Goal: Answer question/provide support: Share knowledge or assist other users

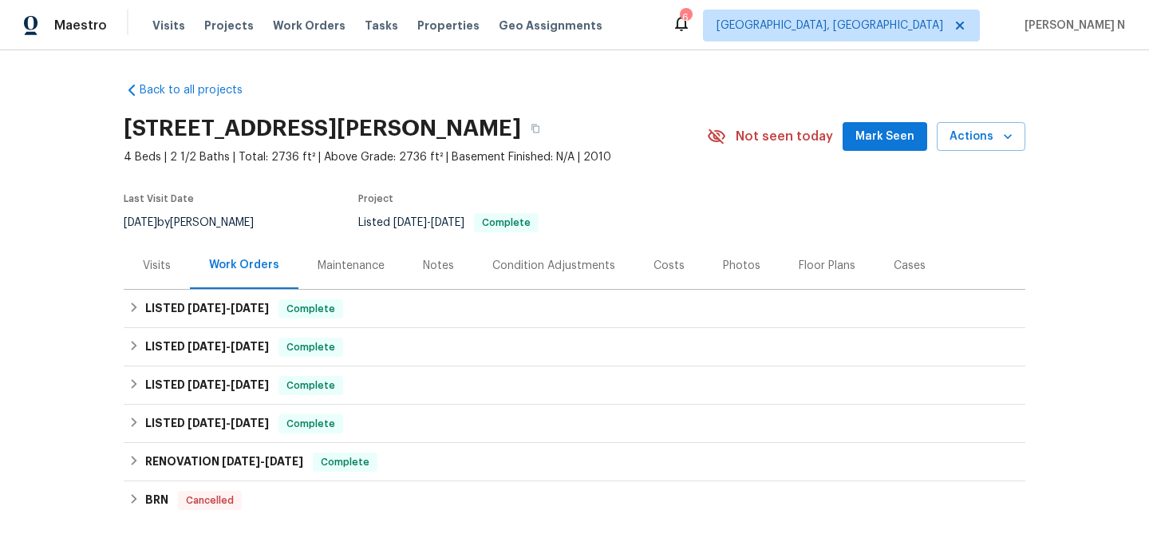
click at [359, 270] on div "Maintenance" at bounding box center [351, 266] width 67 height 16
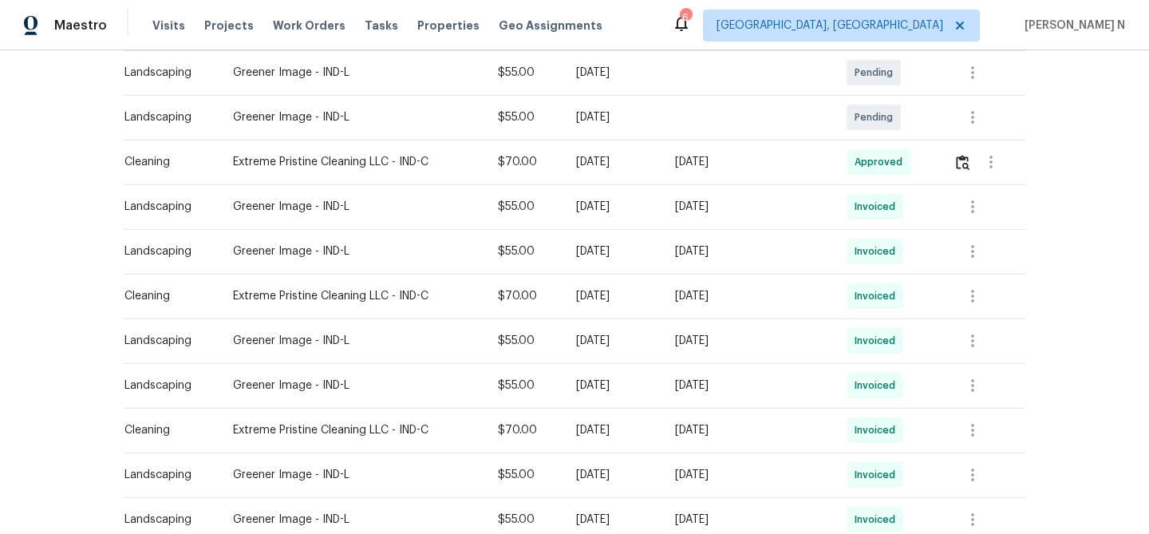
scroll to position [552, 0]
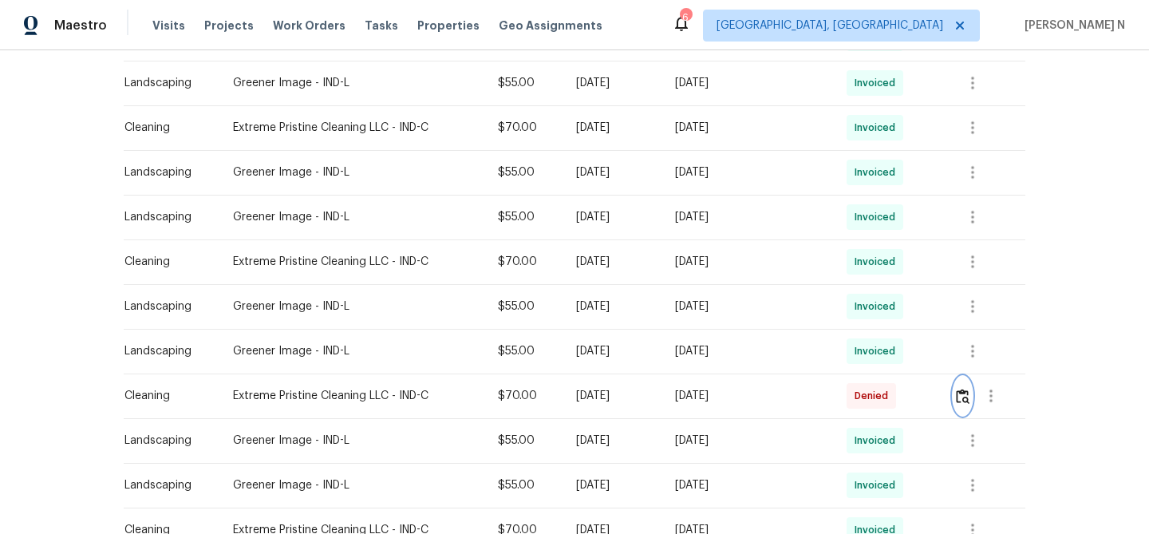
click at [961, 397] on img "button" at bounding box center [963, 396] width 14 height 15
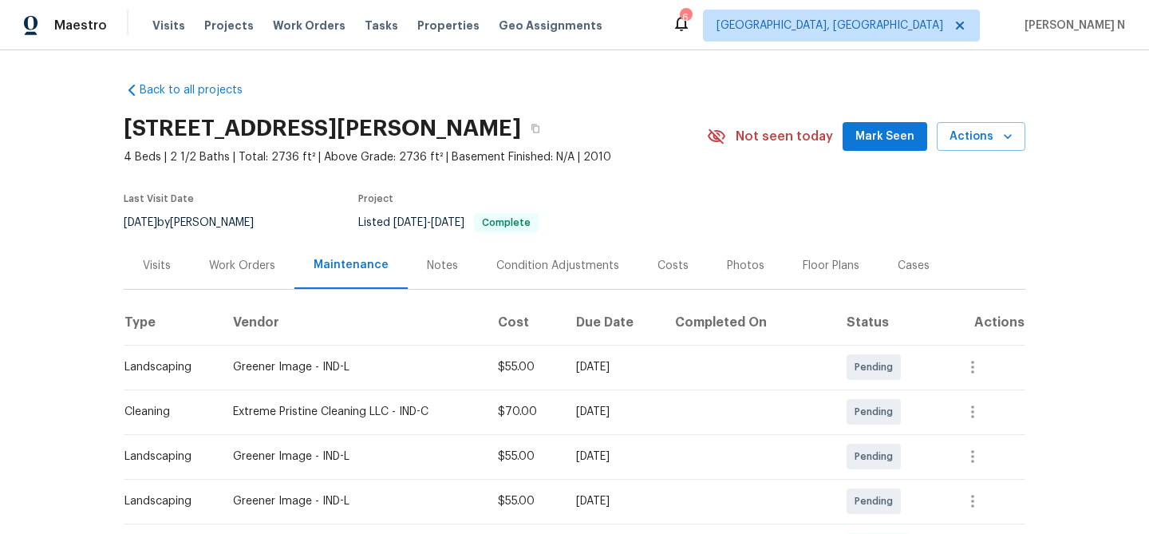
scroll to position [92, 0]
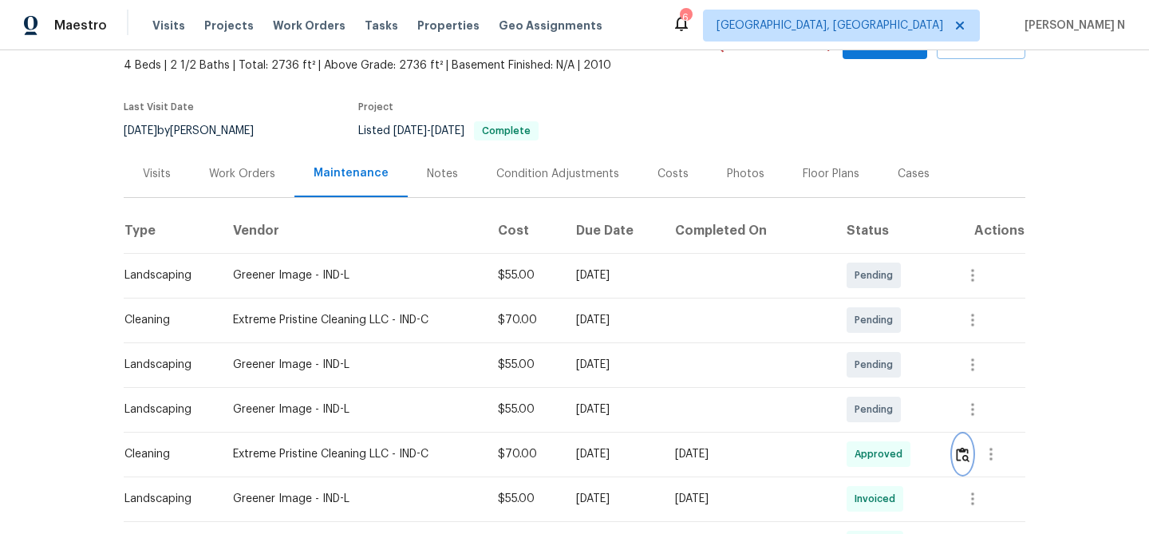
click at [971, 444] on button "button" at bounding box center [962, 454] width 18 height 38
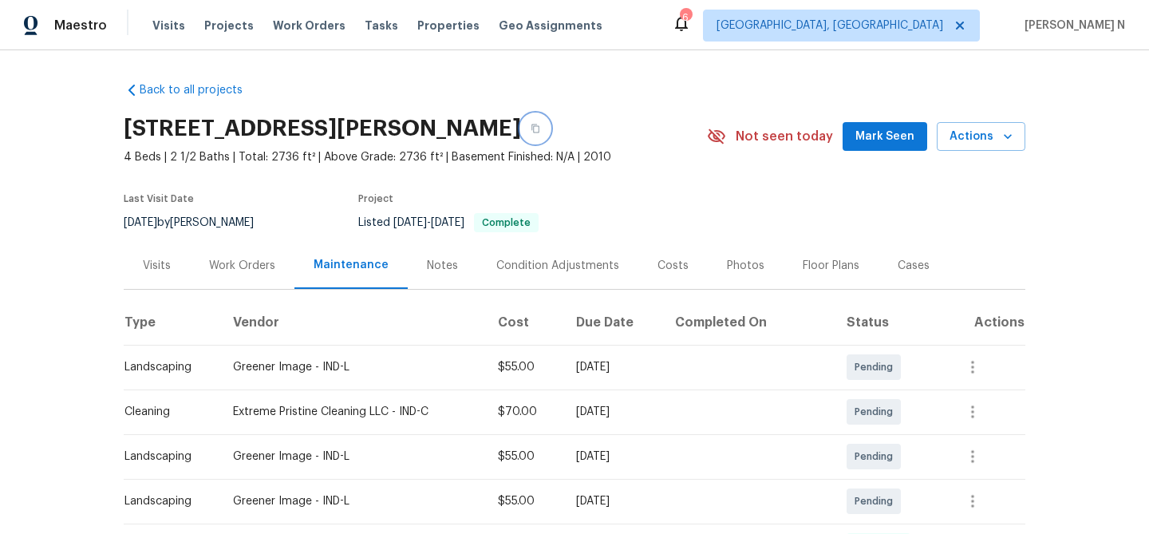
click at [543, 139] on button "button" at bounding box center [535, 128] width 29 height 29
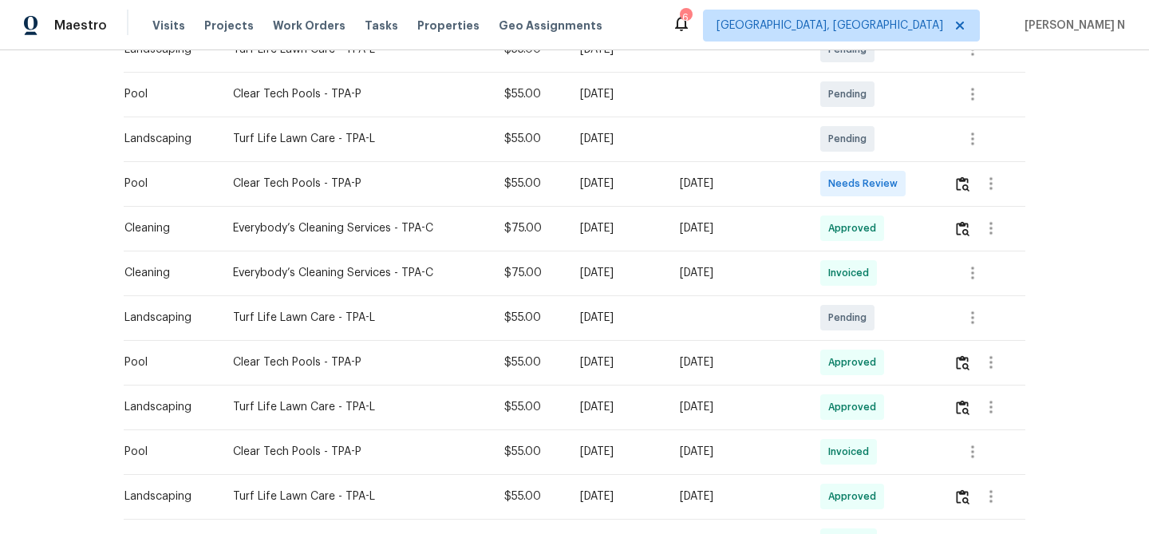
scroll to position [354, 0]
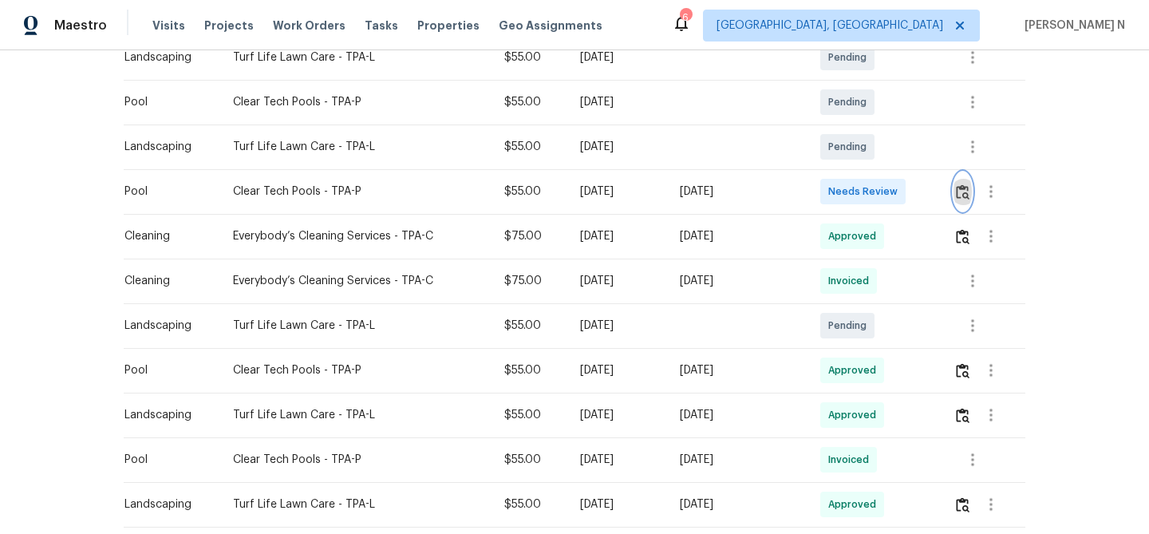
click at [969, 196] on img "button" at bounding box center [963, 191] width 14 height 15
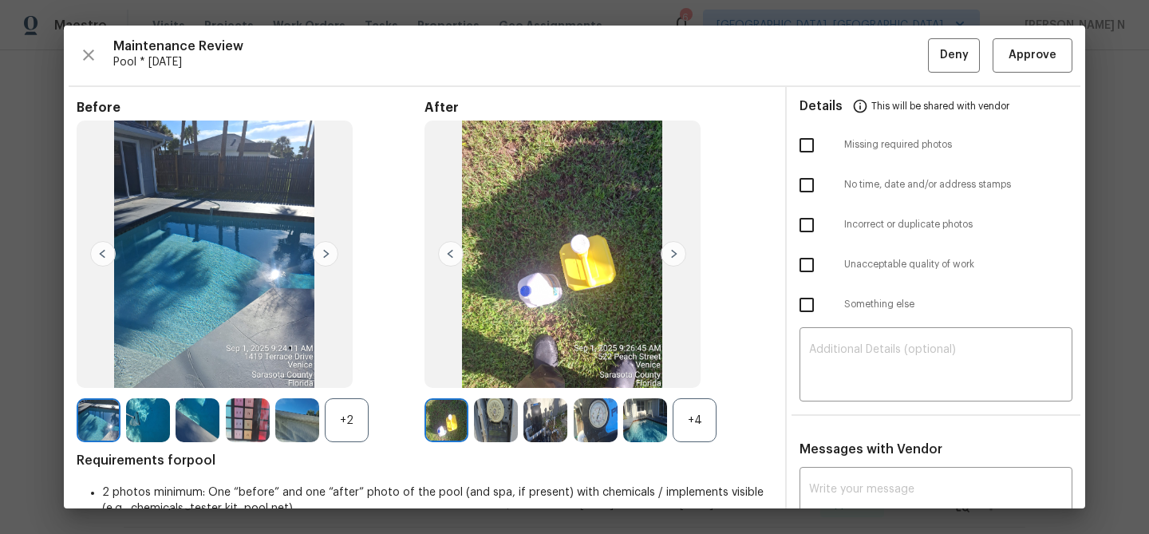
click at [697, 413] on div "+4" at bounding box center [695, 420] width 44 height 44
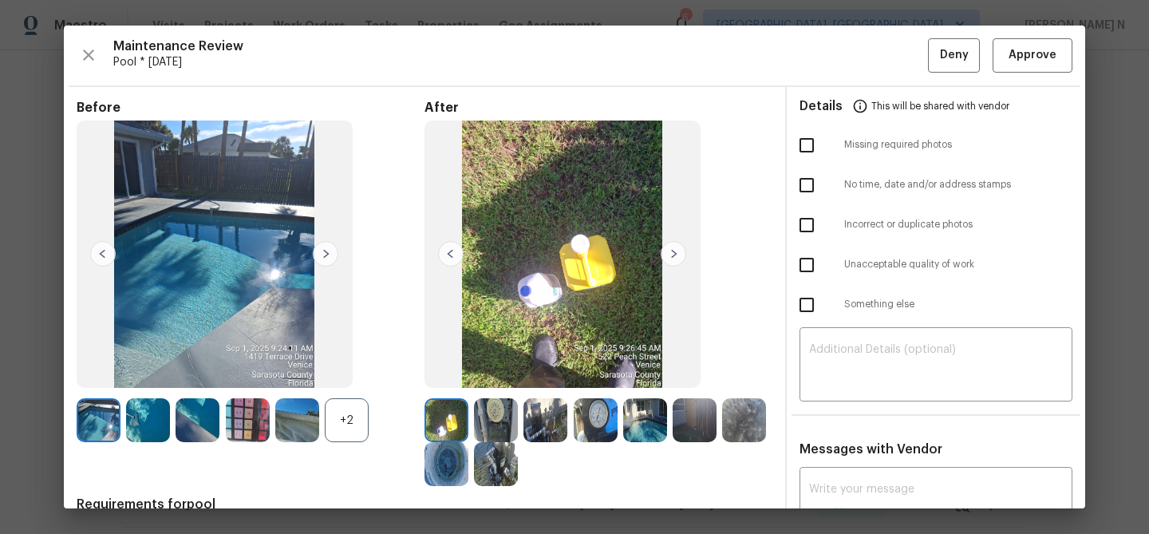
click at [348, 424] on div "+2" at bounding box center [347, 420] width 44 height 44
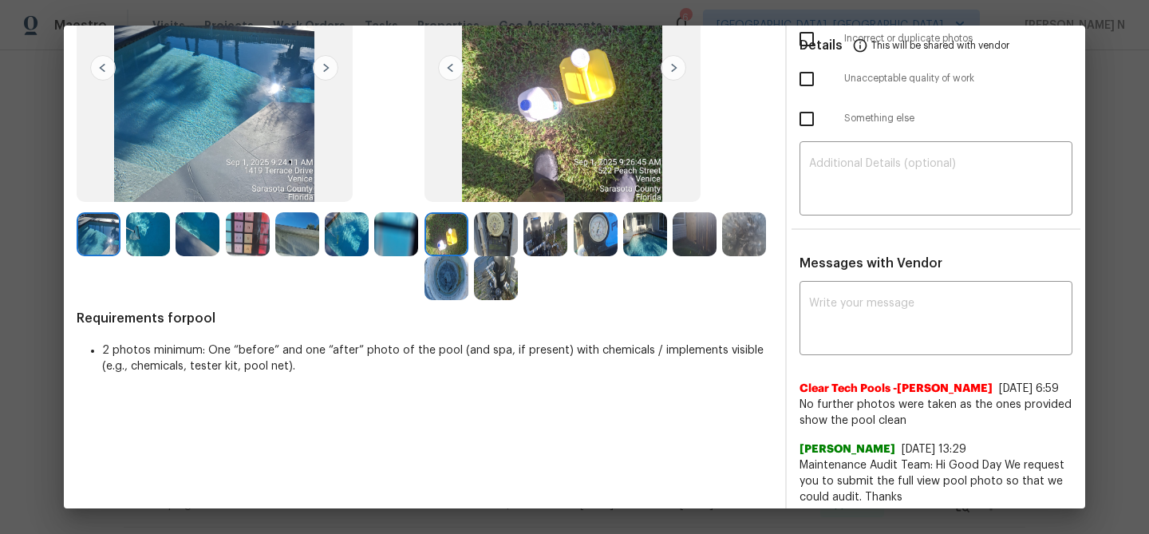
scroll to position [124, 0]
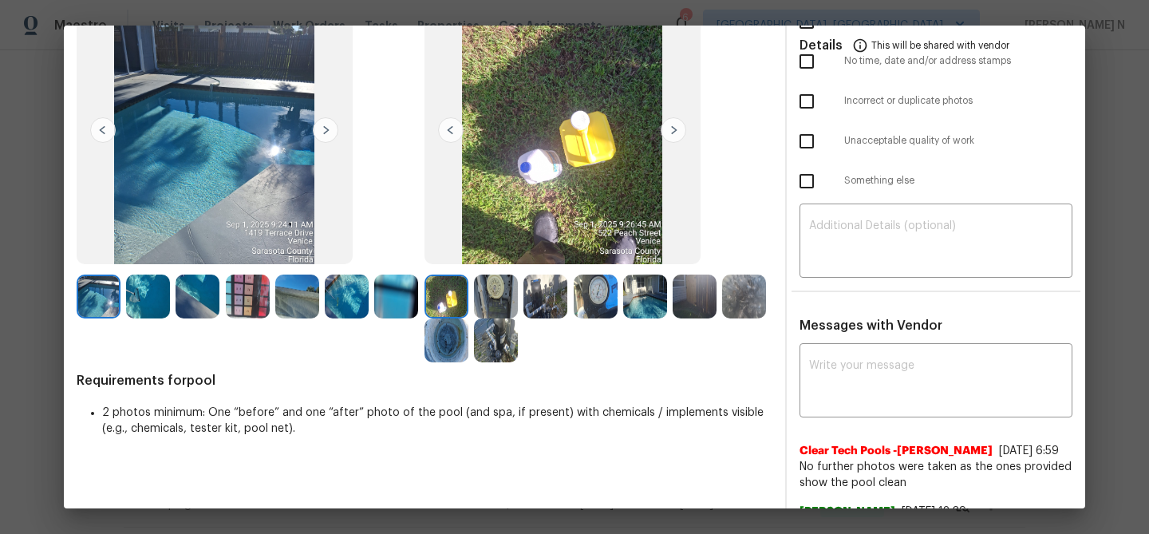
click at [635, 295] on img at bounding box center [645, 296] width 44 height 44
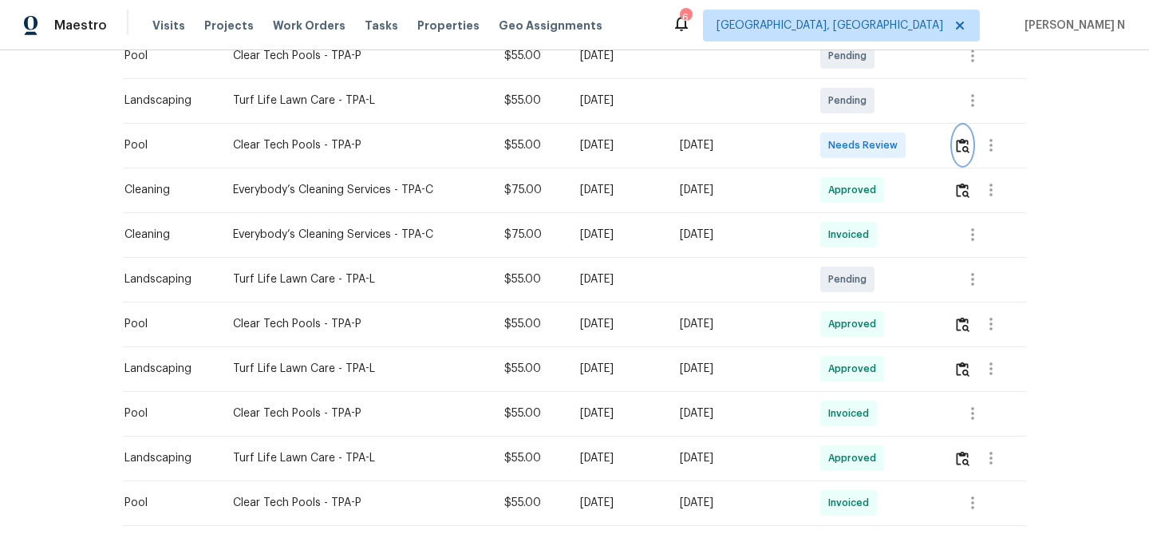
scroll to position [403, 0]
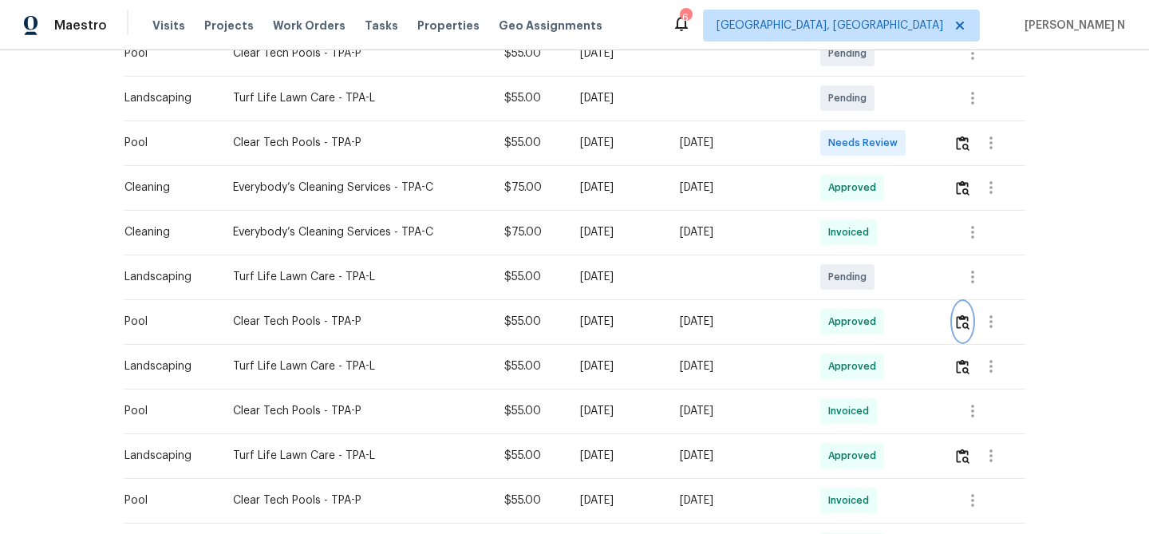
click at [969, 322] on img "button" at bounding box center [963, 321] width 14 height 15
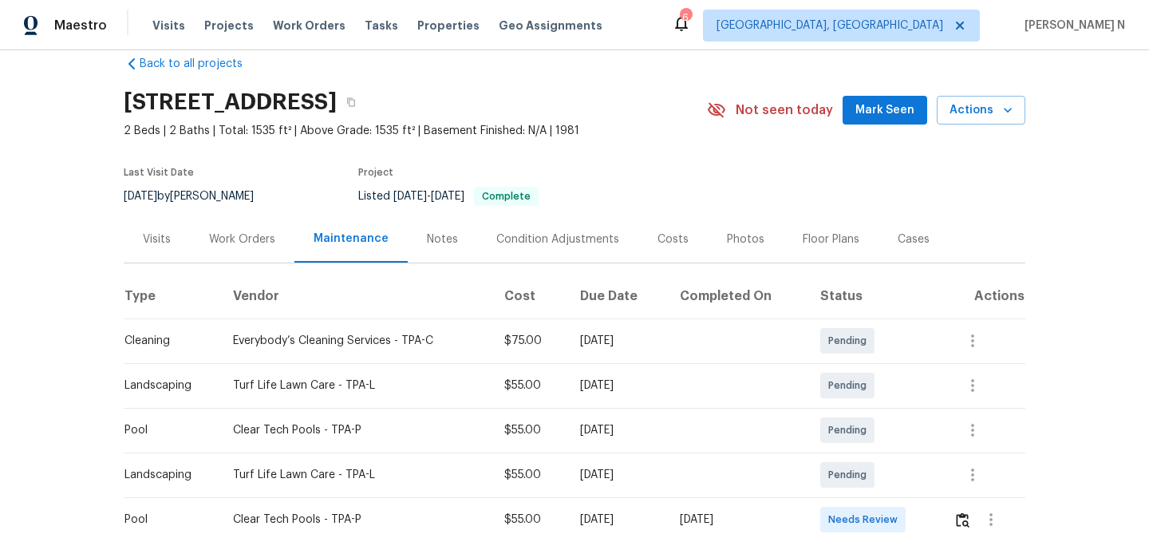
scroll to position [0, 0]
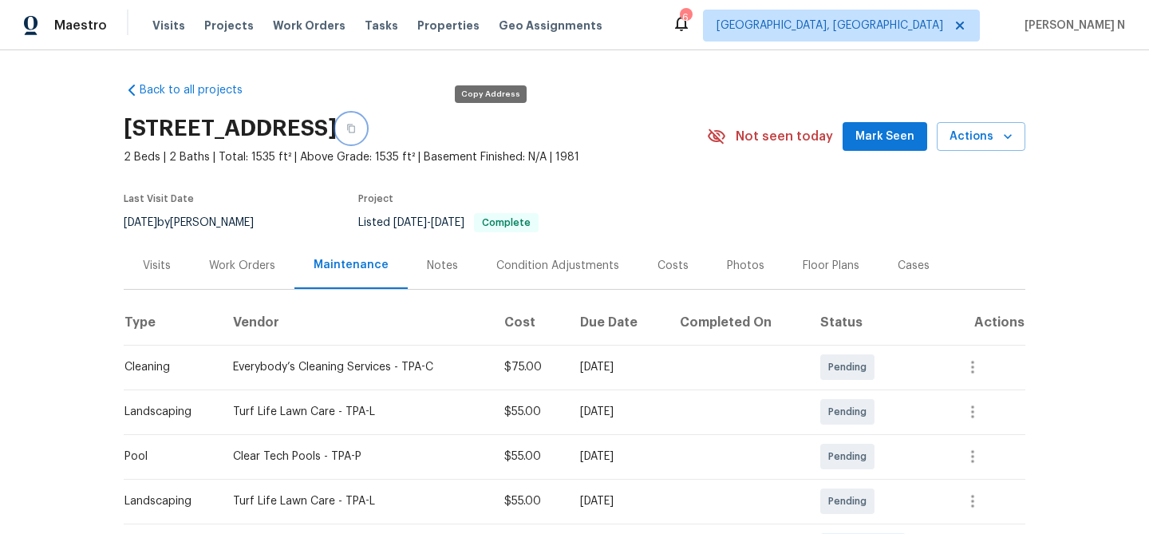
click at [365, 135] on button "button" at bounding box center [351, 128] width 29 height 29
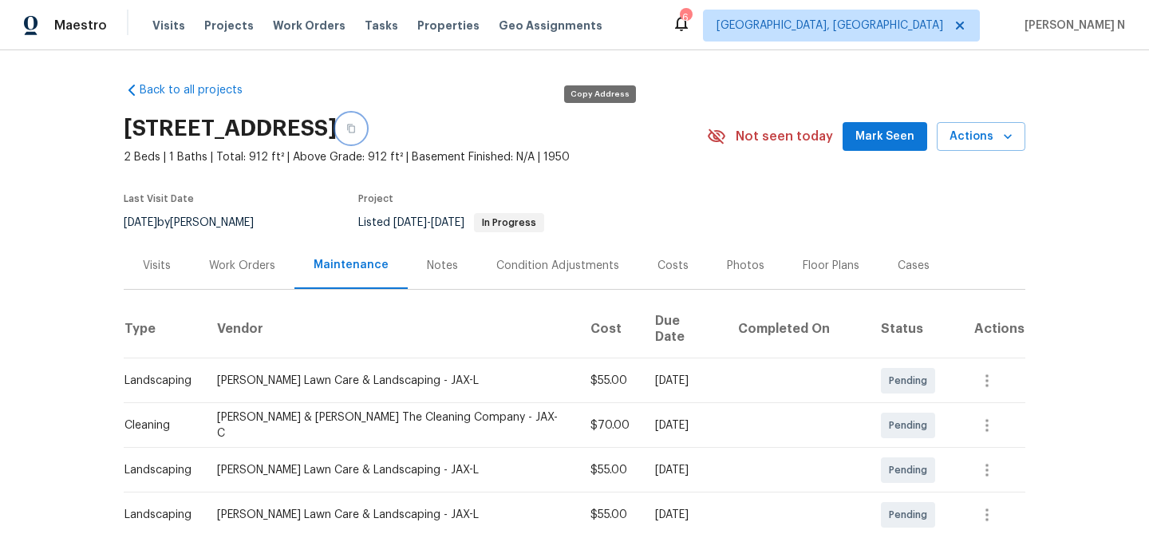
click at [356, 127] on icon "button" at bounding box center [351, 129] width 10 height 10
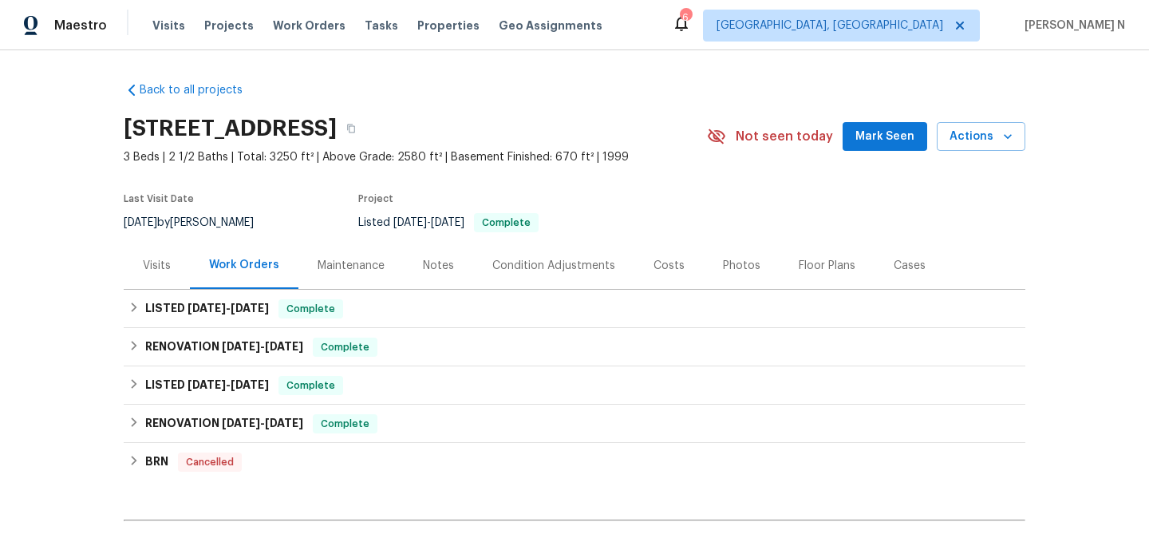
click at [336, 271] on div "Maintenance" at bounding box center [351, 266] width 67 height 16
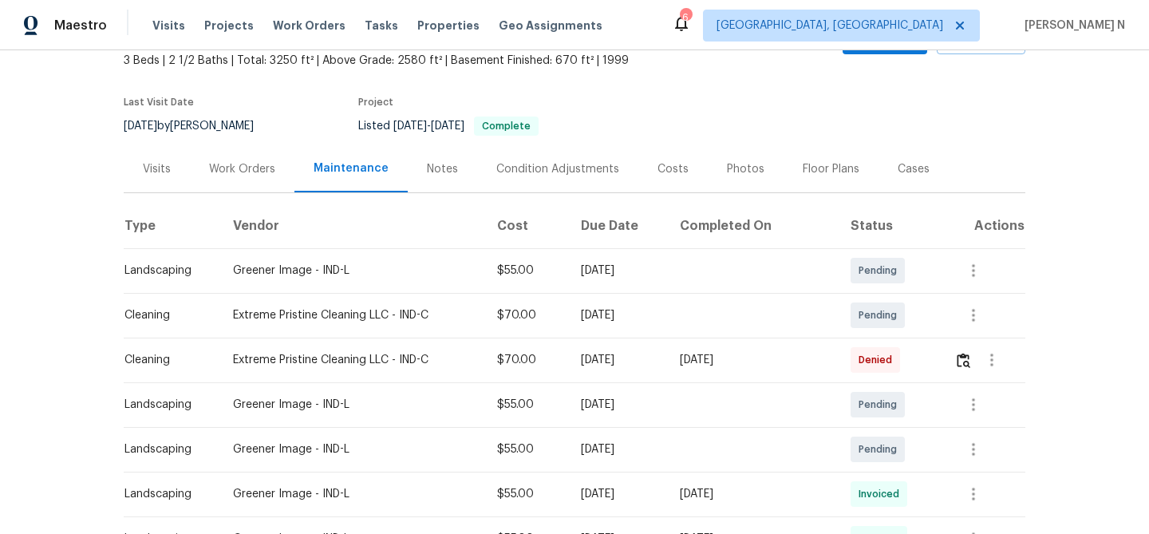
scroll to position [133, 0]
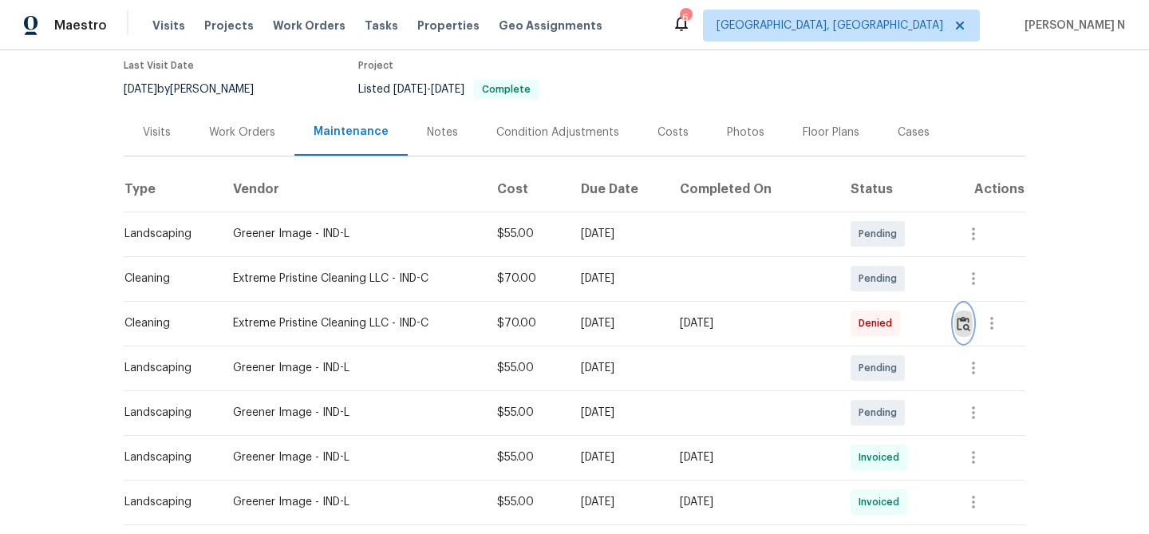
click at [965, 331] on button "button" at bounding box center [963, 323] width 18 height 38
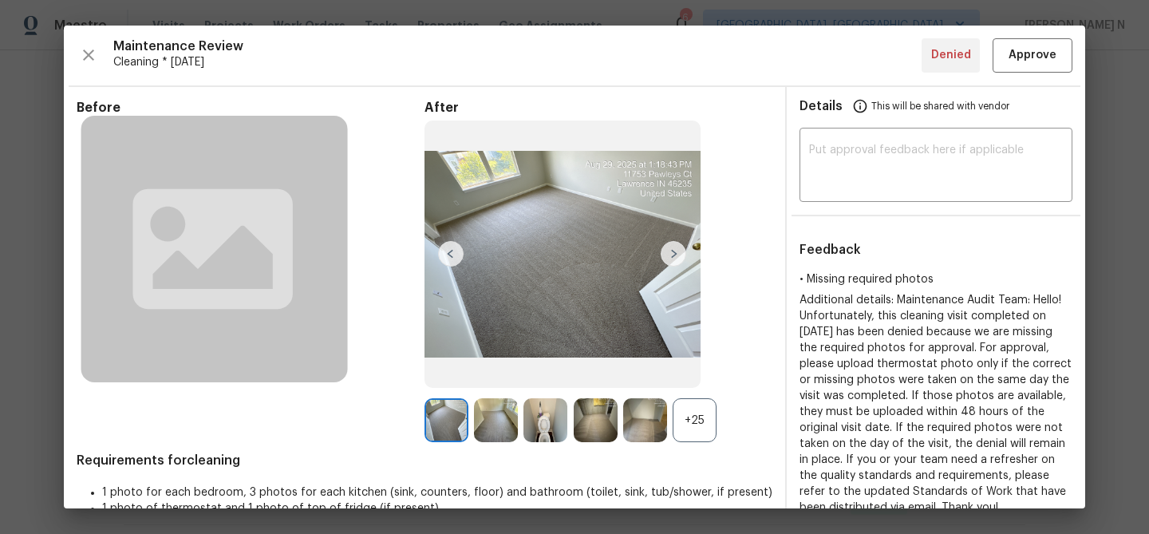
click at [685, 421] on div "+25" at bounding box center [695, 420] width 44 height 44
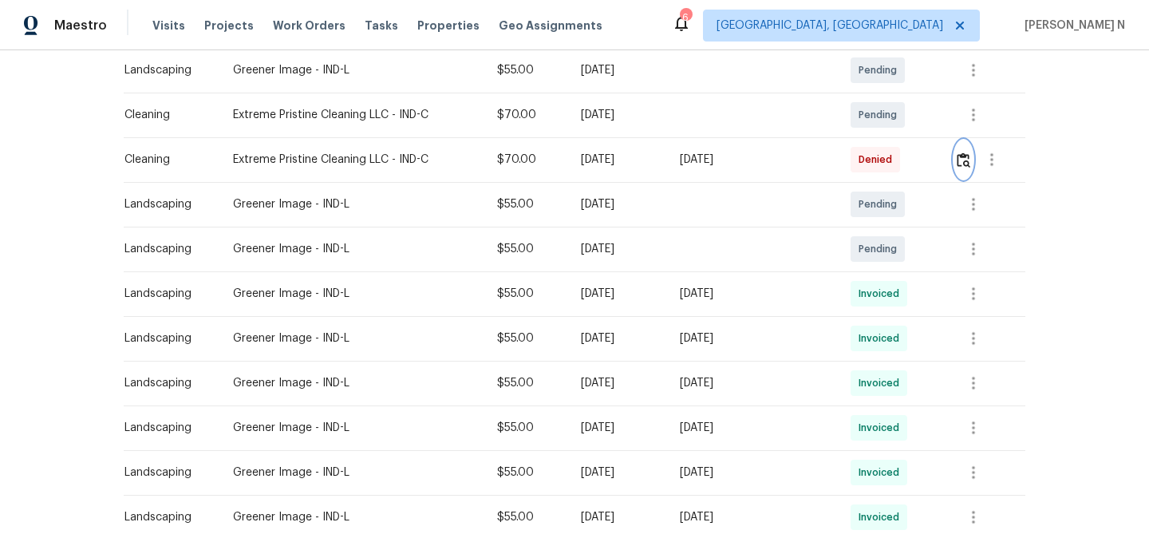
scroll to position [70, 0]
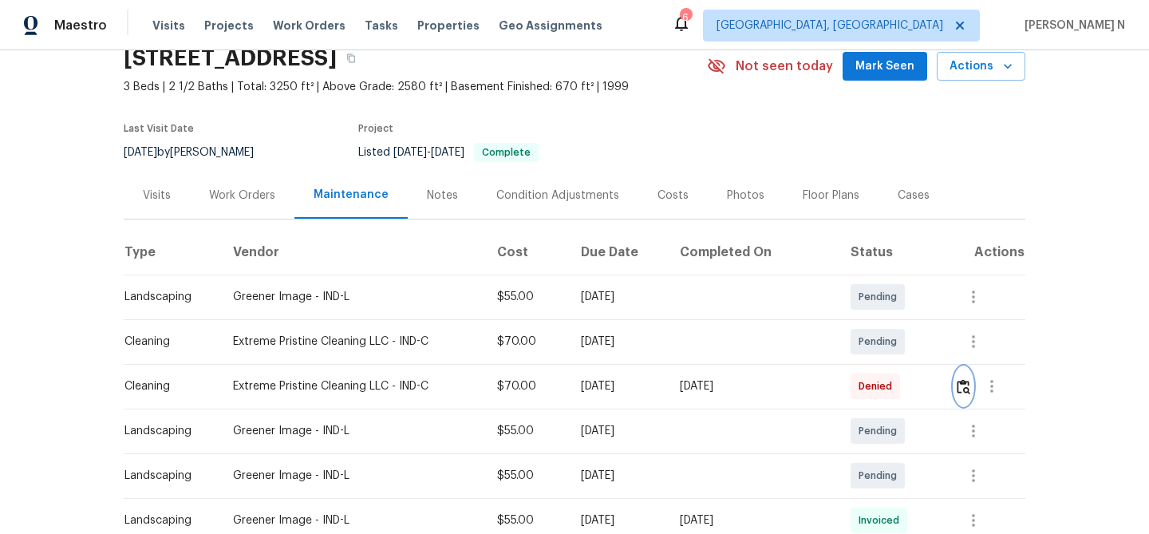
click at [965, 386] on img "button" at bounding box center [964, 386] width 14 height 15
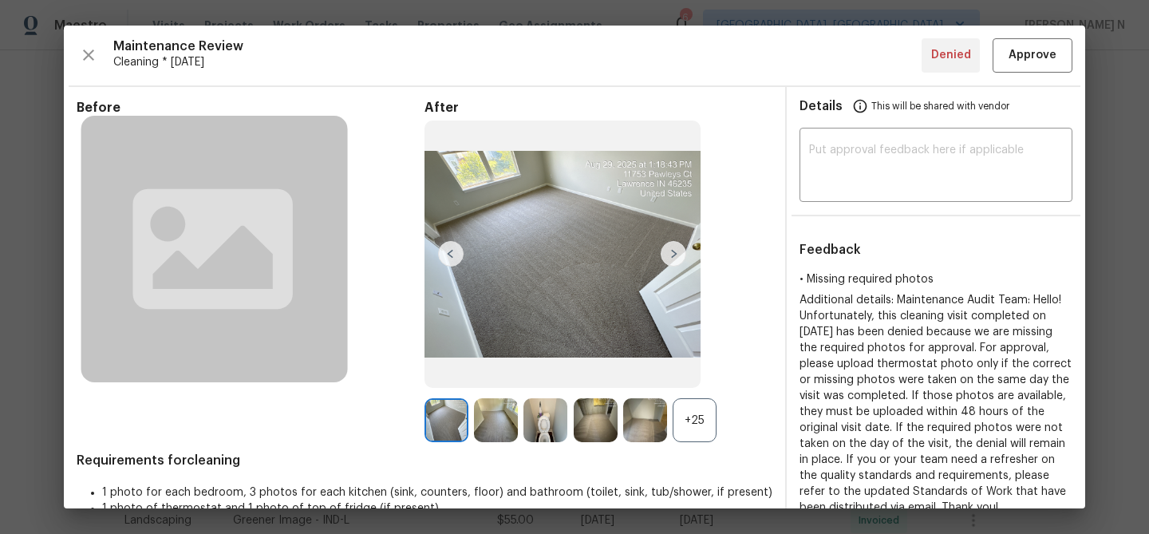
click at [709, 412] on div "+25" at bounding box center [695, 420] width 44 height 44
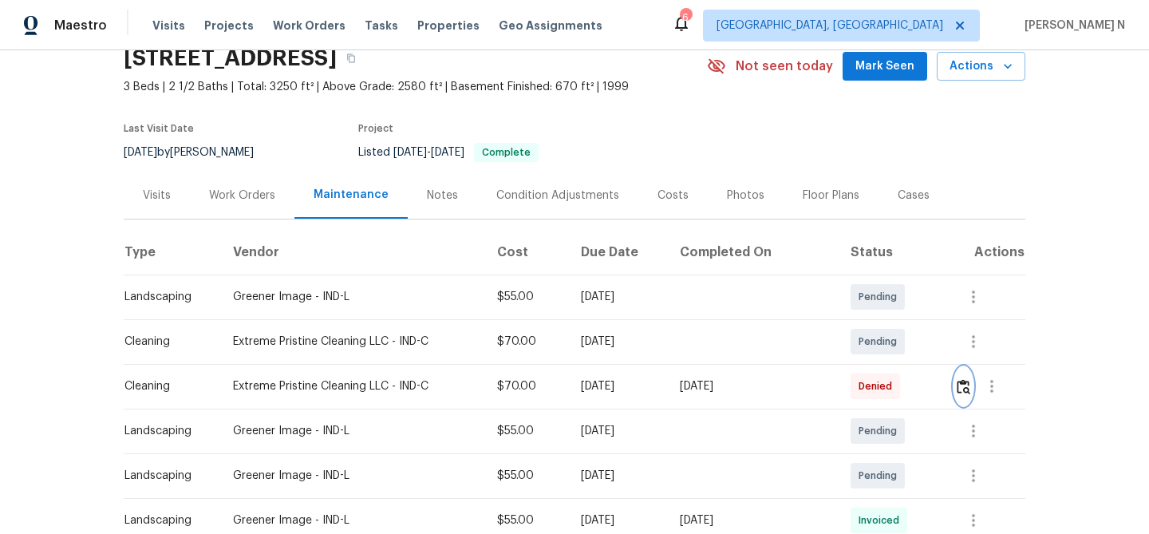
scroll to position [0, 0]
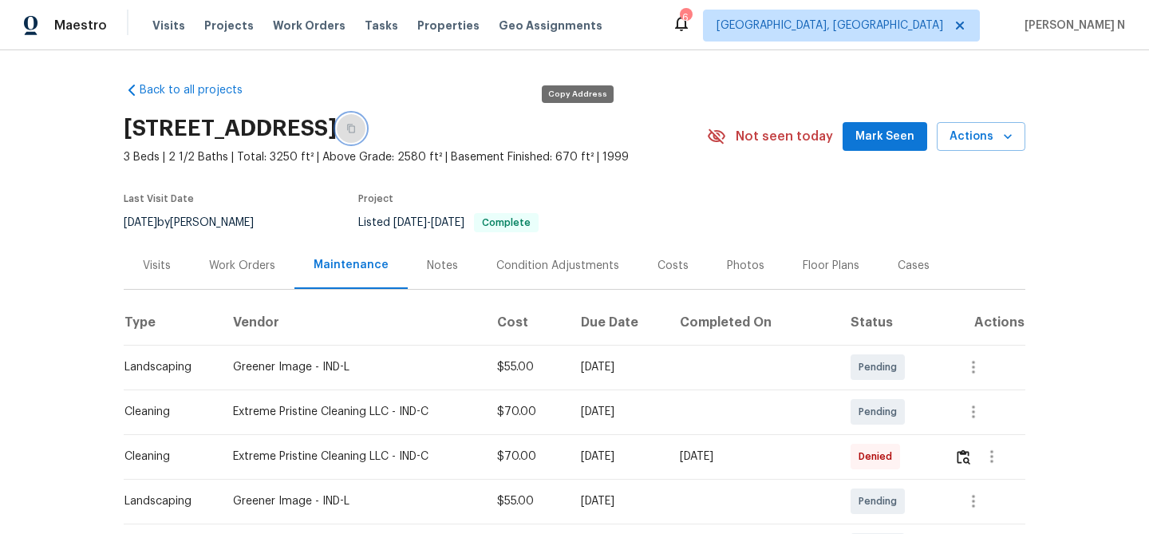
click at [365, 124] on button "button" at bounding box center [351, 128] width 29 height 29
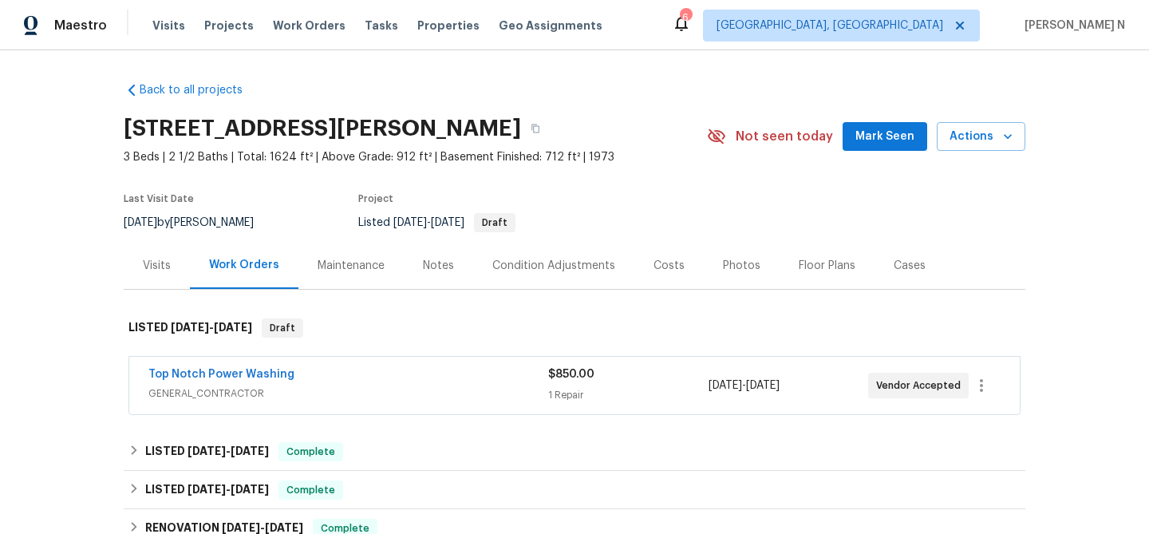
click at [344, 260] on div "Maintenance" at bounding box center [351, 266] width 67 height 16
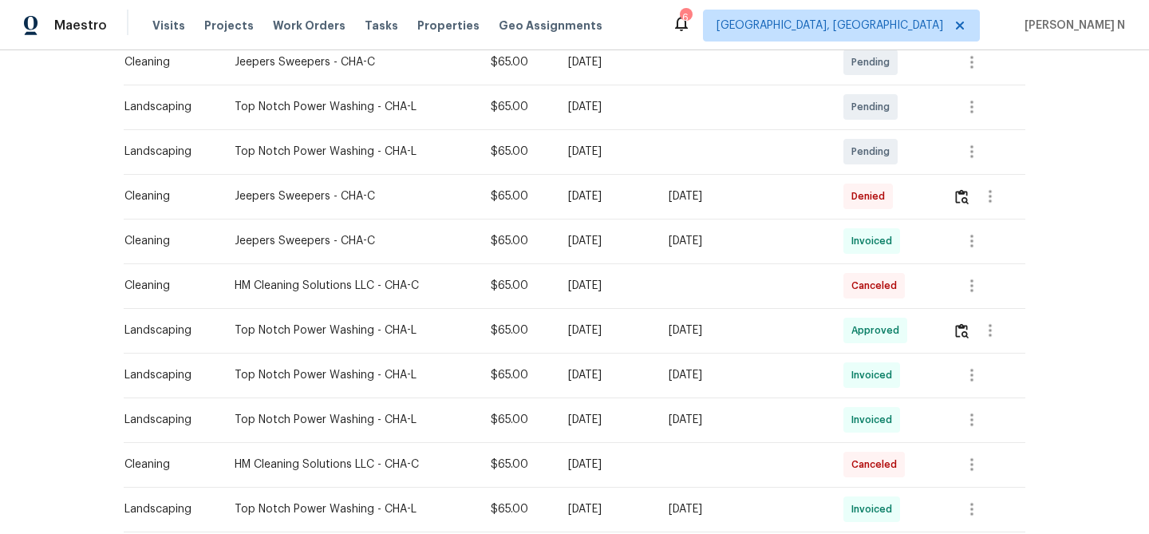
scroll to position [350, 0]
click at [957, 204] on button "button" at bounding box center [962, 195] width 18 height 38
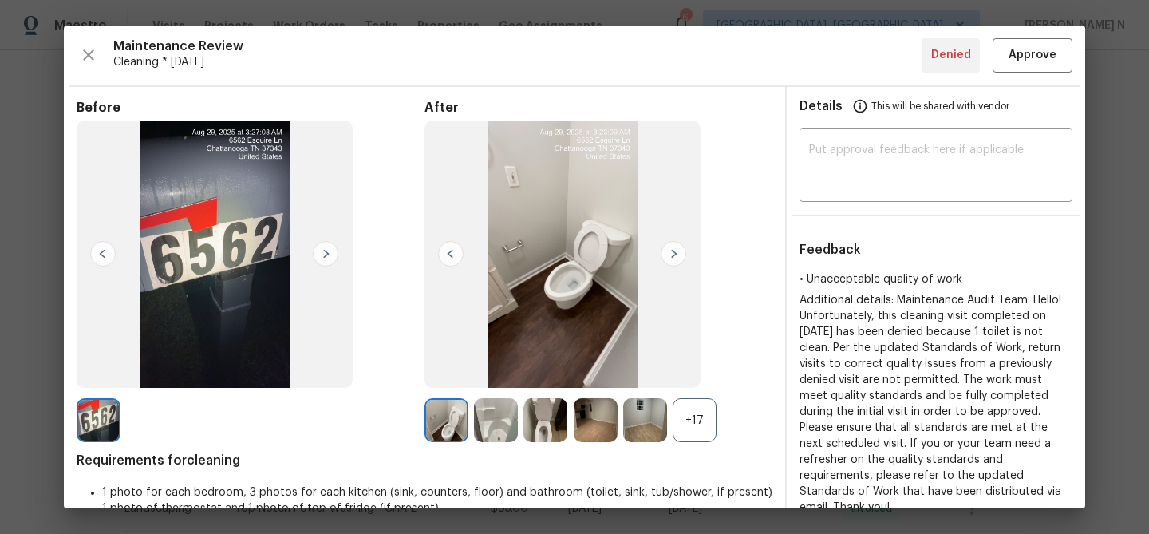
click at [687, 417] on div "+17" at bounding box center [695, 420] width 44 height 44
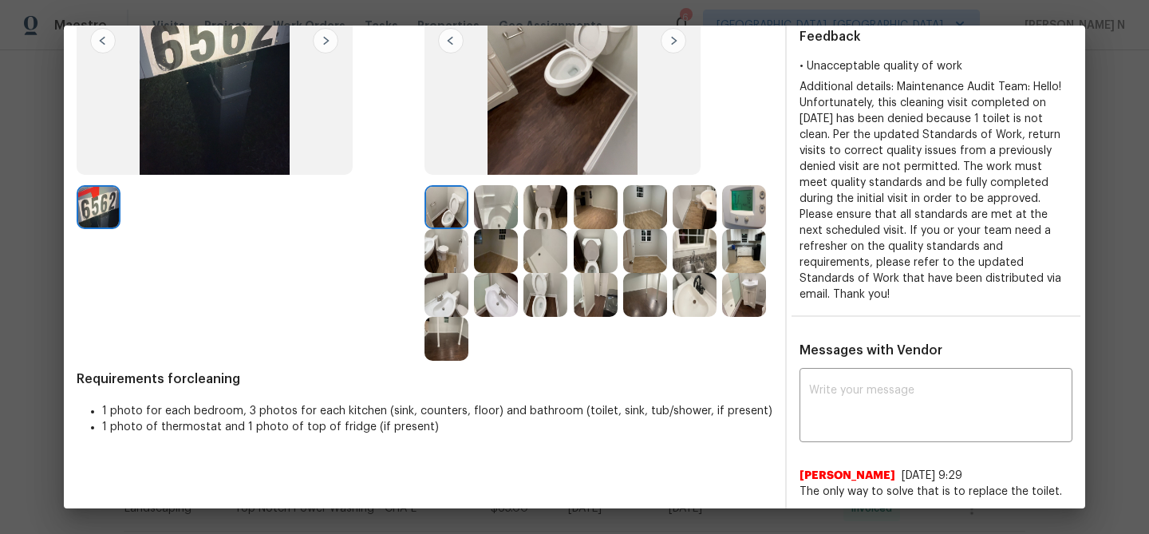
scroll to position [193, 0]
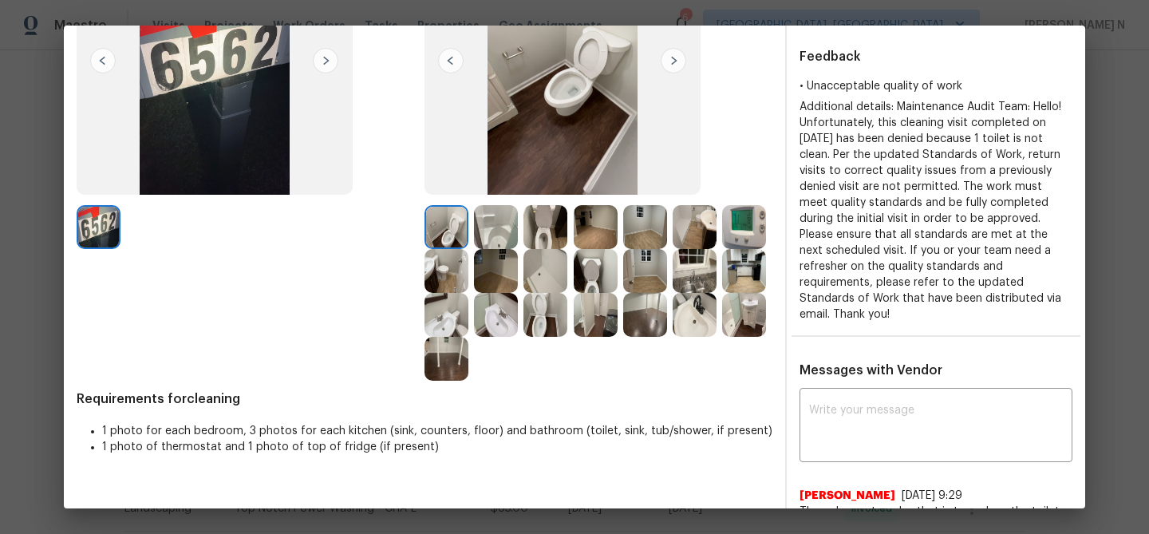
click at [554, 225] on img at bounding box center [545, 227] width 44 height 44
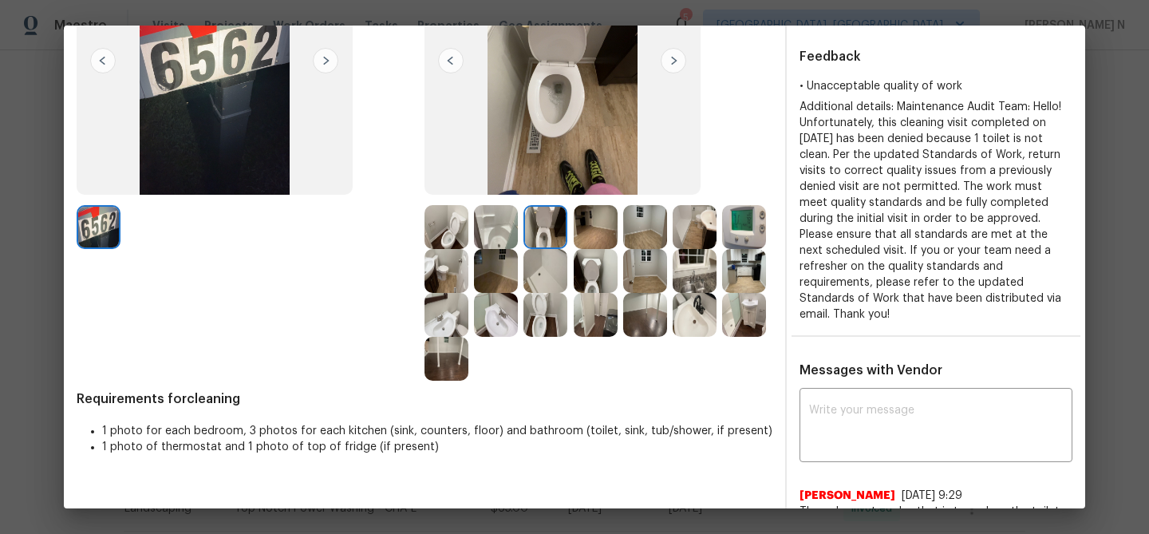
click at [593, 266] on img at bounding box center [596, 271] width 44 height 44
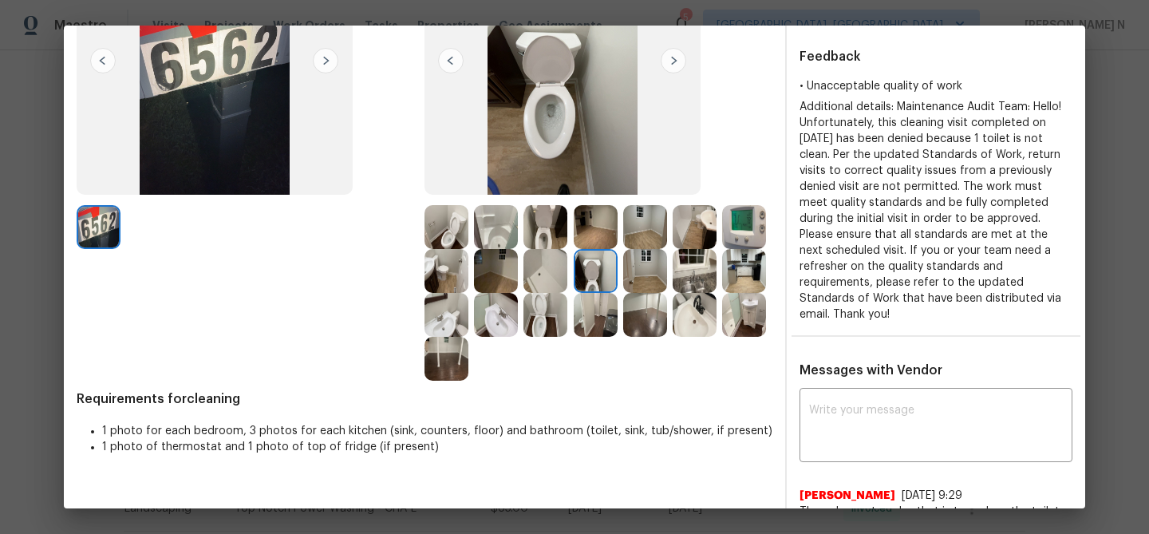
click at [550, 317] on img at bounding box center [545, 315] width 44 height 44
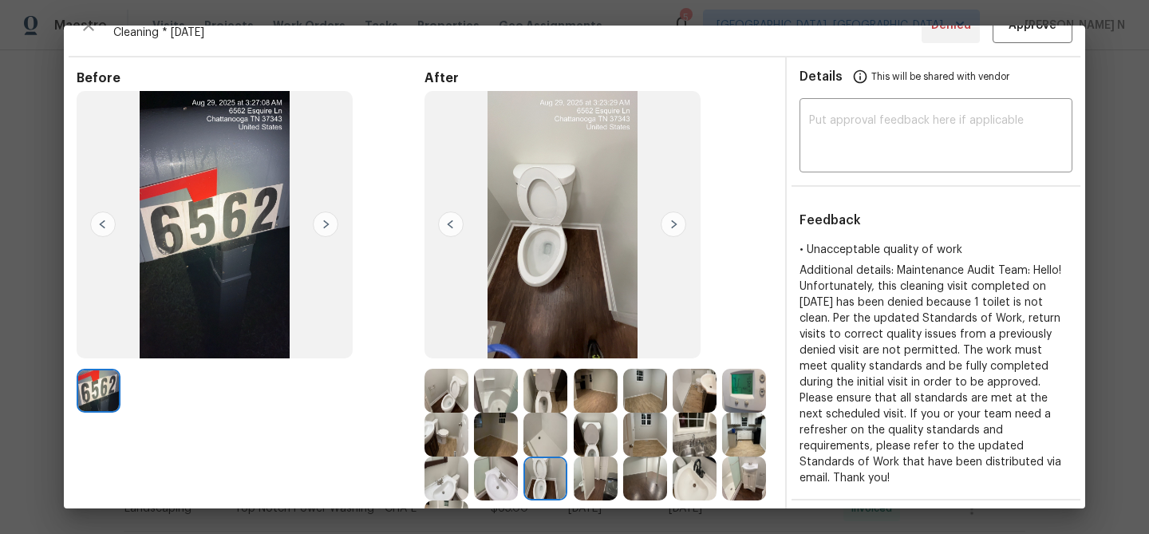
scroll to position [18, 0]
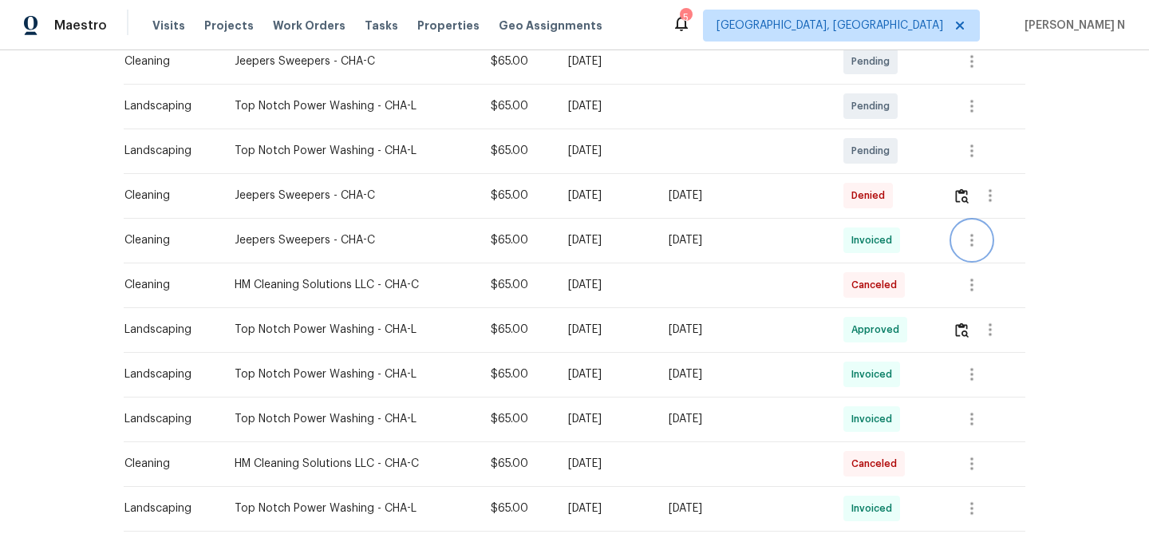
click at [968, 232] on icon "button" at bounding box center [971, 240] width 19 height 19
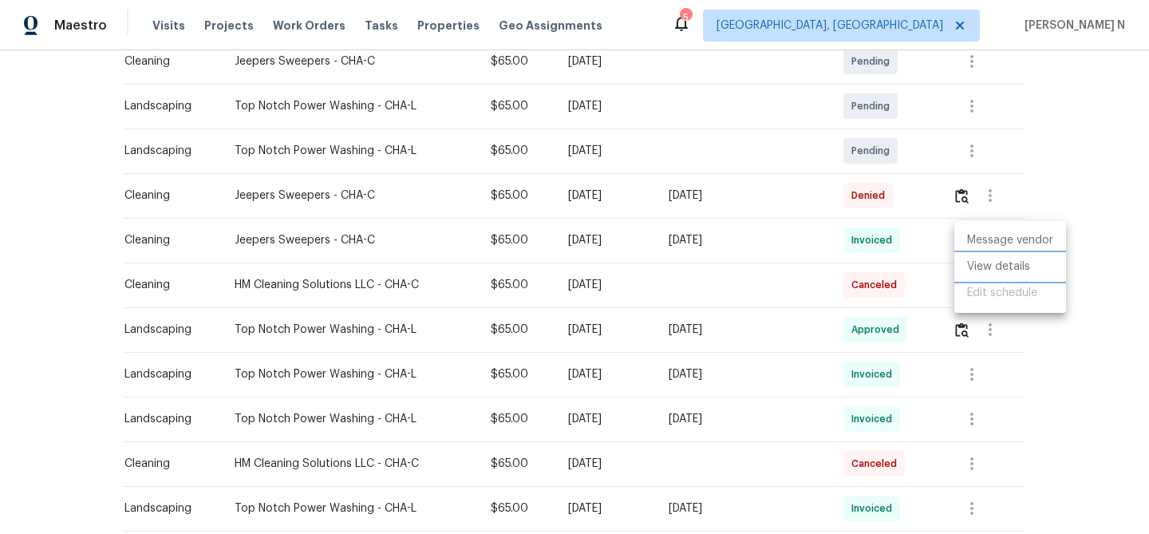
click at [978, 263] on li "View details" at bounding box center [1010, 267] width 112 height 26
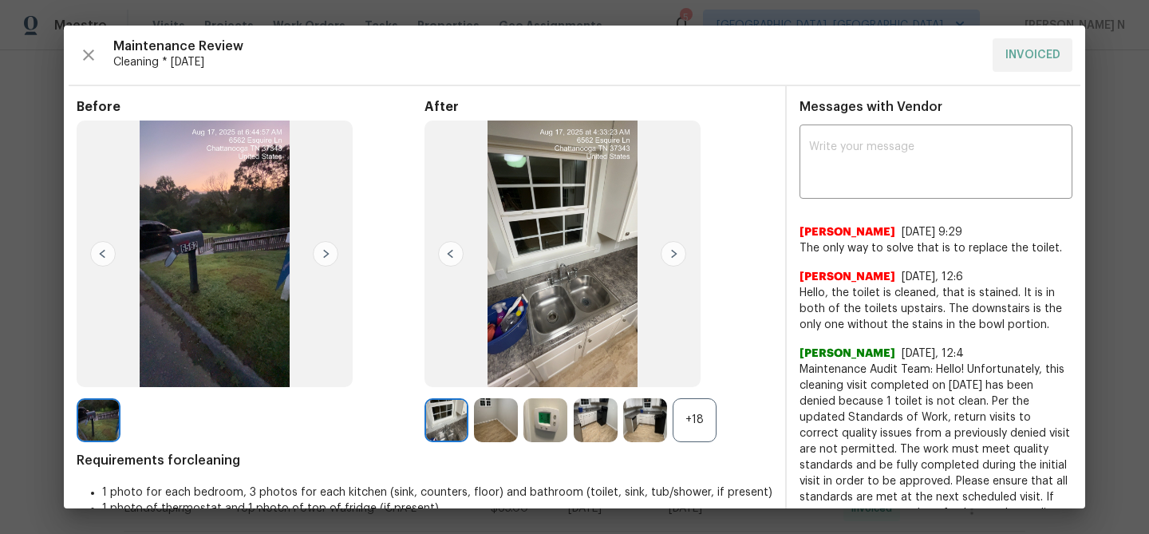
click at [695, 432] on div "+18" at bounding box center [695, 420] width 44 height 44
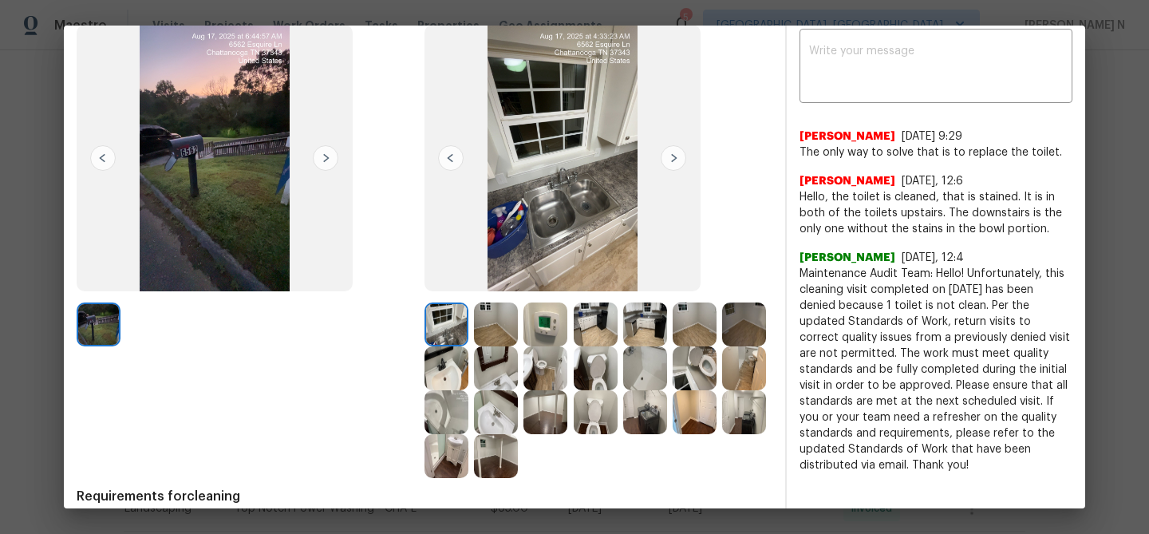
scroll to position [161, 0]
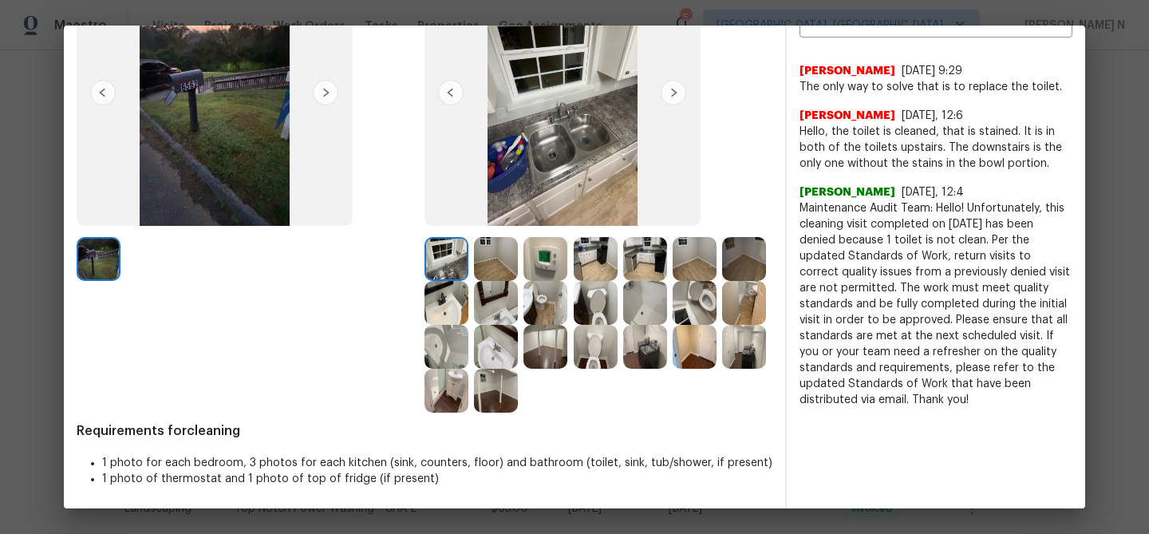
click at [595, 347] on img at bounding box center [596, 347] width 44 height 44
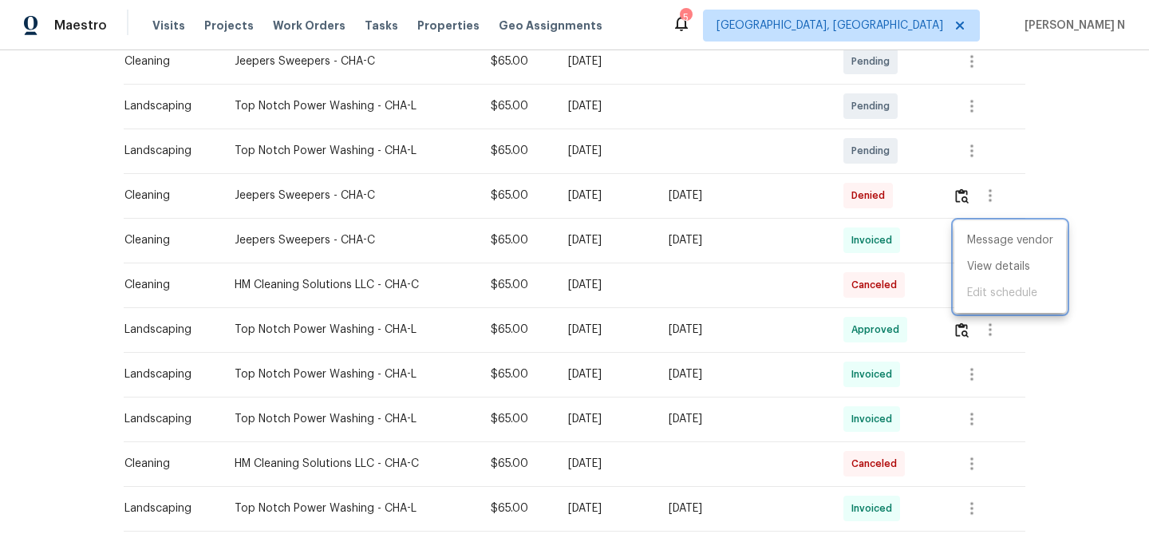
click at [963, 196] on div at bounding box center [574, 267] width 1149 height 534
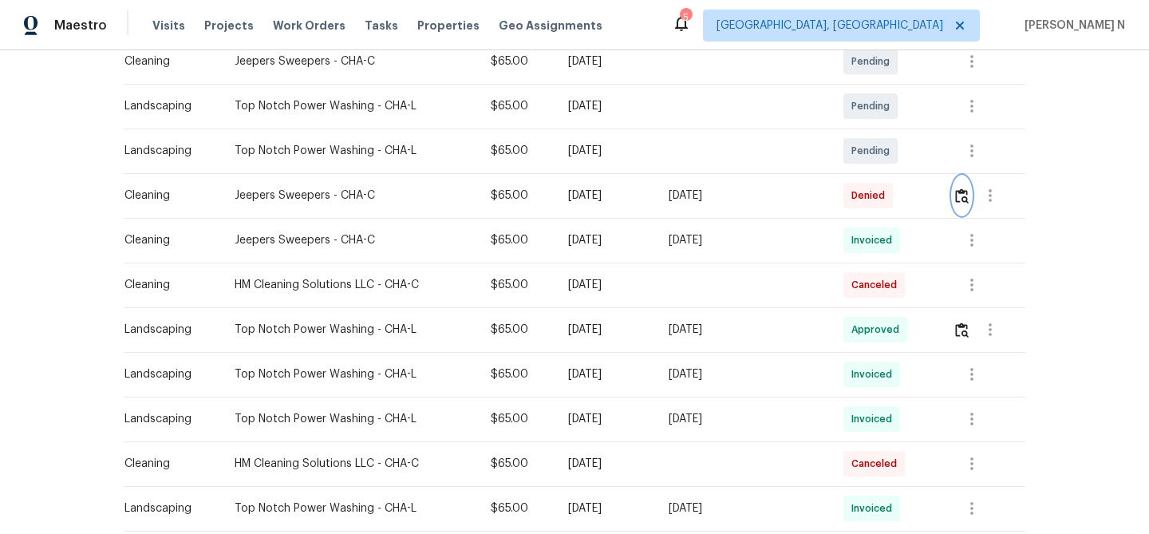
click at [963, 196] on img "button" at bounding box center [962, 195] width 14 height 15
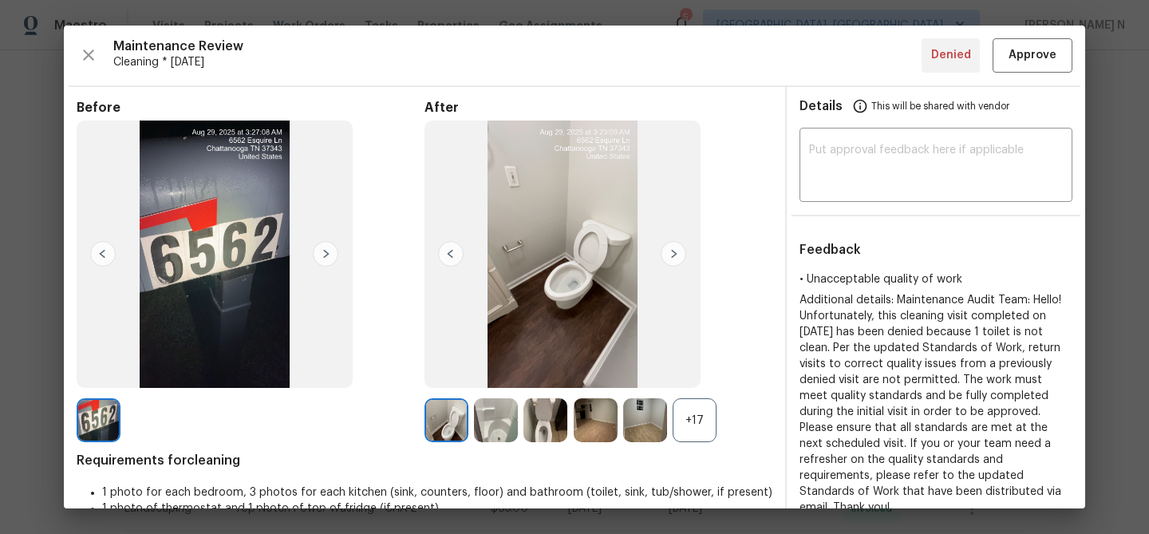
click at [700, 434] on div "+17" at bounding box center [695, 420] width 44 height 44
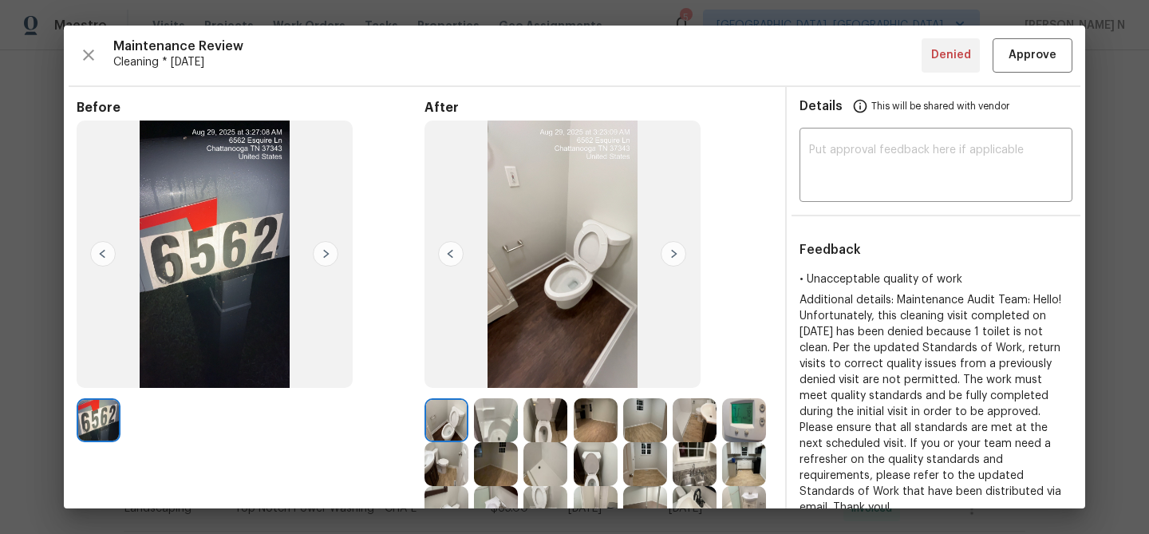
click at [549, 429] on img at bounding box center [545, 420] width 44 height 44
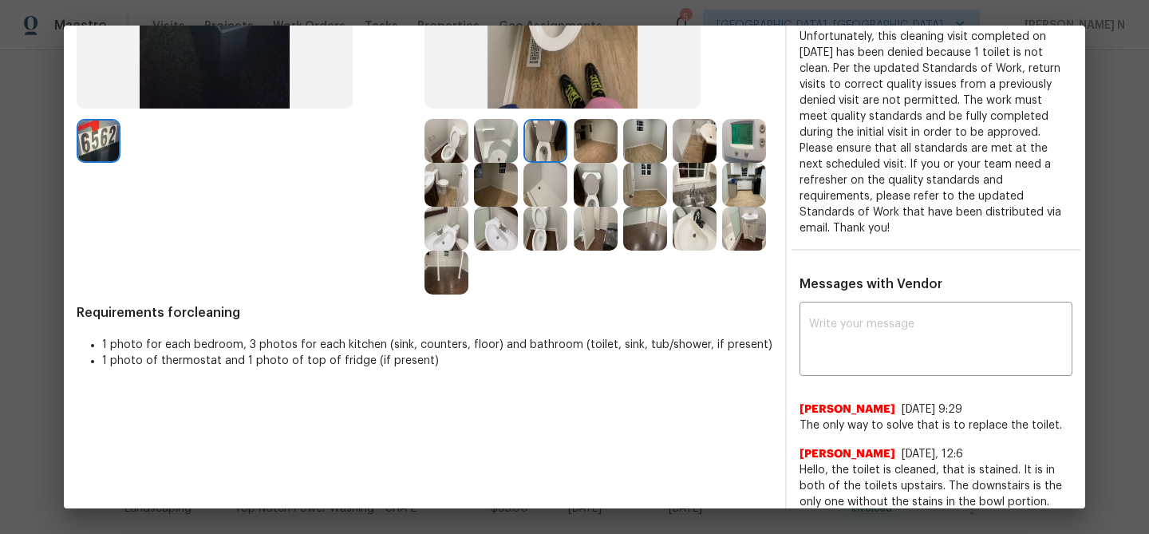
scroll to position [255, 0]
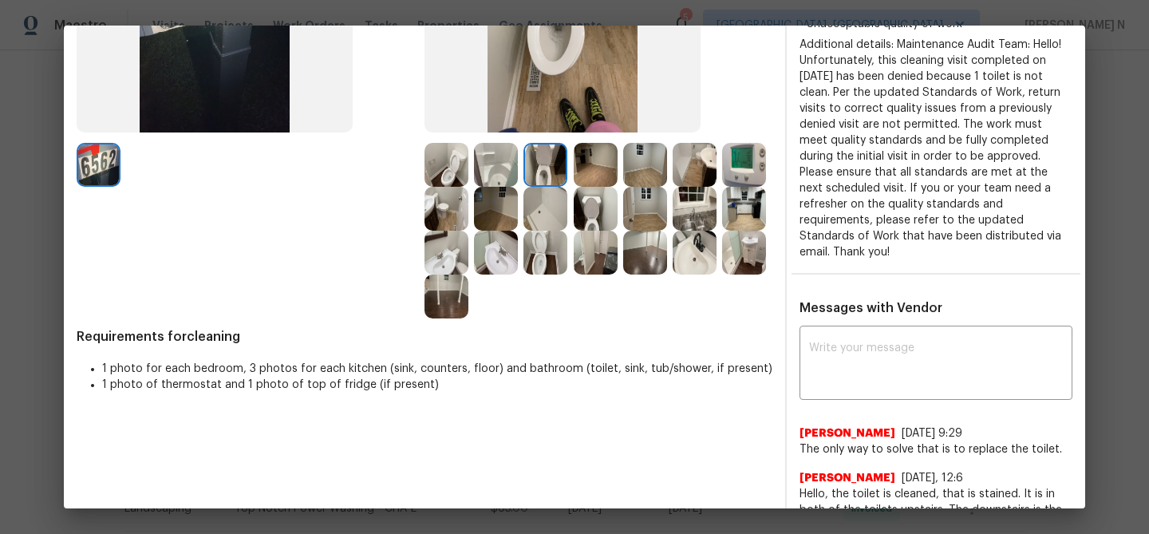
click at [598, 203] on img at bounding box center [596, 209] width 44 height 44
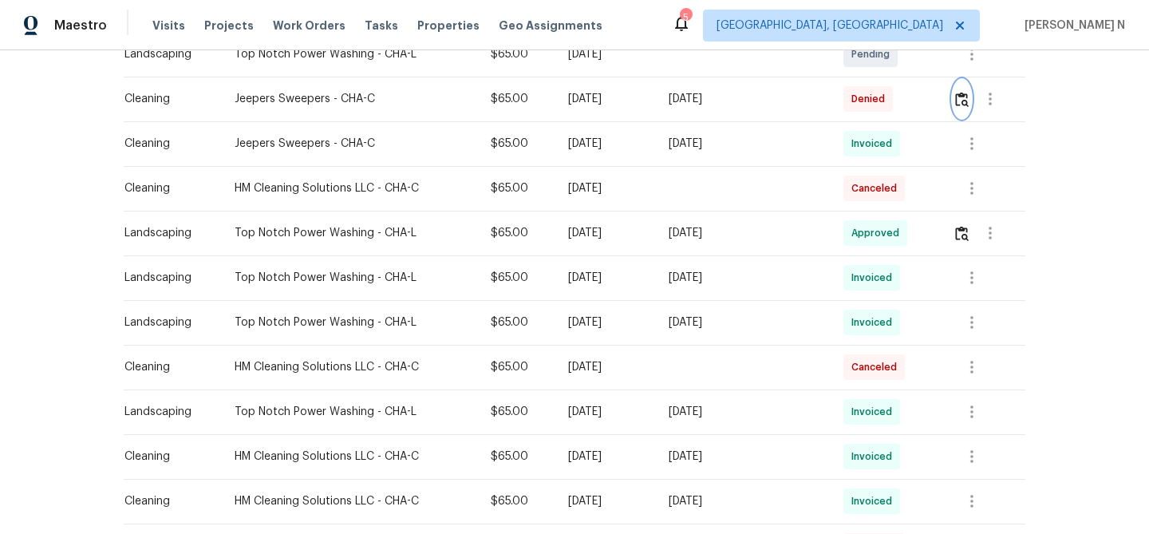
scroll to position [475, 0]
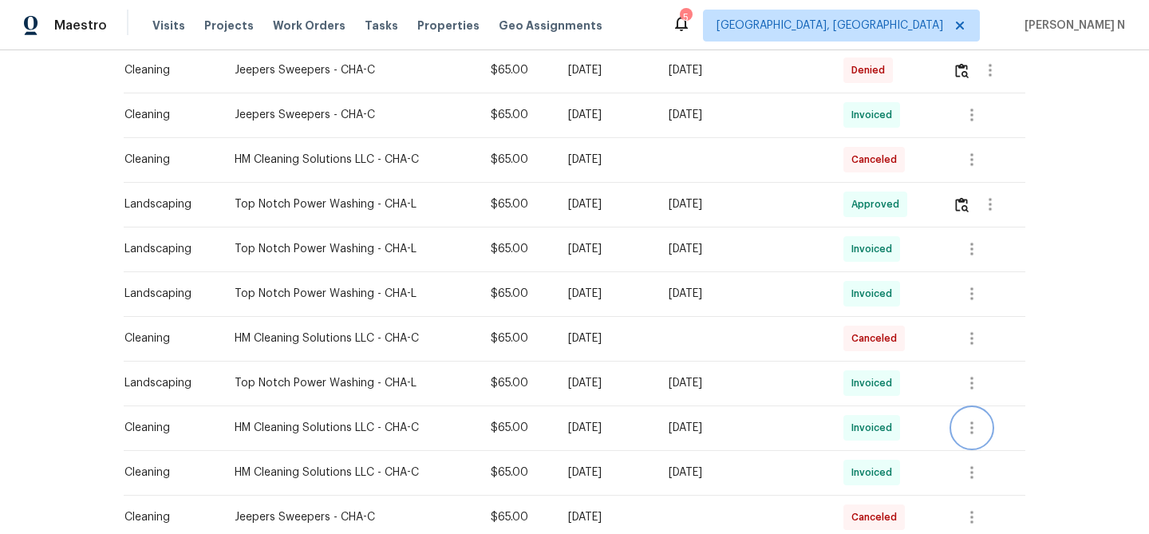
click at [970, 412] on button "button" at bounding box center [972, 427] width 38 height 38
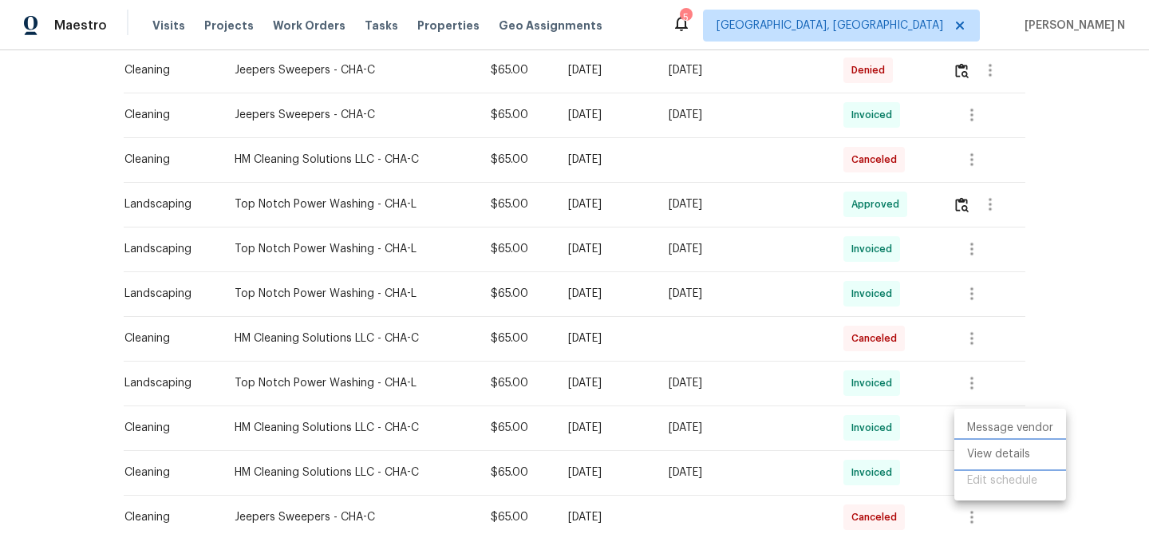
click at [985, 452] on li "View details" at bounding box center [1010, 454] width 112 height 26
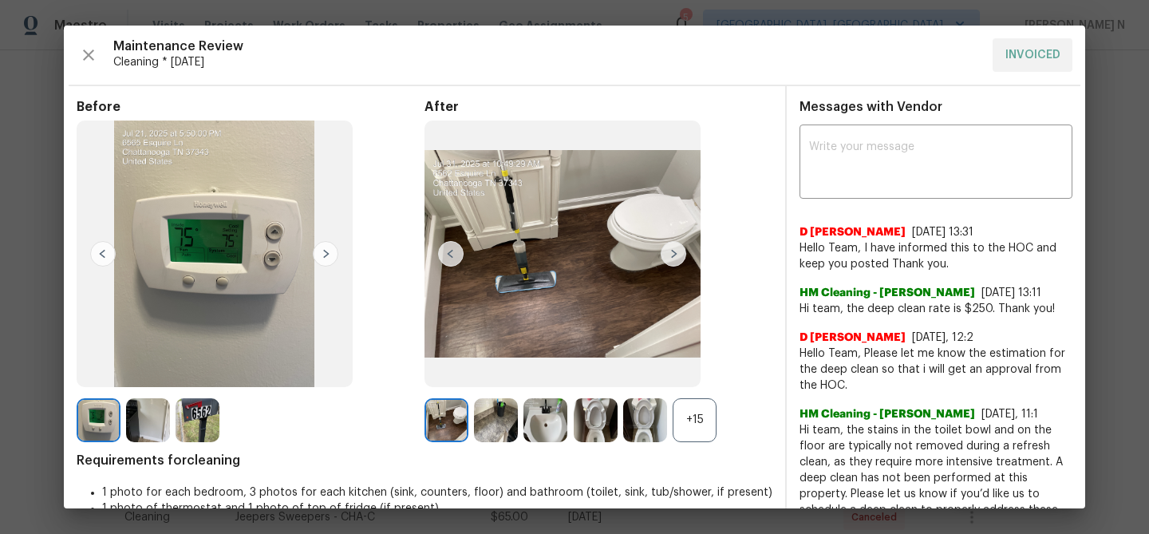
click at [685, 416] on div "+15" at bounding box center [695, 420] width 44 height 44
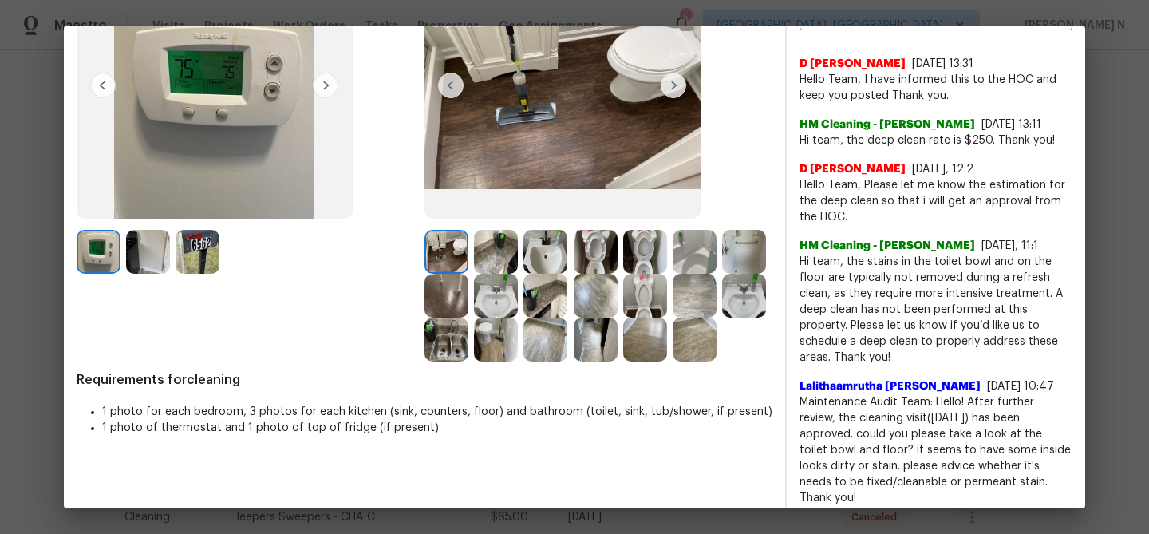
scroll to position [178, 0]
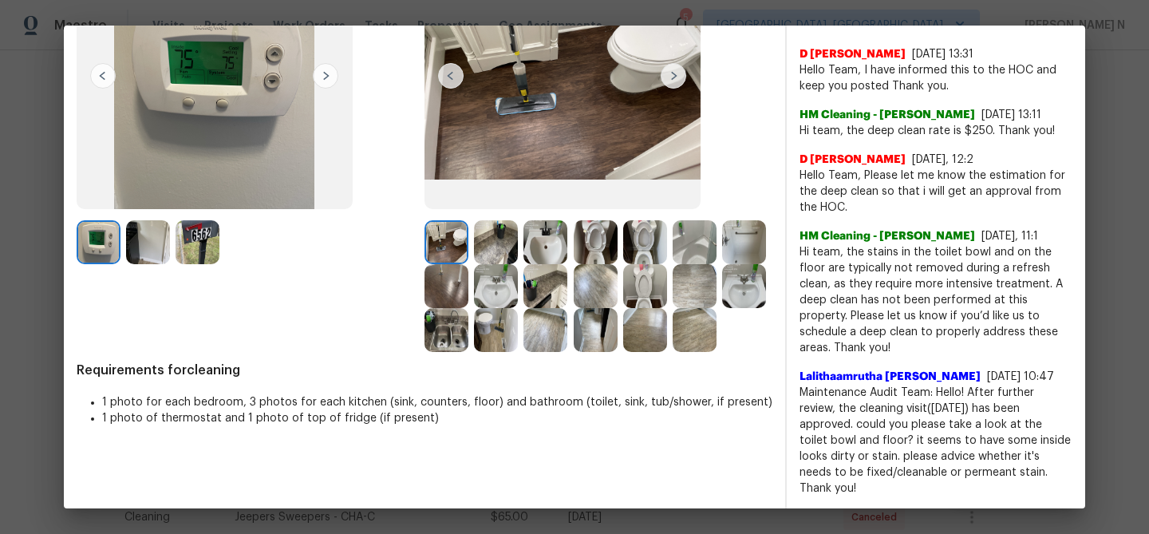
click at [649, 247] on img at bounding box center [645, 242] width 44 height 44
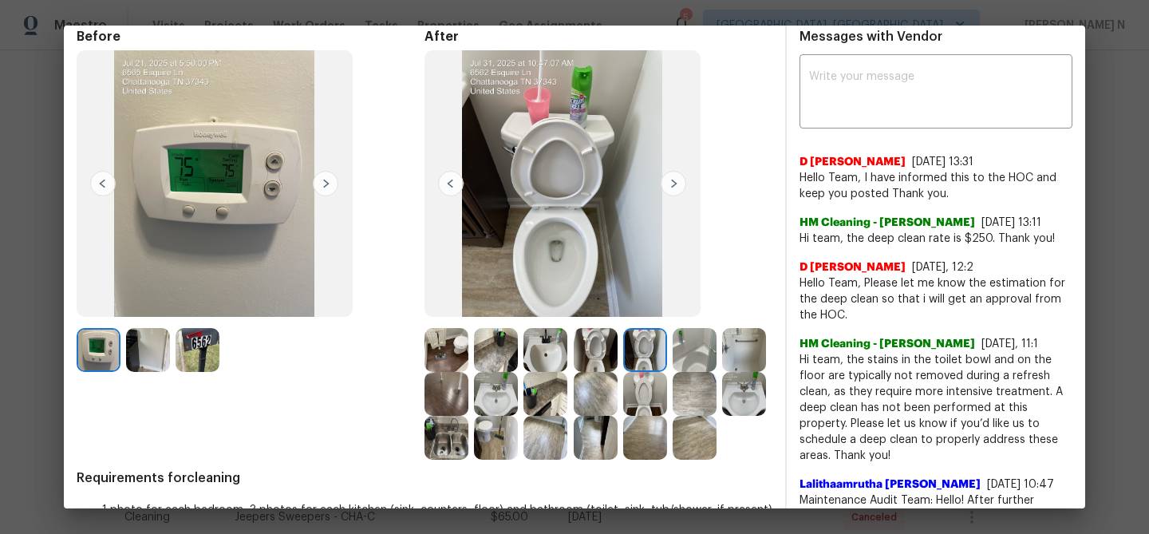
scroll to position [40, 0]
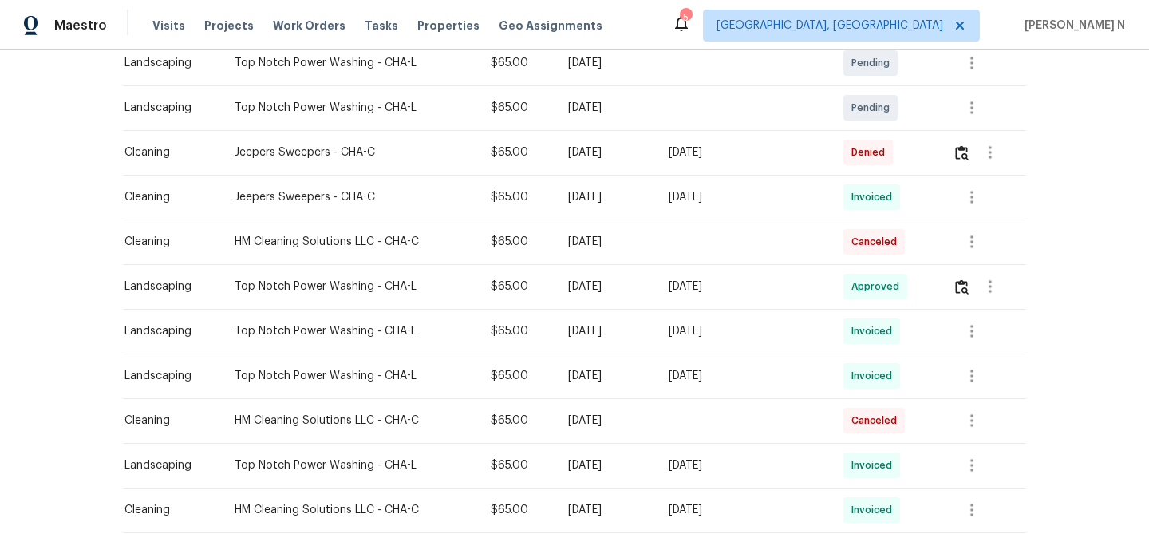
scroll to position [623, 0]
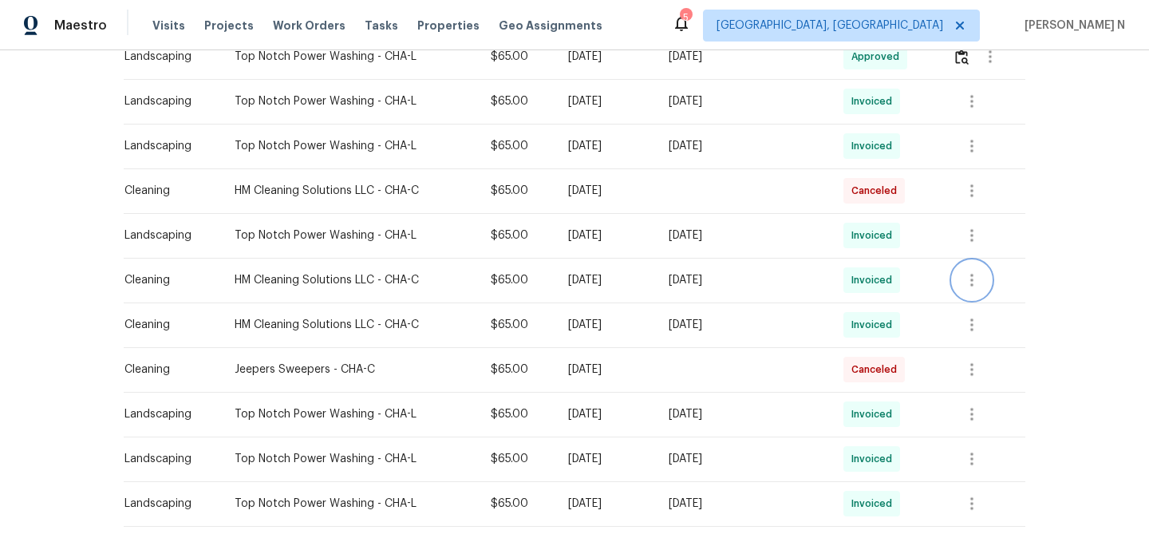
click at [972, 283] on icon "button" at bounding box center [971, 279] width 19 height 19
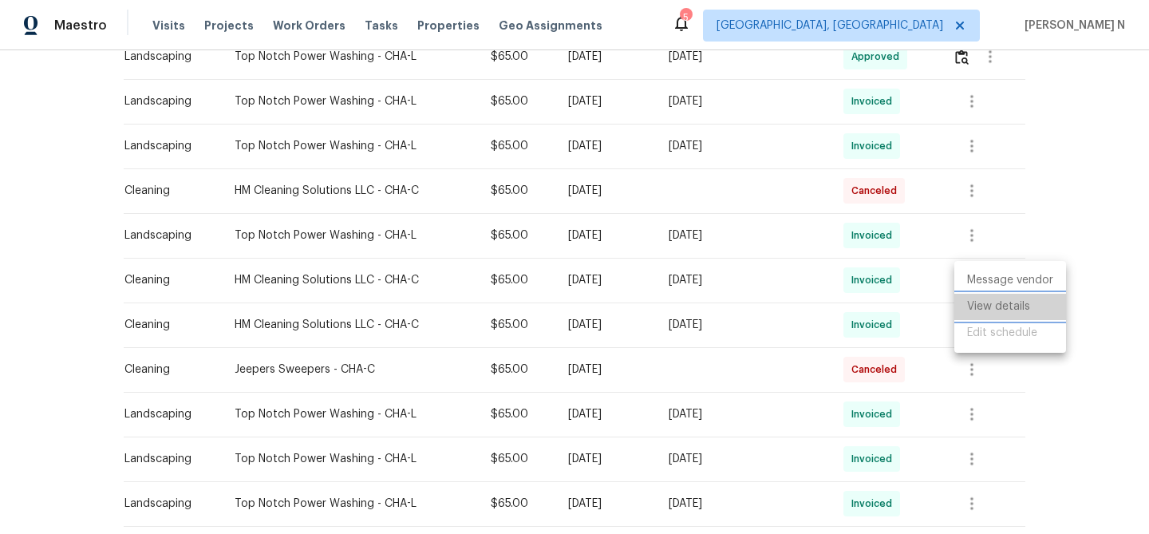
click at [981, 306] on li "View details" at bounding box center [1010, 307] width 112 height 26
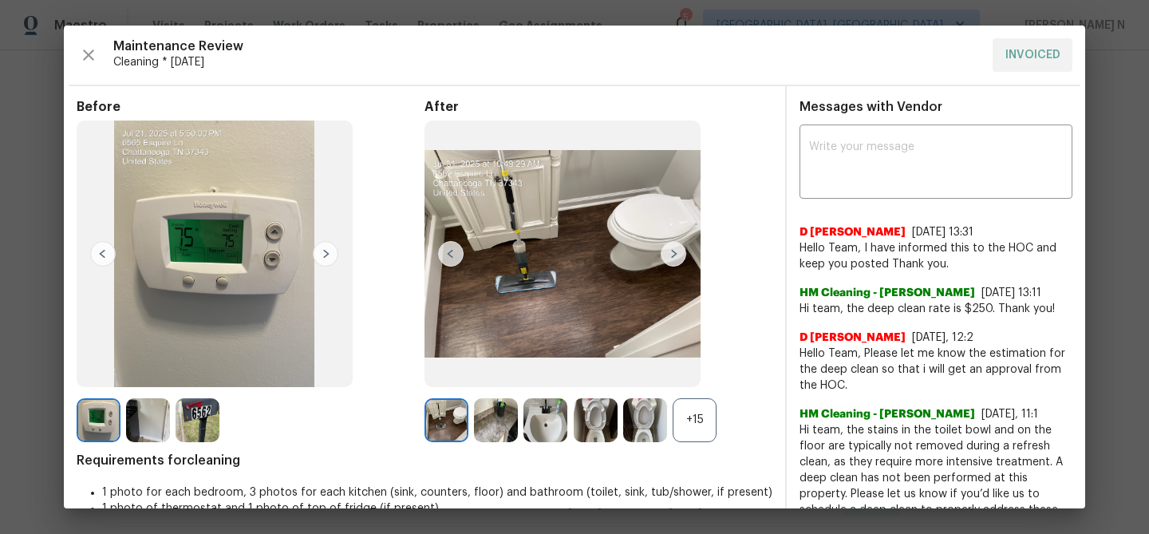
click at [685, 423] on div "+15" at bounding box center [695, 420] width 44 height 44
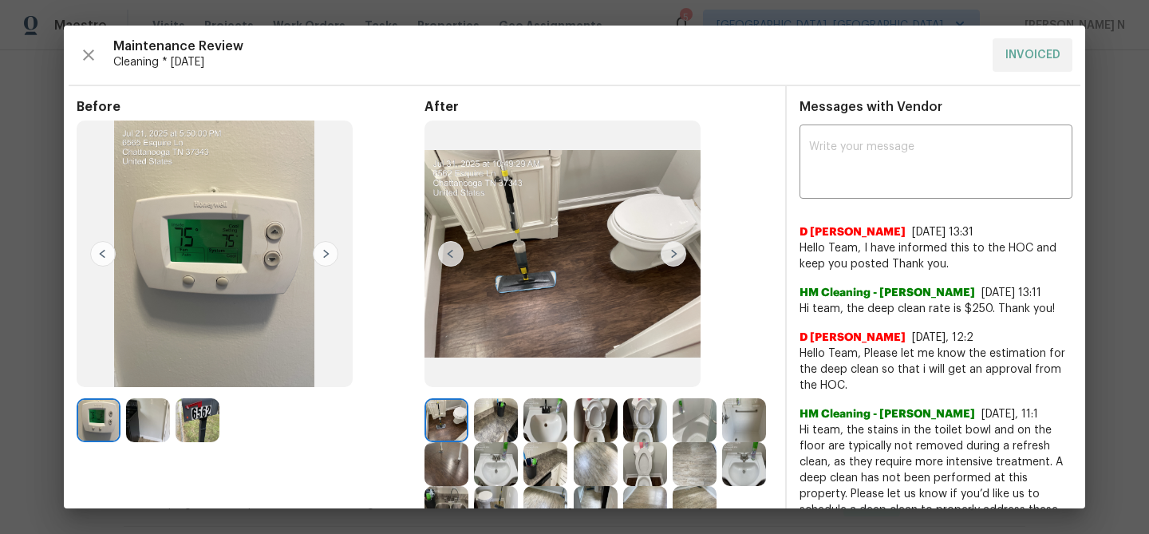
scroll to position [99, 0]
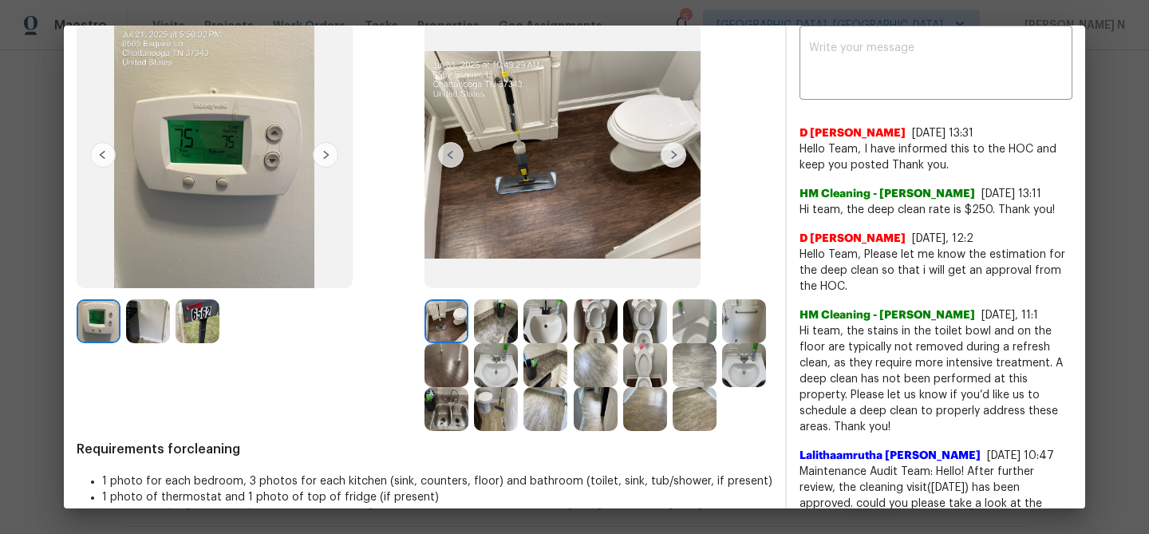
click at [649, 326] on img at bounding box center [645, 321] width 44 height 44
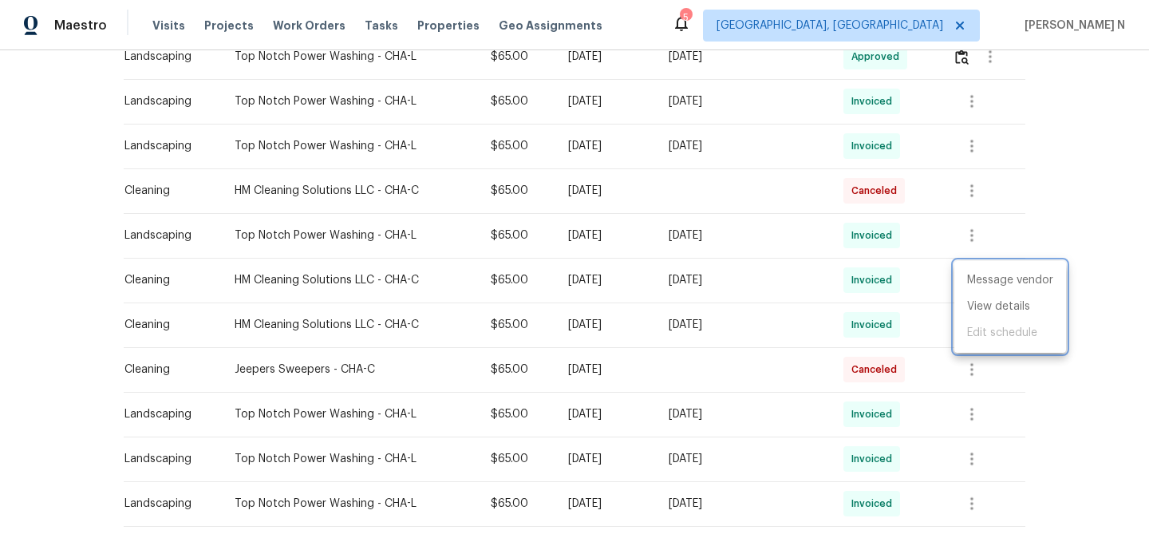
click at [921, 172] on div at bounding box center [574, 267] width 1149 height 534
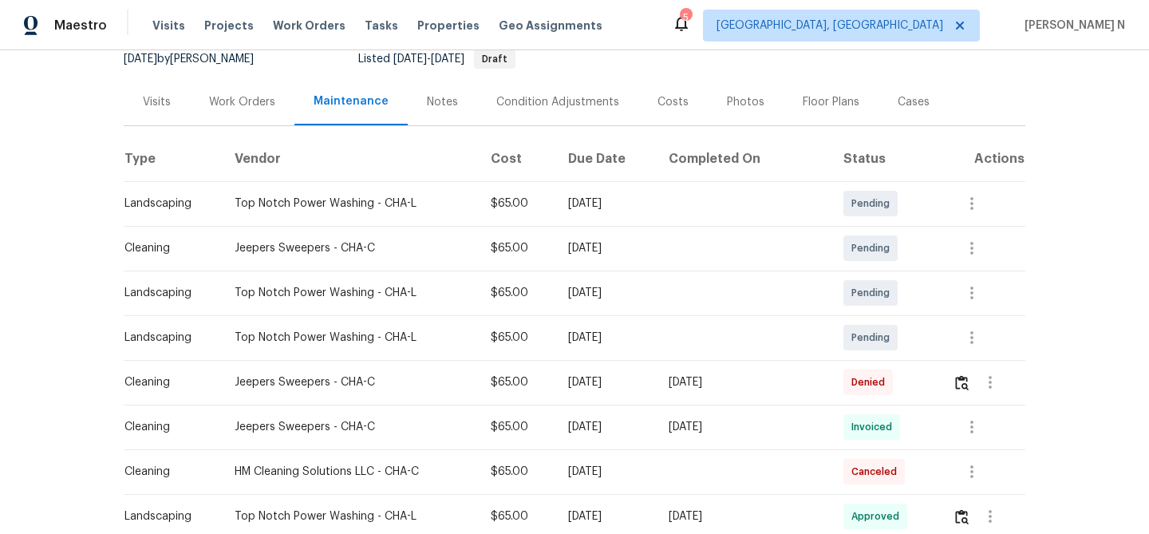
scroll to position [209, 0]
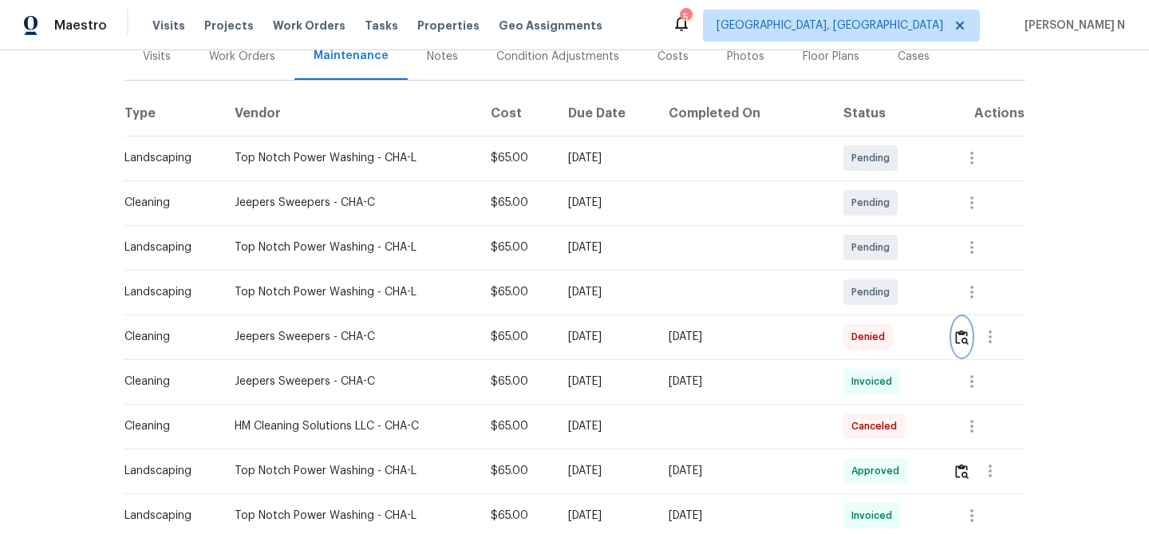
click at [964, 327] on button "button" at bounding box center [962, 337] width 18 height 38
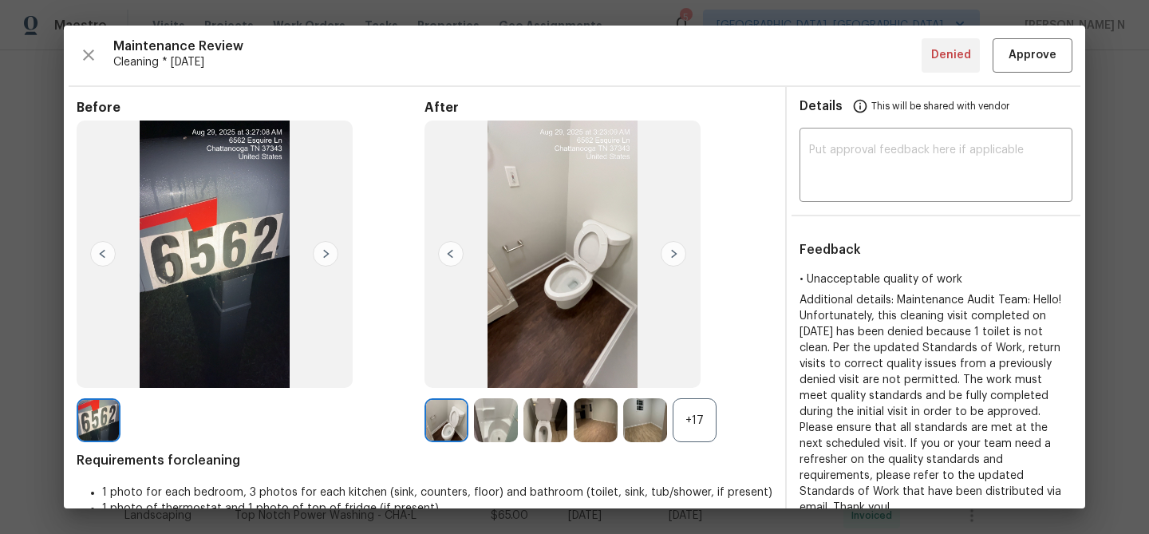
click at [700, 427] on div "+17" at bounding box center [695, 420] width 44 height 44
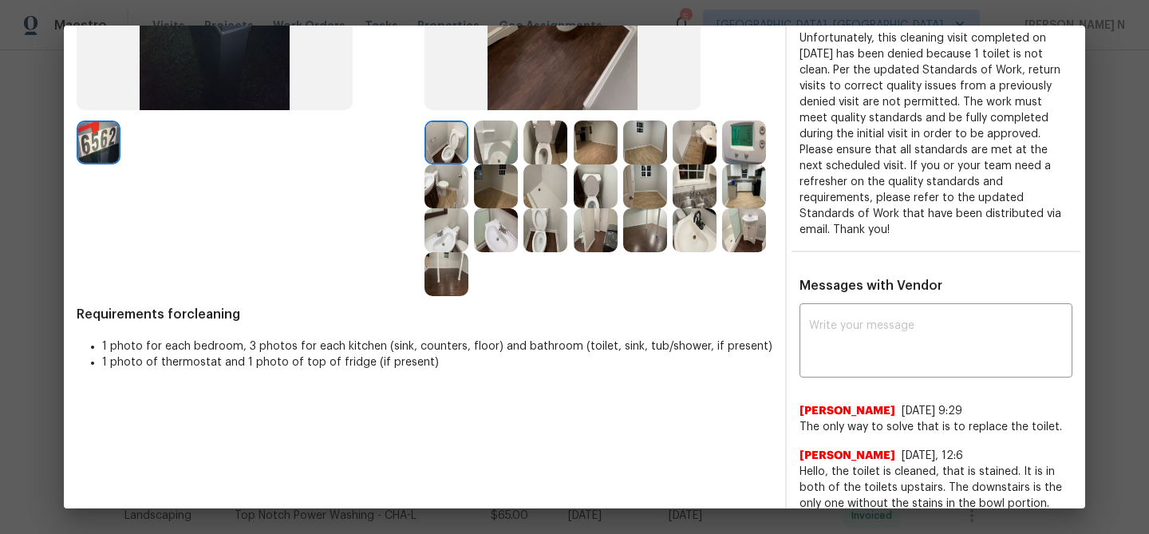
scroll to position [353, 0]
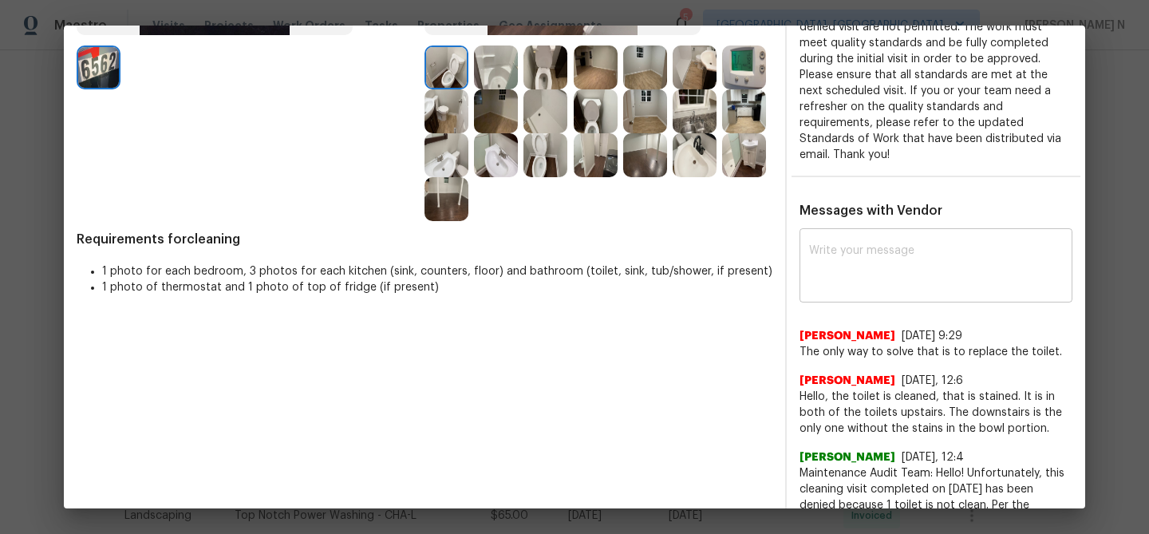
click at [944, 272] on textarea at bounding box center [936, 267] width 254 height 45
paste textarea "Maintenance Audit Team: Hello! Thank you for the feedback after further review …"
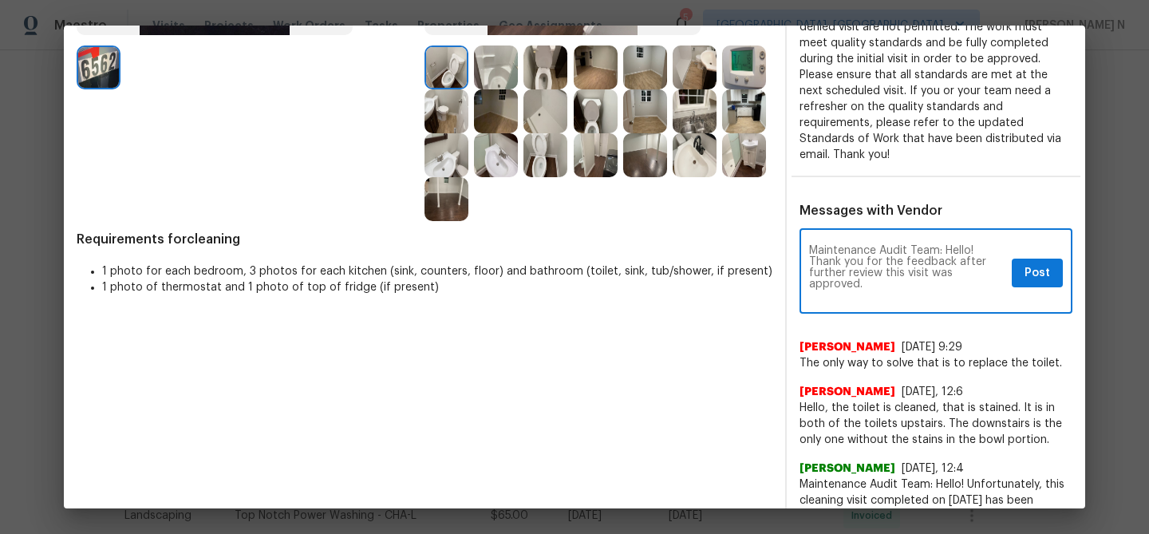
scroll to position [0, 0]
type textarea "Maintenance Audit Team: Hello! Thank you for the feedback after further review …"
click at [1040, 263] on span "Post" at bounding box center [1037, 273] width 26 height 20
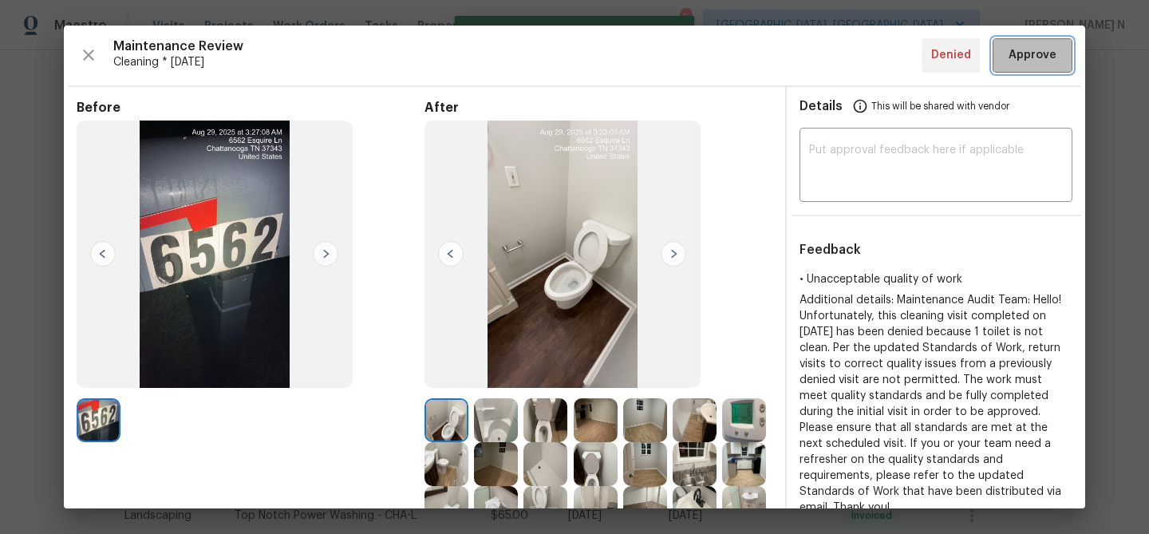
click at [1028, 63] on span "Approve" at bounding box center [1032, 55] width 48 height 20
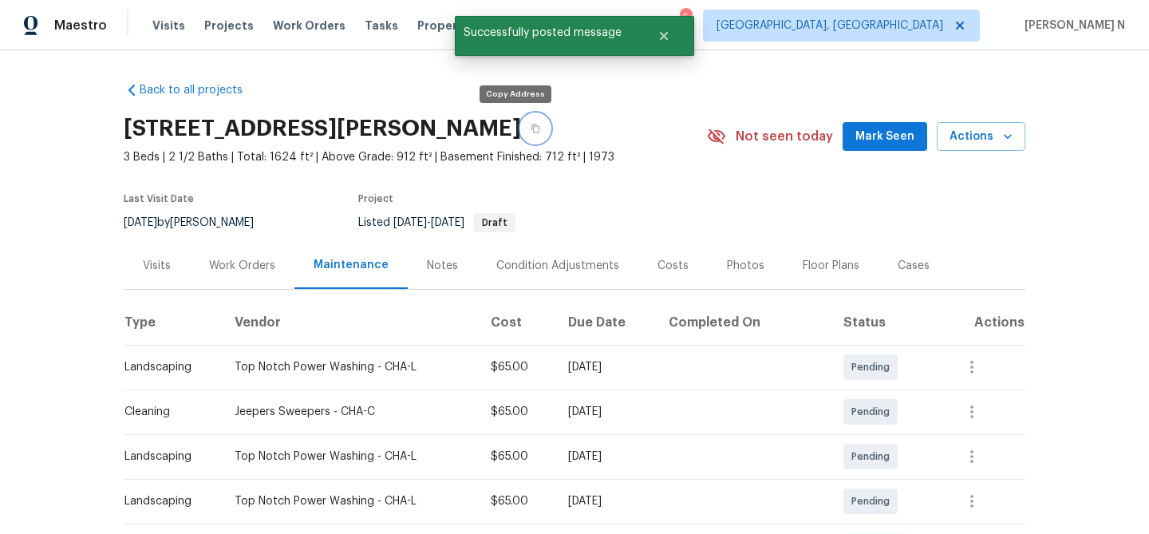
click at [521, 138] on button "button" at bounding box center [535, 128] width 29 height 29
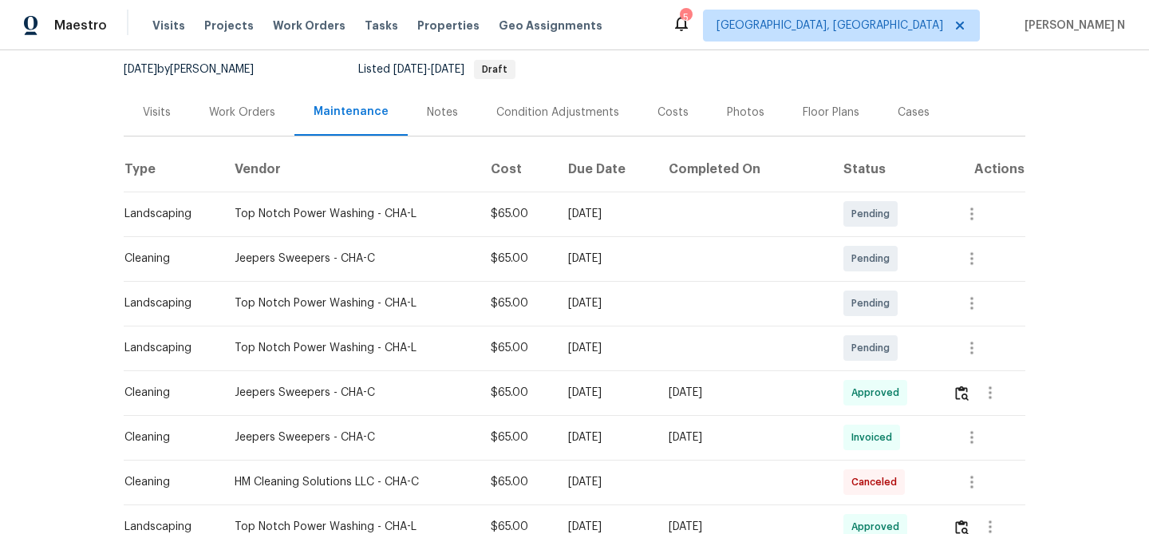
scroll to position [164, 0]
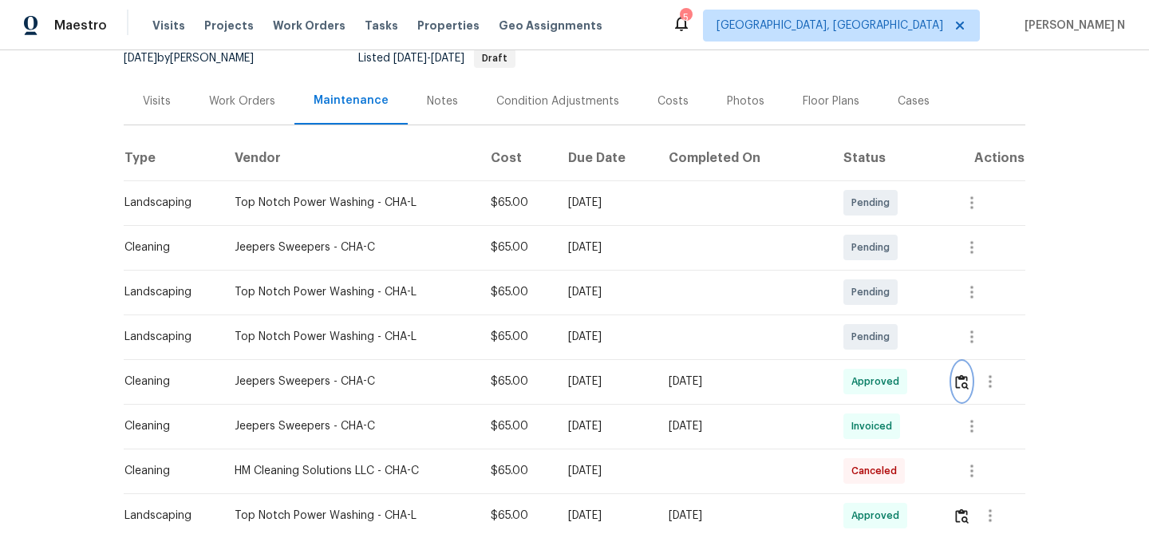
click at [965, 388] on img "button" at bounding box center [962, 381] width 14 height 15
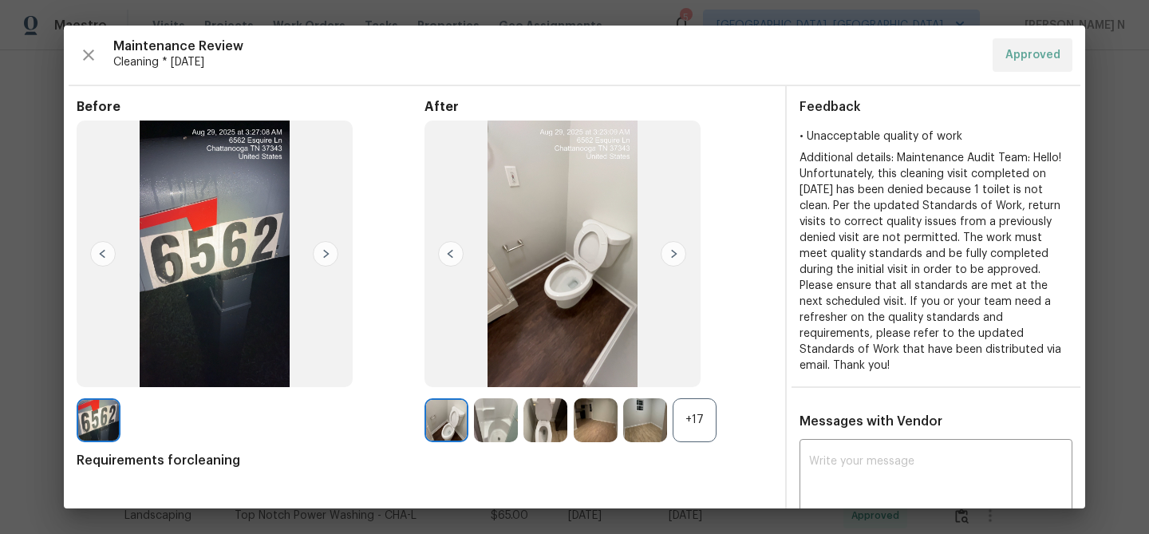
click at [703, 423] on div "+17" at bounding box center [695, 420] width 44 height 44
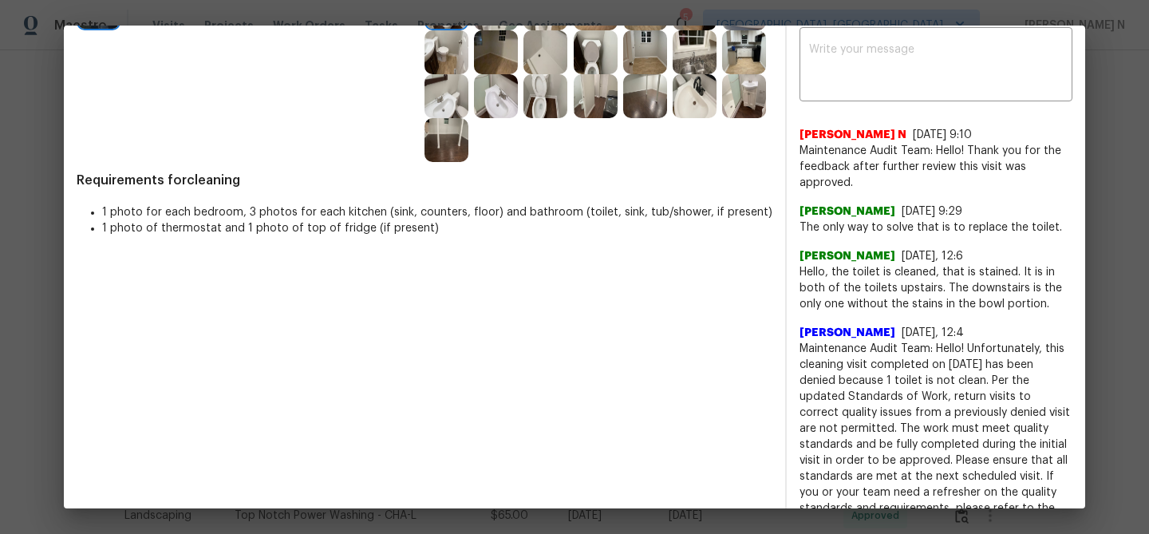
scroll to position [440, 0]
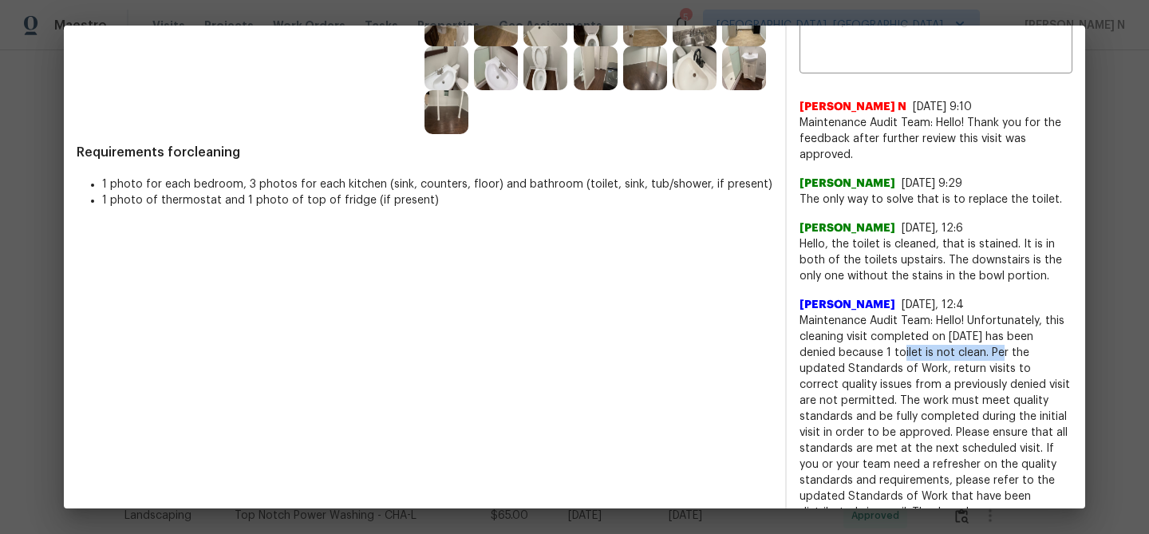
drag, startPoint x: 886, startPoint y: 334, endPoint x: 980, endPoint y: 337, distance: 94.2
click at [980, 337] on span "Maintenance Audit Team: Hello! Unfortunately, this cleaning visit completed on …" at bounding box center [935, 416] width 273 height 207
copy span "1 toilet is not clean"
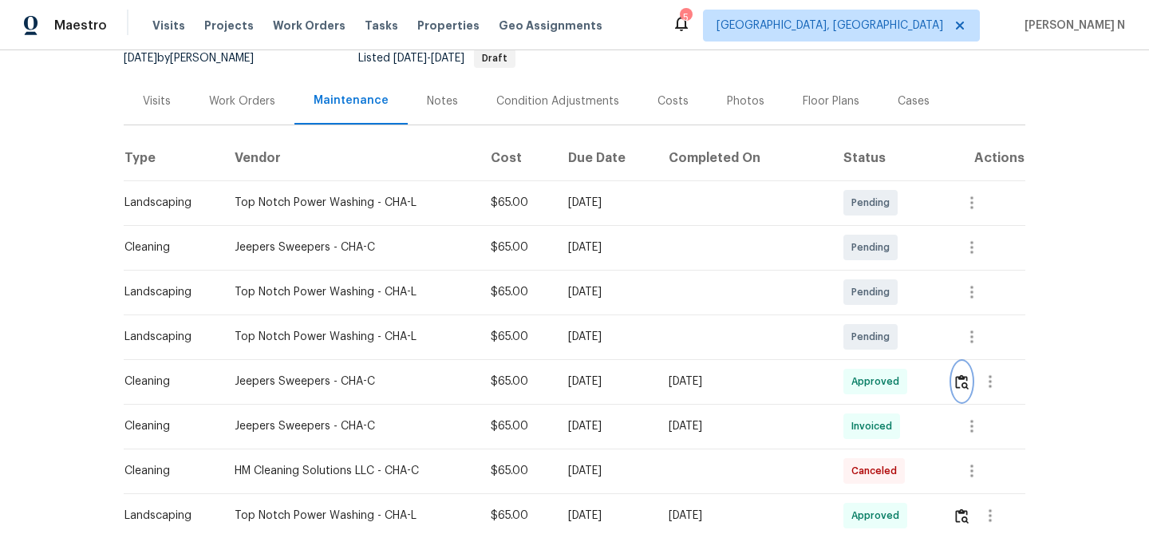
scroll to position [0, 0]
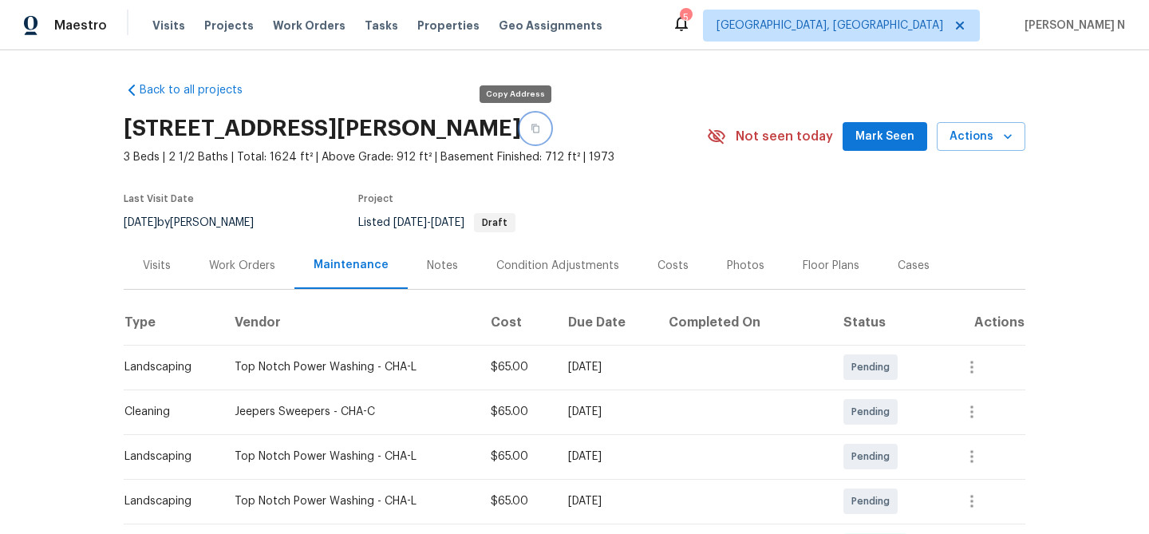
click at [522, 119] on button "button" at bounding box center [535, 128] width 29 height 29
click at [521, 136] on button "button" at bounding box center [535, 128] width 29 height 29
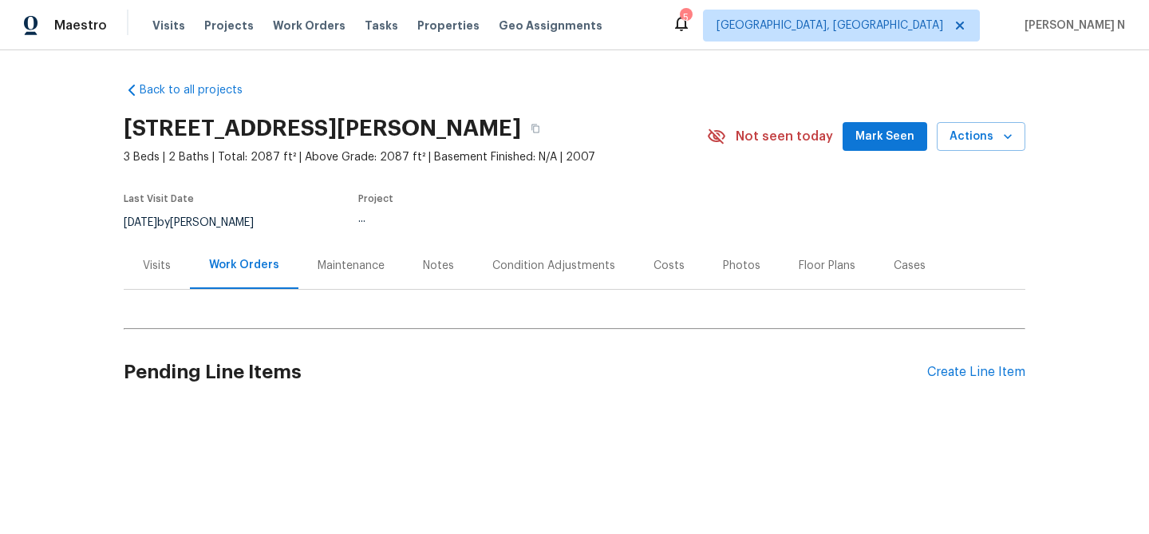
click at [363, 271] on div "Maintenance" at bounding box center [351, 266] width 67 height 16
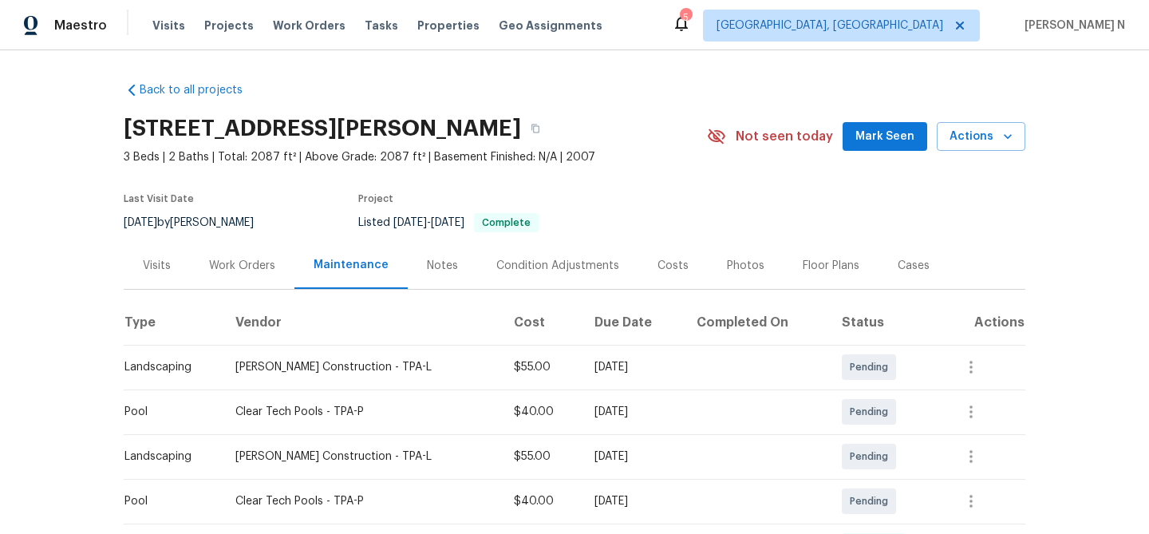
scroll to position [10, 0]
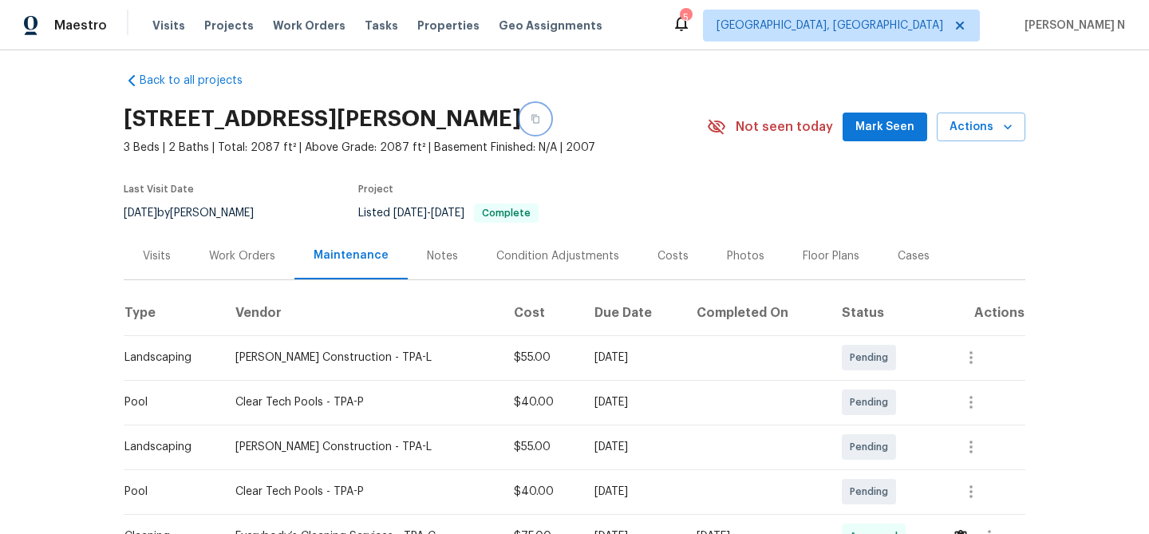
click at [550, 125] on button "button" at bounding box center [535, 119] width 29 height 29
click at [550, 126] on button "button" at bounding box center [535, 119] width 29 height 29
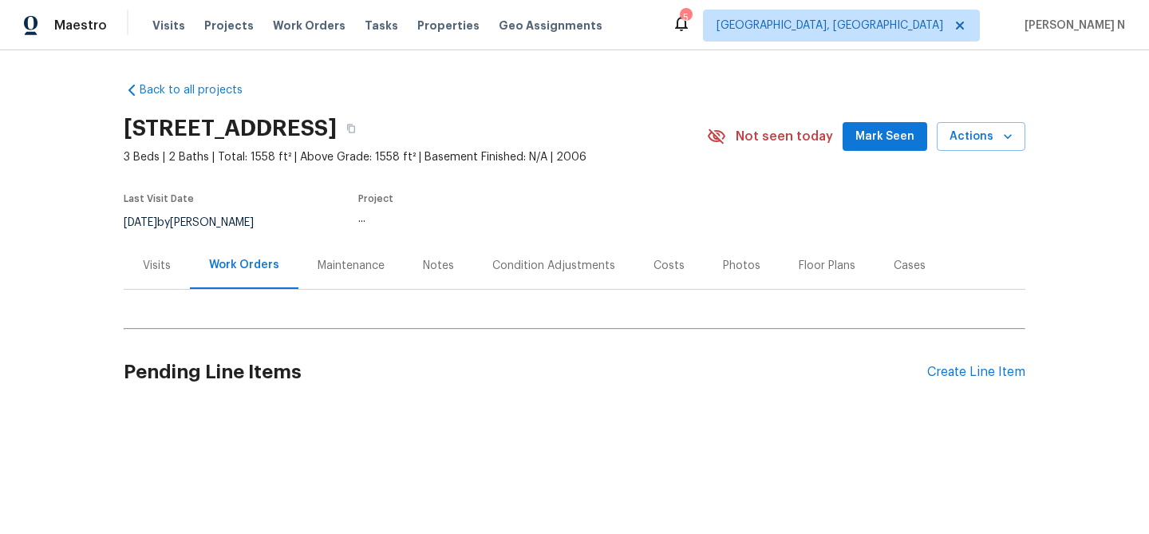
click at [362, 262] on div "Maintenance" at bounding box center [351, 266] width 67 height 16
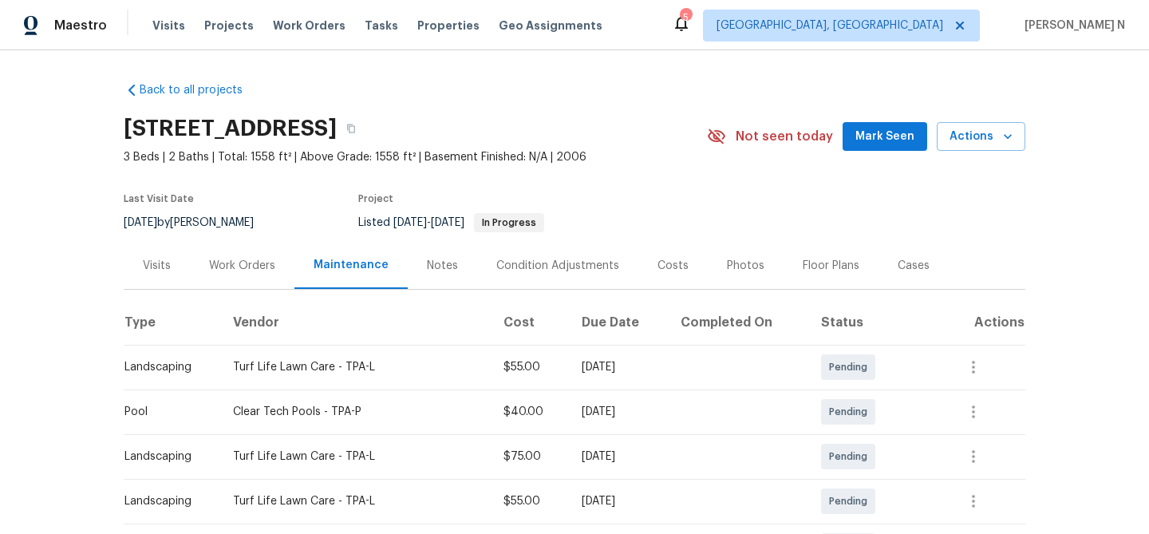
click at [356, 130] on icon "button" at bounding box center [351, 129] width 10 height 10
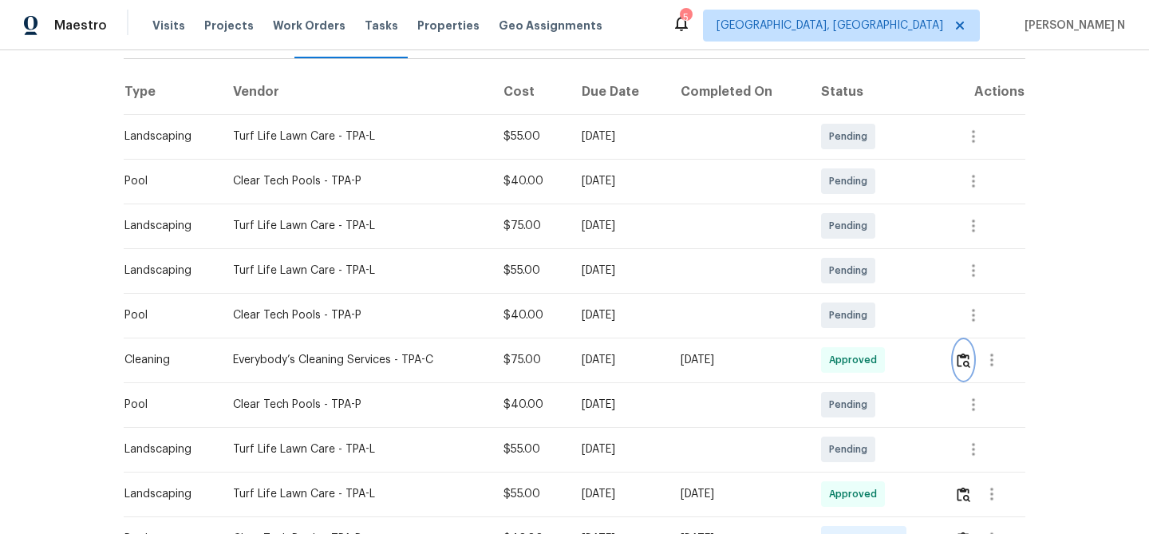
click at [970, 364] on img "button" at bounding box center [964, 360] width 14 height 15
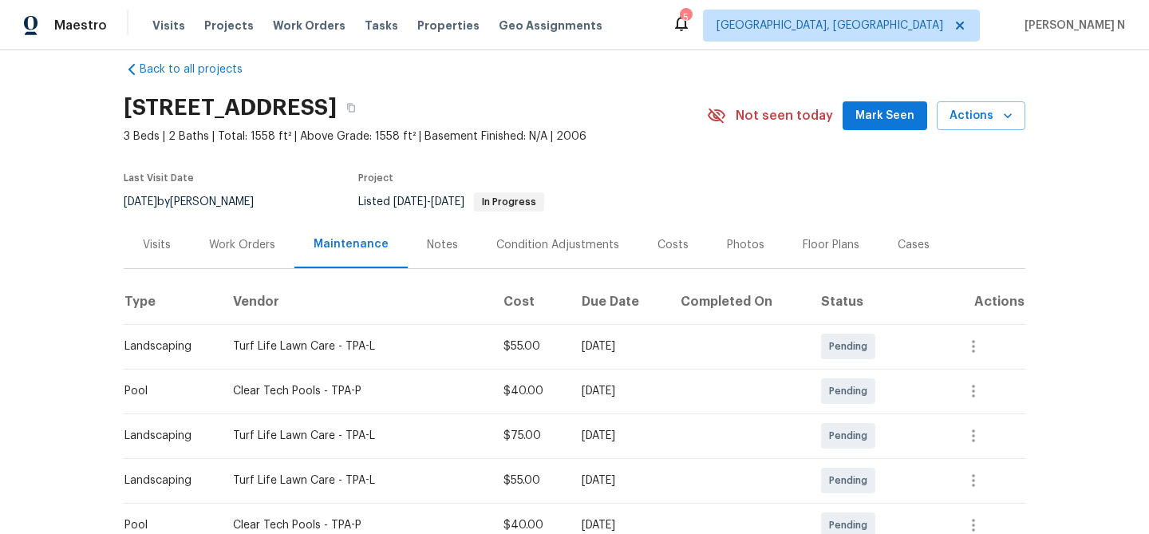
scroll to position [0, 0]
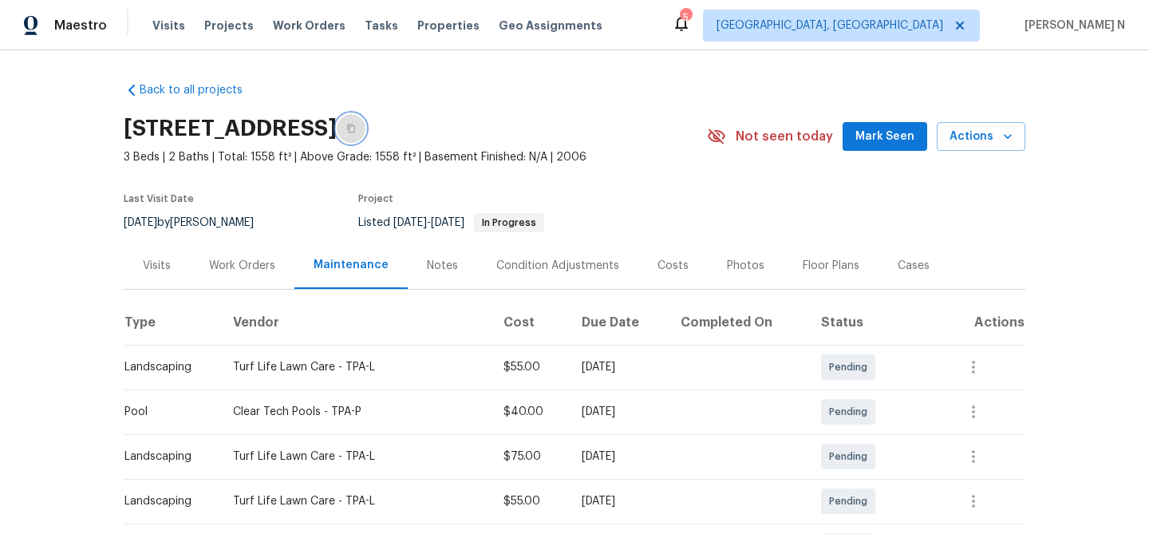
click at [356, 124] on icon "button" at bounding box center [351, 129] width 10 height 10
click at [356, 130] on icon "button" at bounding box center [351, 129] width 10 height 10
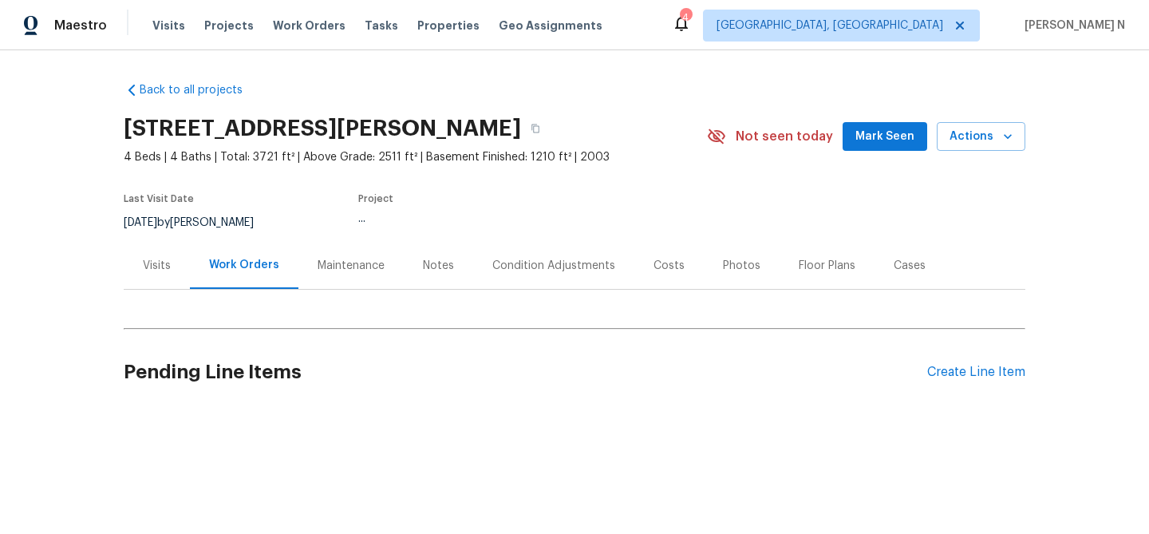
click at [343, 259] on div "Maintenance" at bounding box center [351, 266] width 67 height 16
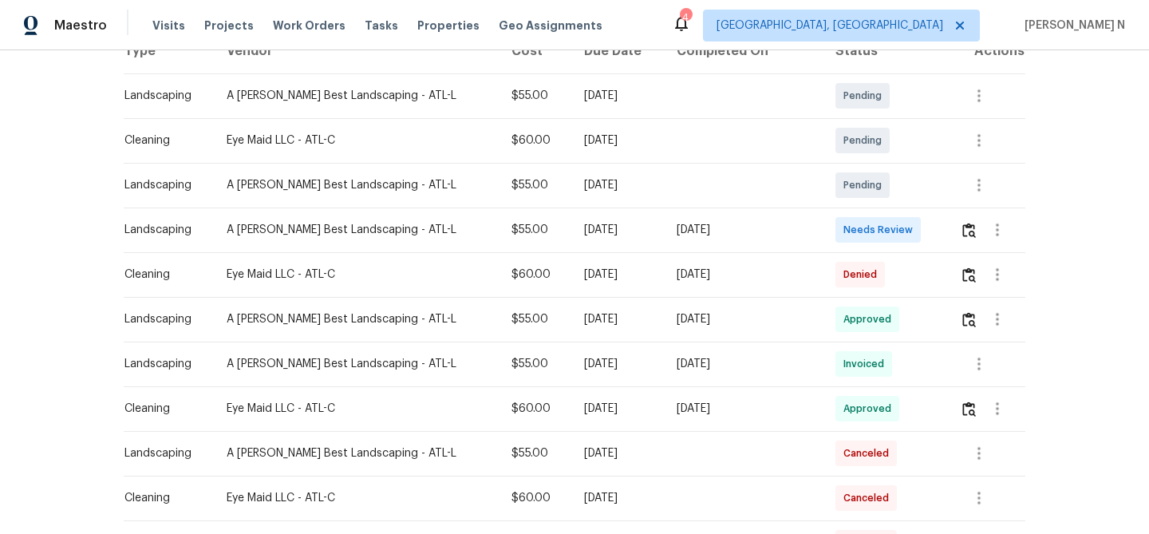
scroll to position [273, 0]
click at [962, 278] on img "button" at bounding box center [969, 273] width 14 height 15
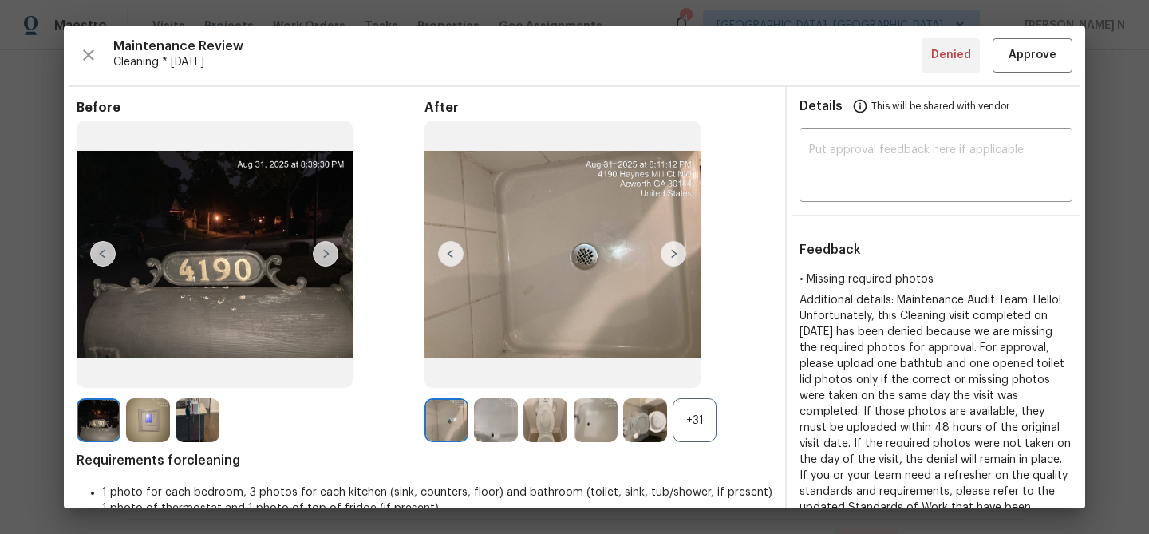
click at [716, 412] on div "+31" at bounding box center [695, 420] width 44 height 44
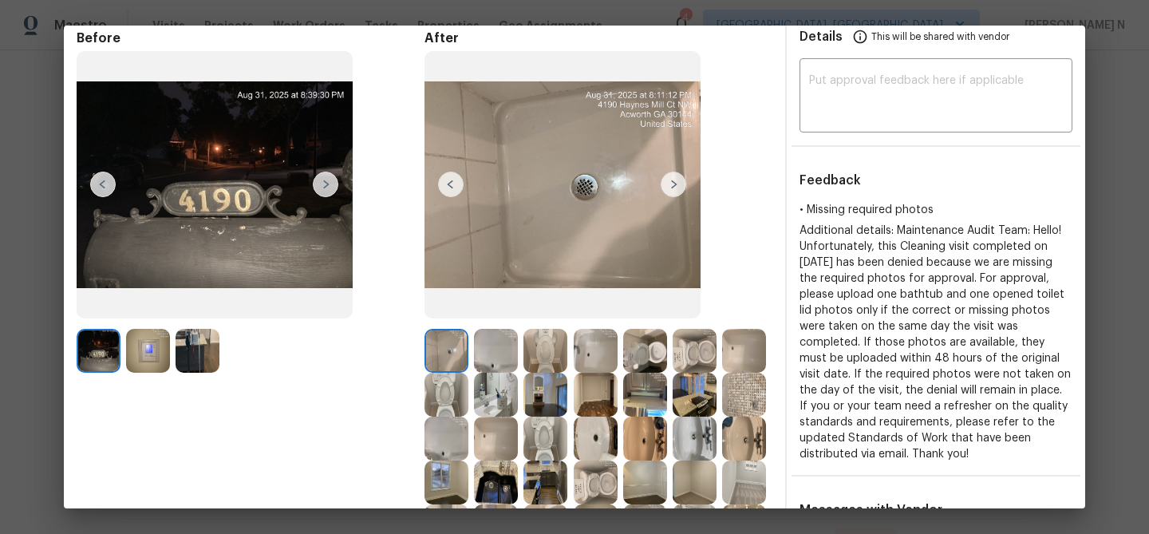
scroll to position [68, 0]
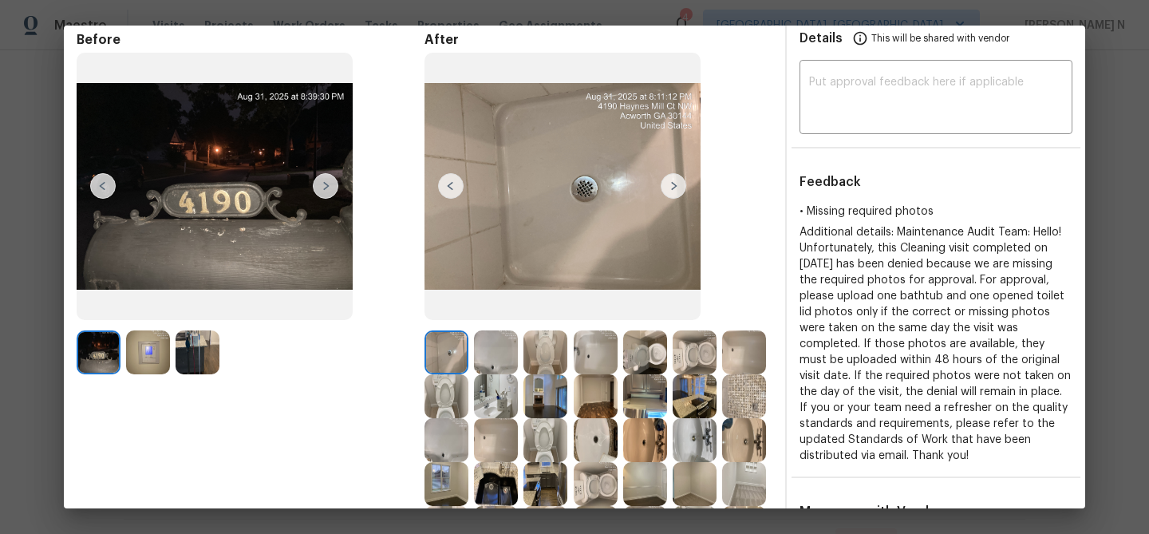
click at [509, 361] on img at bounding box center [496, 352] width 44 height 44
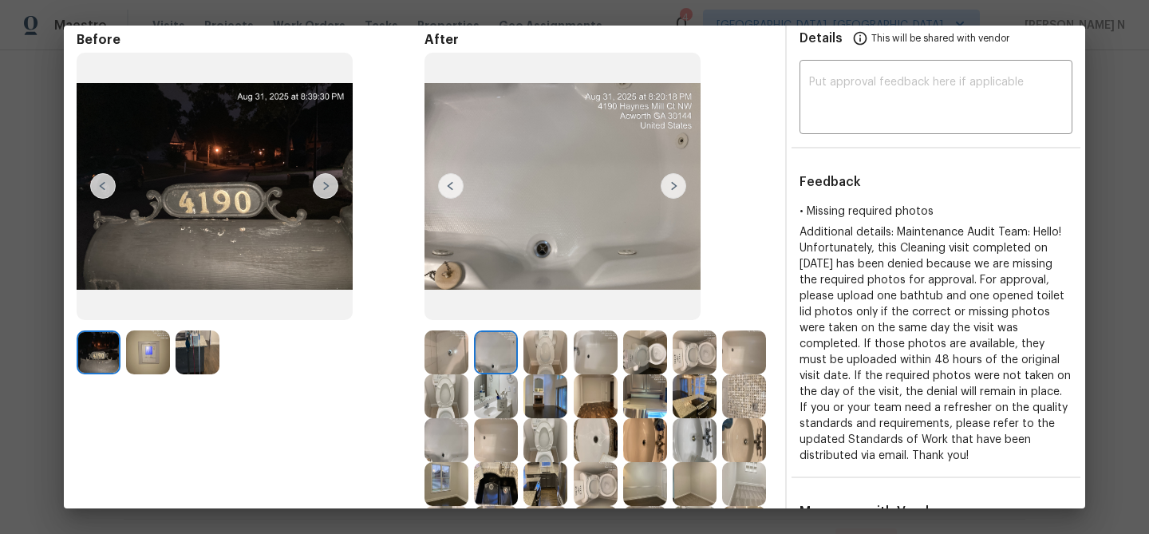
click at [531, 353] on img at bounding box center [545, 352] width 44 height 44
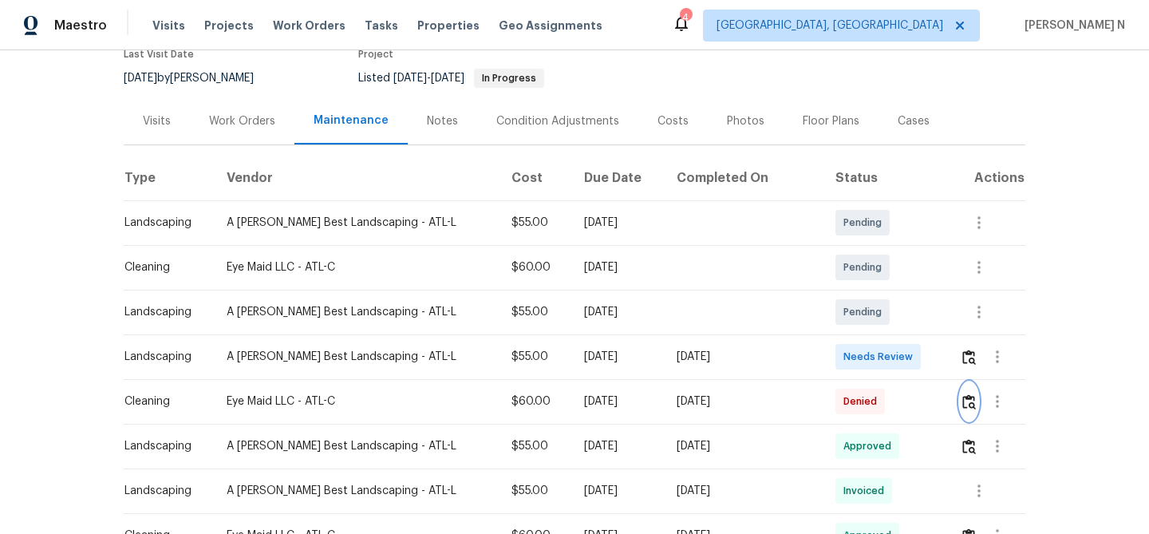
scroll to position [181, 0]
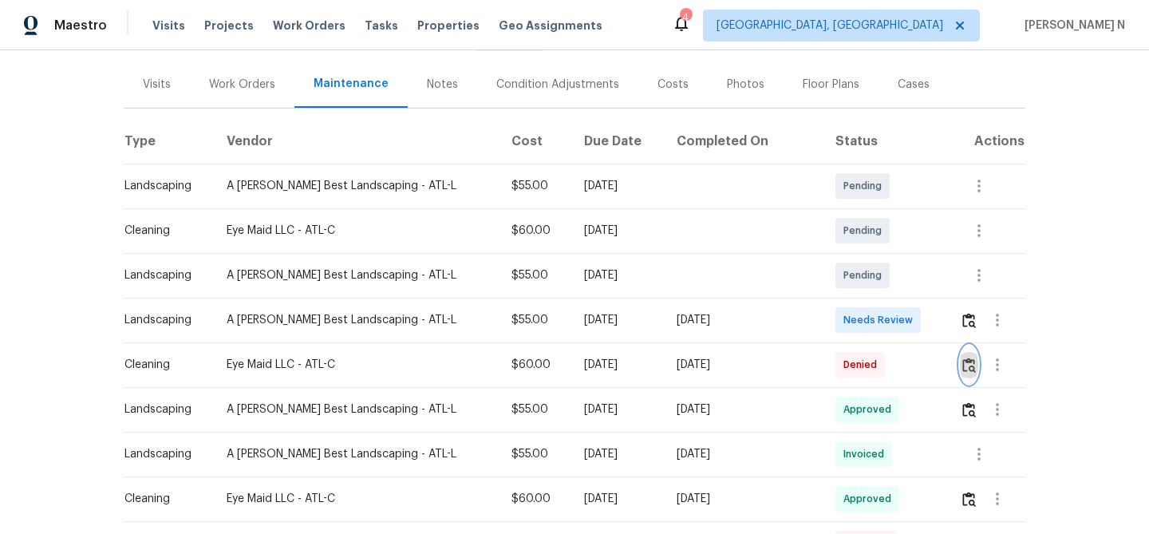
click at [965, 365] on img "button" at bounding box center [969, 364] width 14 height 15
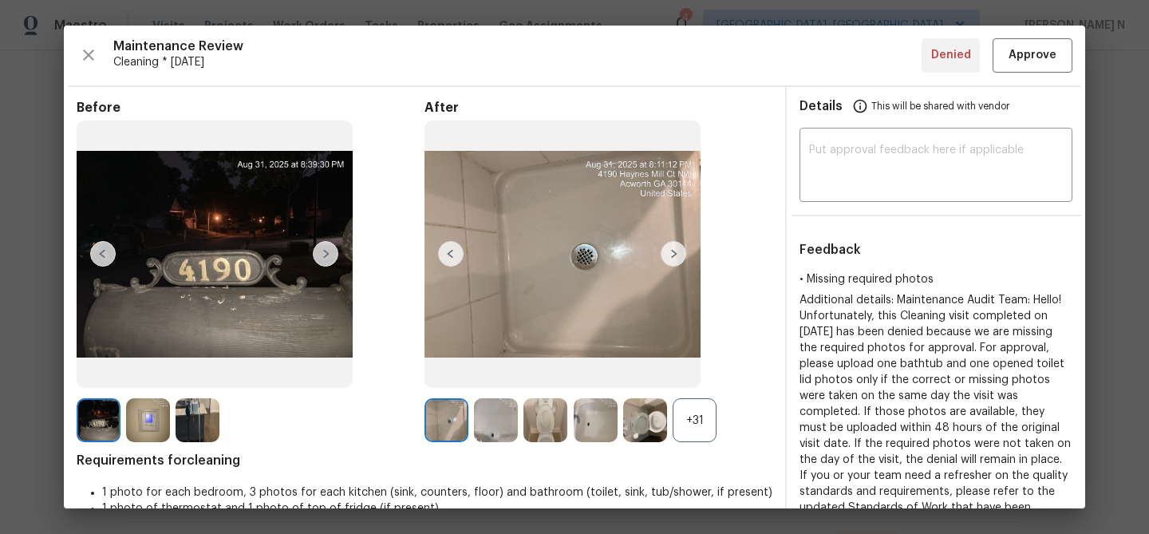
click at [696, 426] on div "+31" at bounding box center [695, 420] width 44 height 44
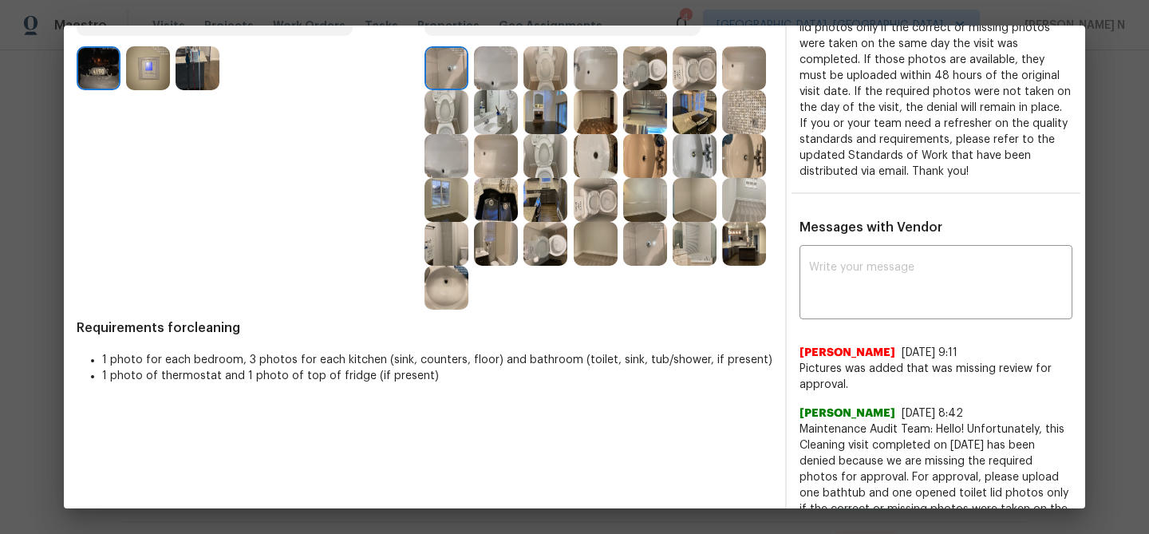
scroll to position [354, 0]
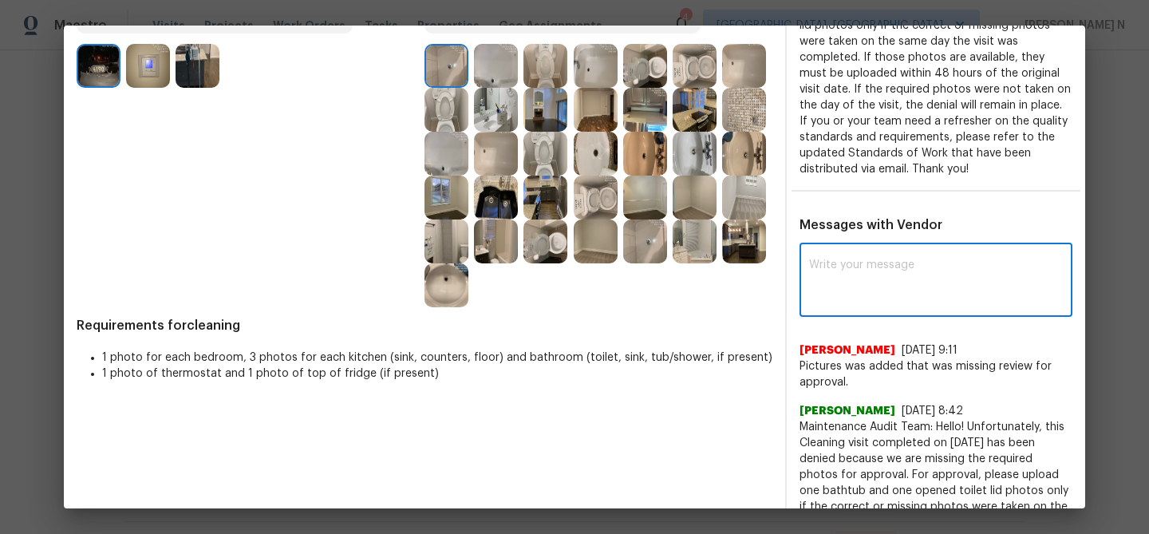
click at [878, 294] on textarea at bounding box center [936, 281] width 254 height 45
paste textarea "Maintenance Audit Team: Hello! Thank you for uploading the photo, after further…"
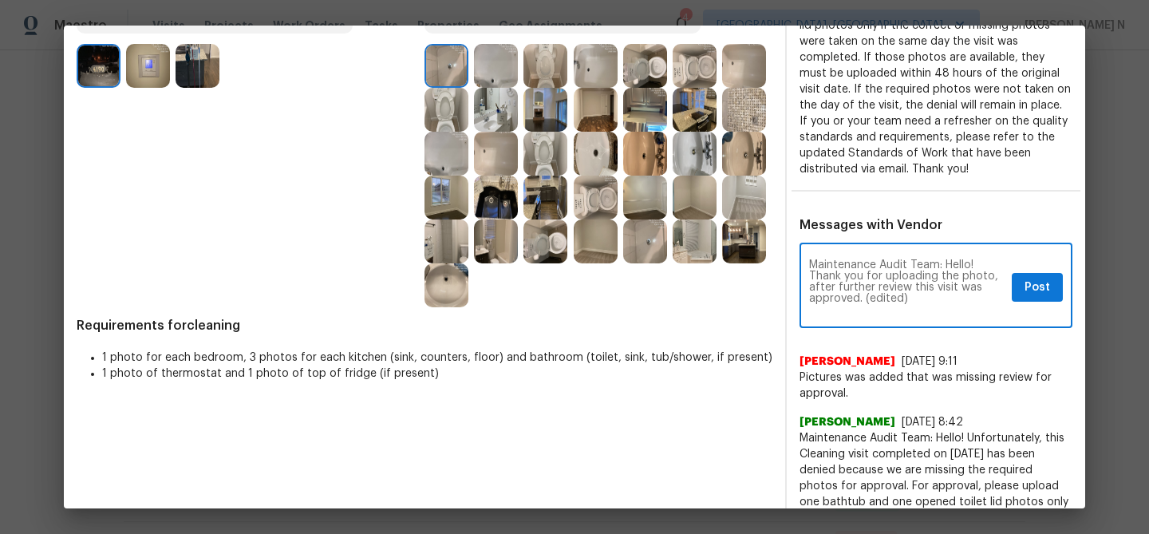
scroll to position [0, 0]
drag, startPoint x: 865, startPoint y: 297, endPoint x: 920, endPoint y: 296, distance: 55.1
click at [920, 296] on textarea "Maintenance Audit Team: Hello! Thank you for uploading the photo, after further…" at bounding box center [907, 287] width 196 height 56
type textarea "Maintenance Audit Team: Hello! Thank you for uploading the photo, after further…"
click at [1028, 294] on span "Post" at bounding box center [1037, 288] width 26 height 20
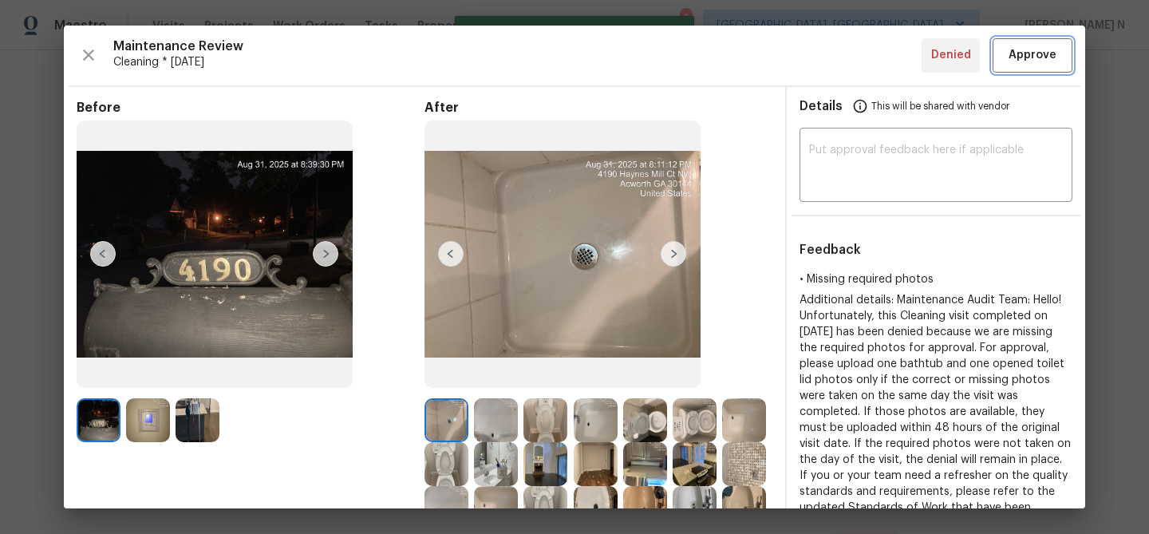
click at [1017, 53] on span "Approve" at bounding box center [1032, 55] width 48 height 20
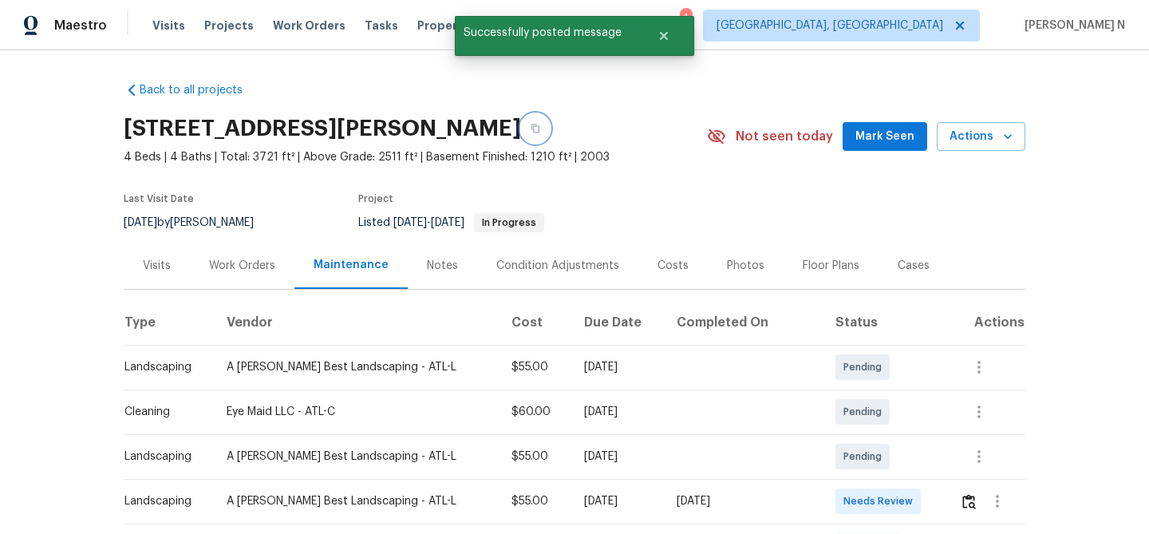
click at [539, 132] on icon "button" at bounding box center [535, 128] width 8 height 9
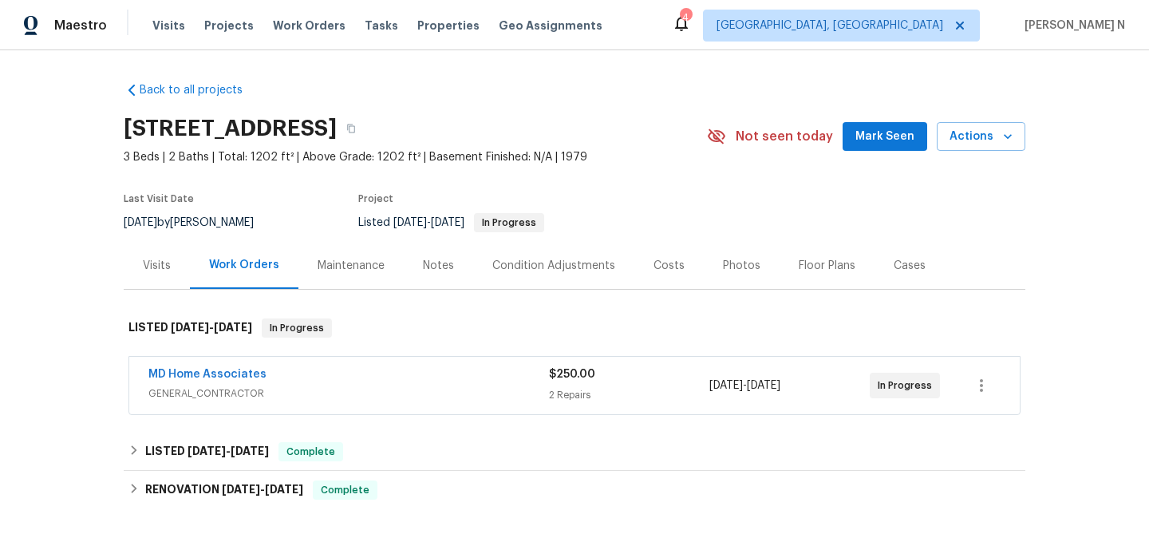
click at [357, 266] on div "Maintenance" at bounding box center [351, 266] width 67 height 16
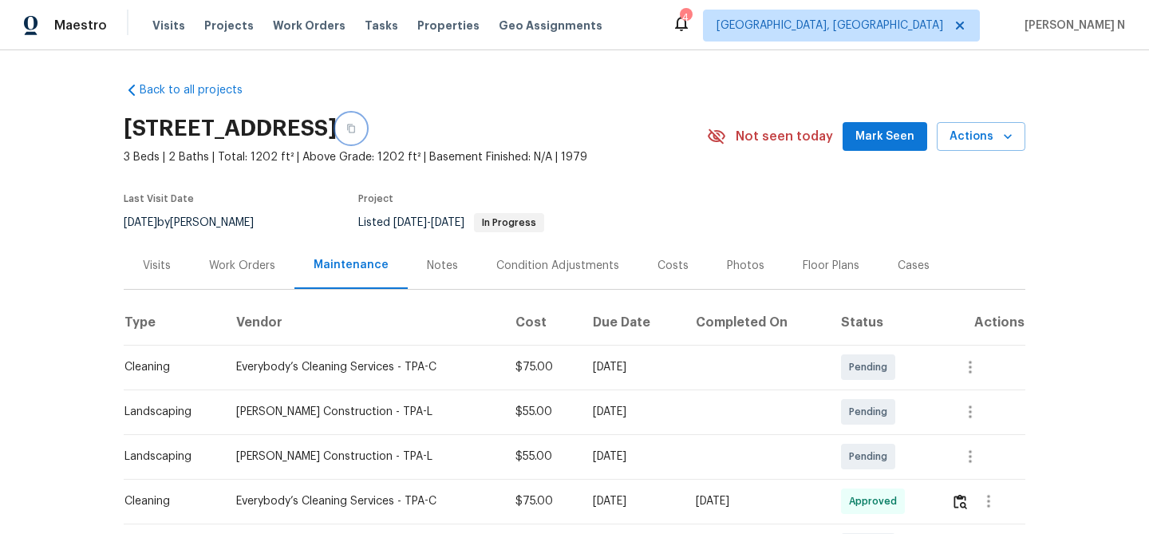
click at [365, 131] on button "button" at bounding box center [351, 128] width 29 height 29
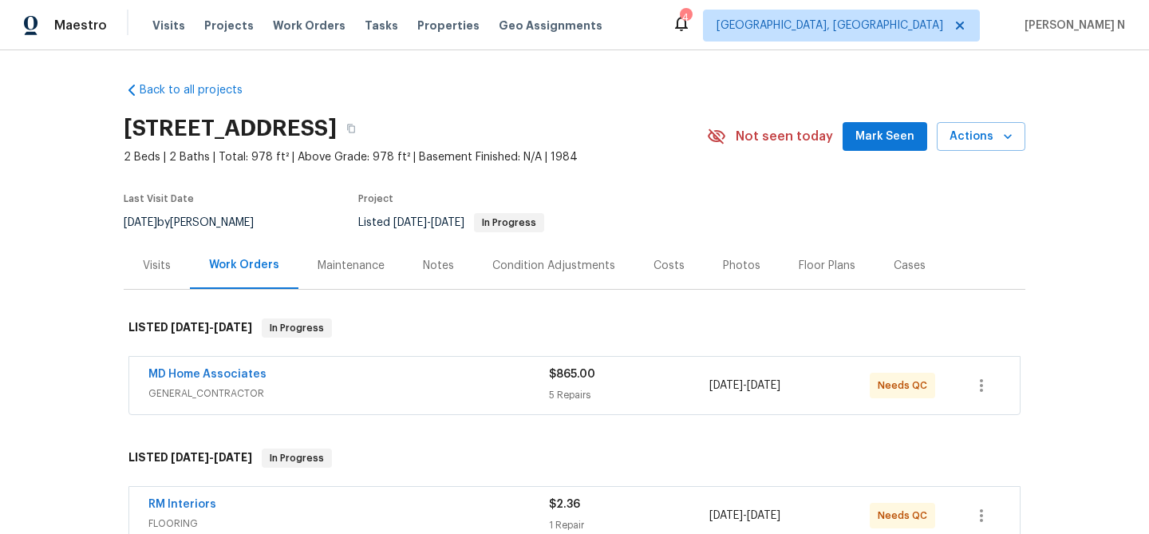
click at [374, 271] on div "Maintenance" at bounding box center [351, 266] width 67 height 16
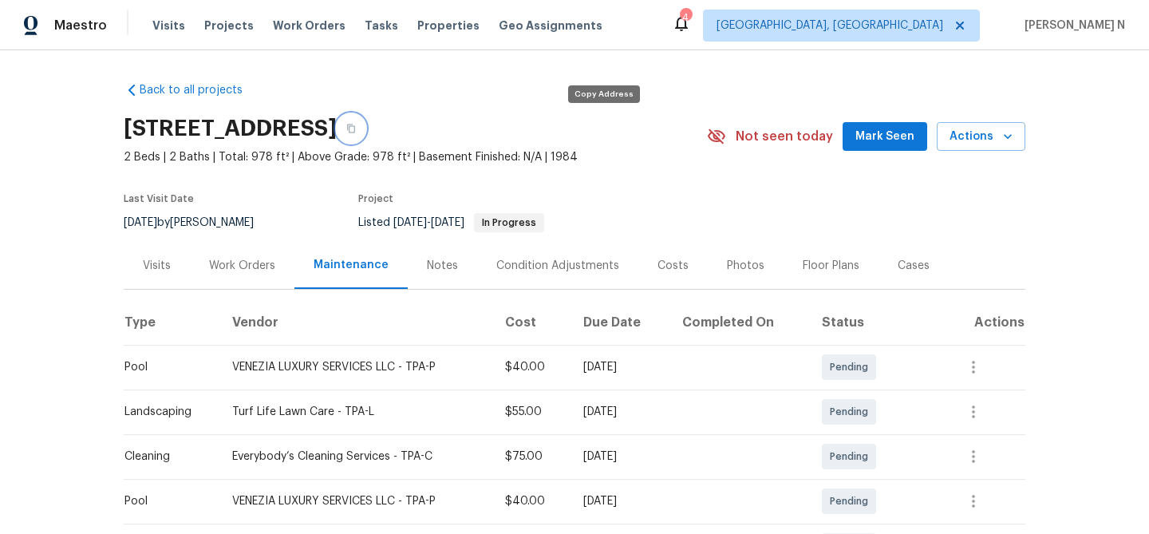
click at [365, 128] on button "button" at bounding box center [351, 128] width 29 height 29
click at [365, 135] on button "button" at bounding box center [351, 128] width 29 height 29
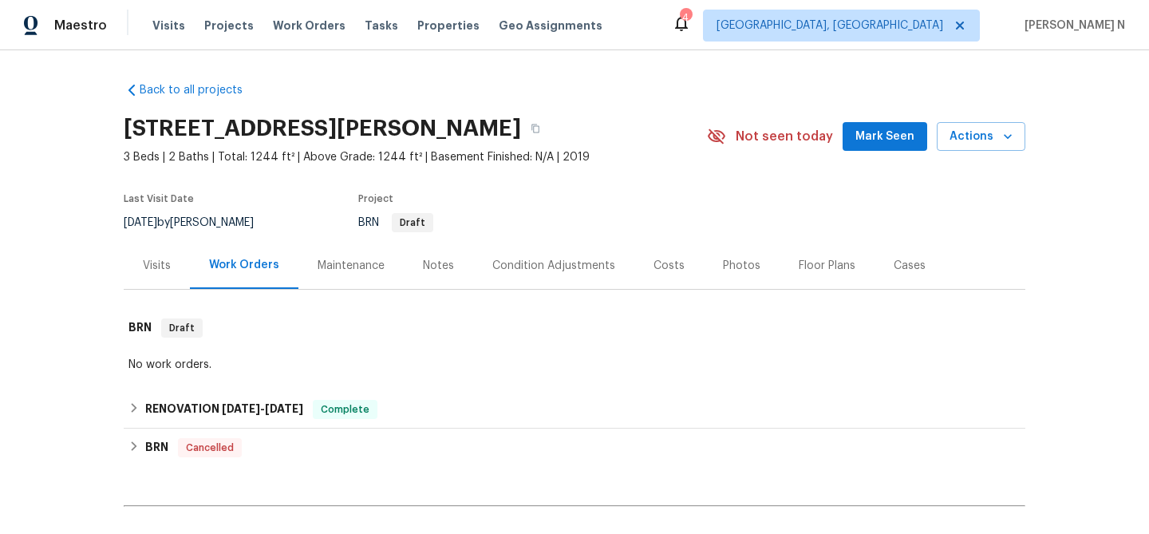
click at [349, 271] on div "Maintenance" at bounding box center [351, 266] width 67 height 16
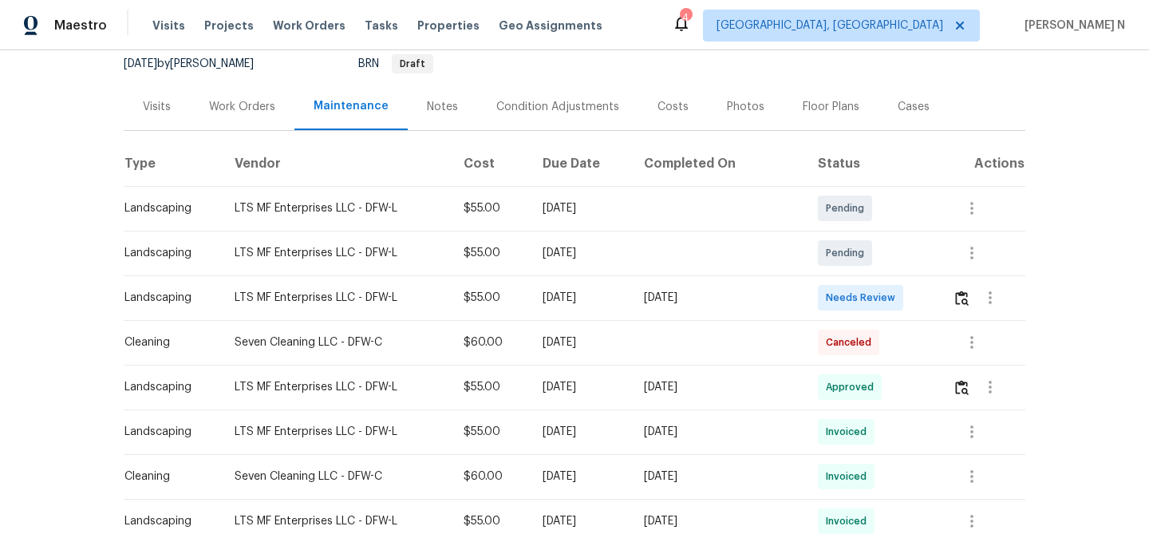
scroll to position [160, 0]
click at [959, 296] on img "button" at bounding box center [962, 296] width 14 height 15
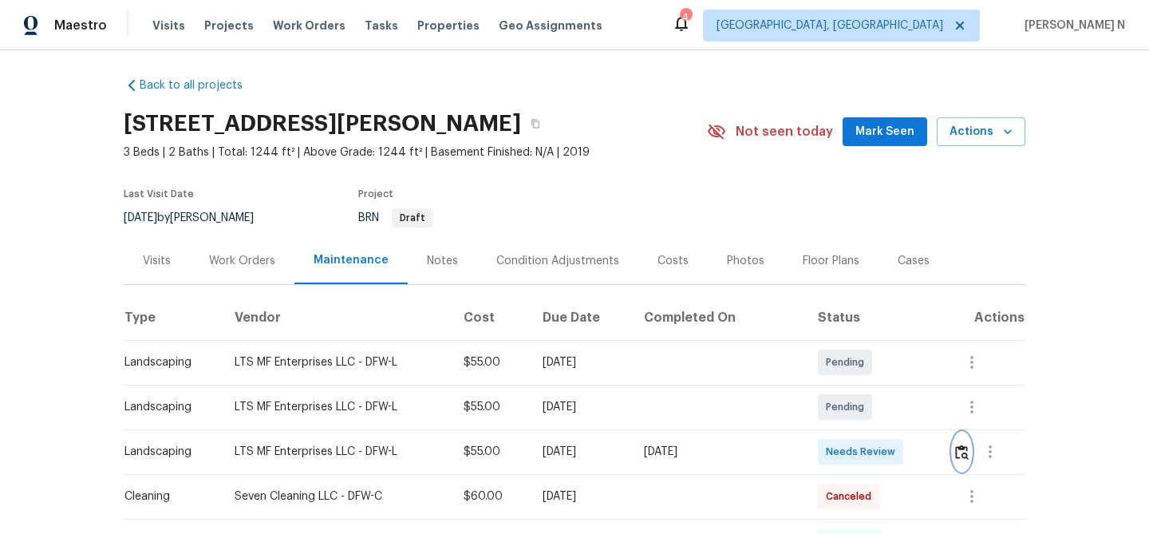
scroll to position [0, 0]
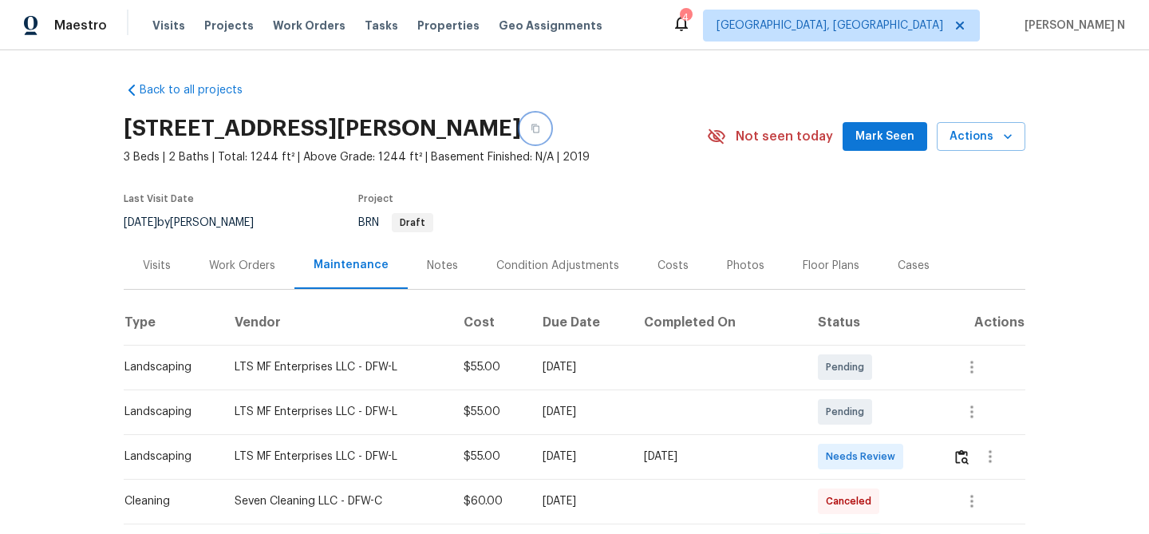
click at [540, 130] on icon "button" at bounding box center [536, 129] width 10 height 10
click at [539, 124] on icon "button" at bounding box center [535, 128] width 8 height 9
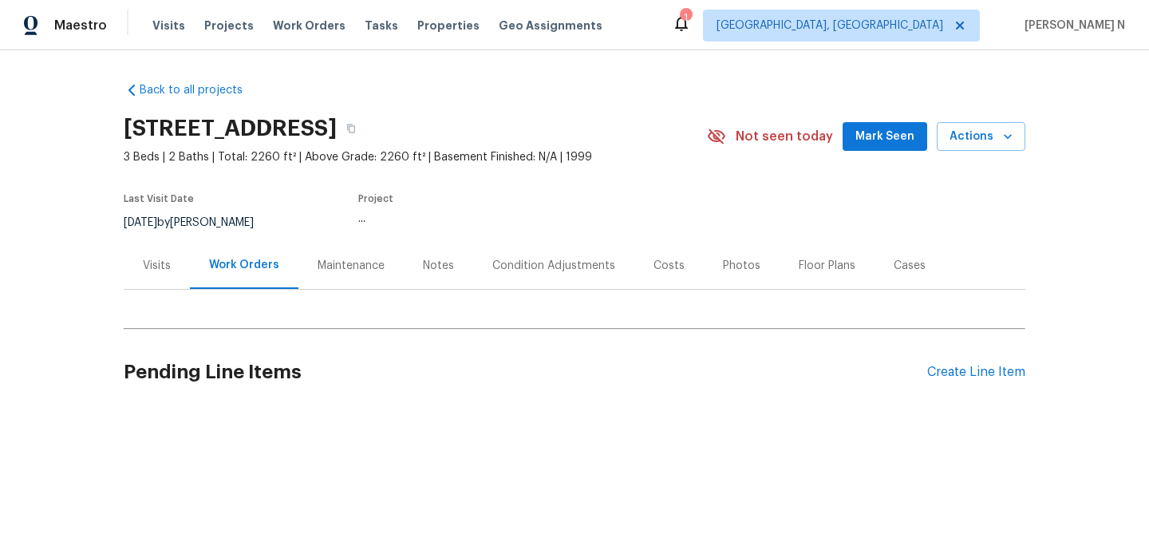
click at [321, 266] on div "Maintenance" at bounding box center [351, 266] width 67 height 16
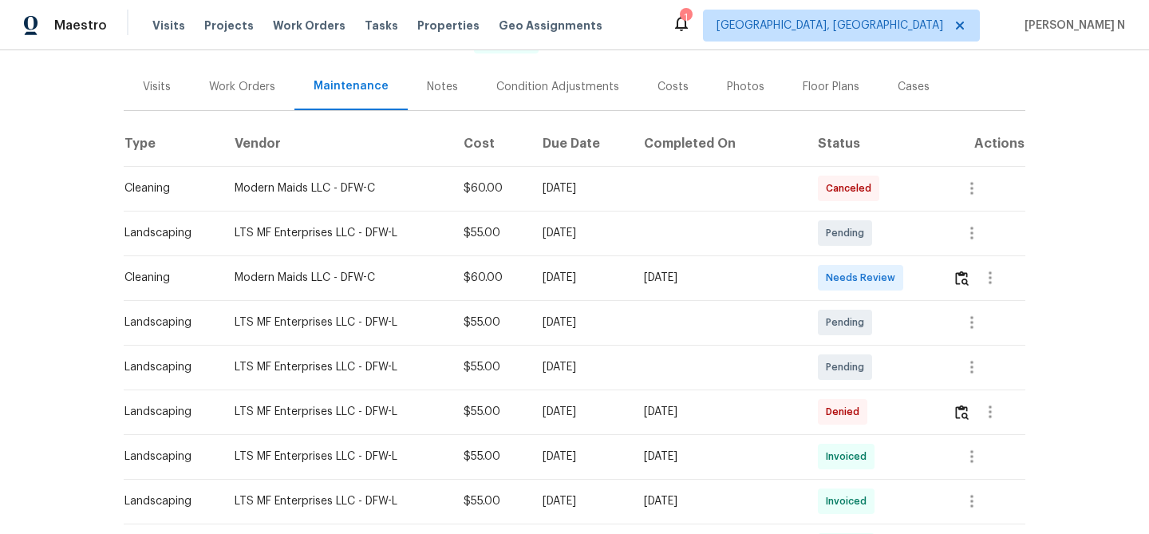
scroll to position [184, 0]
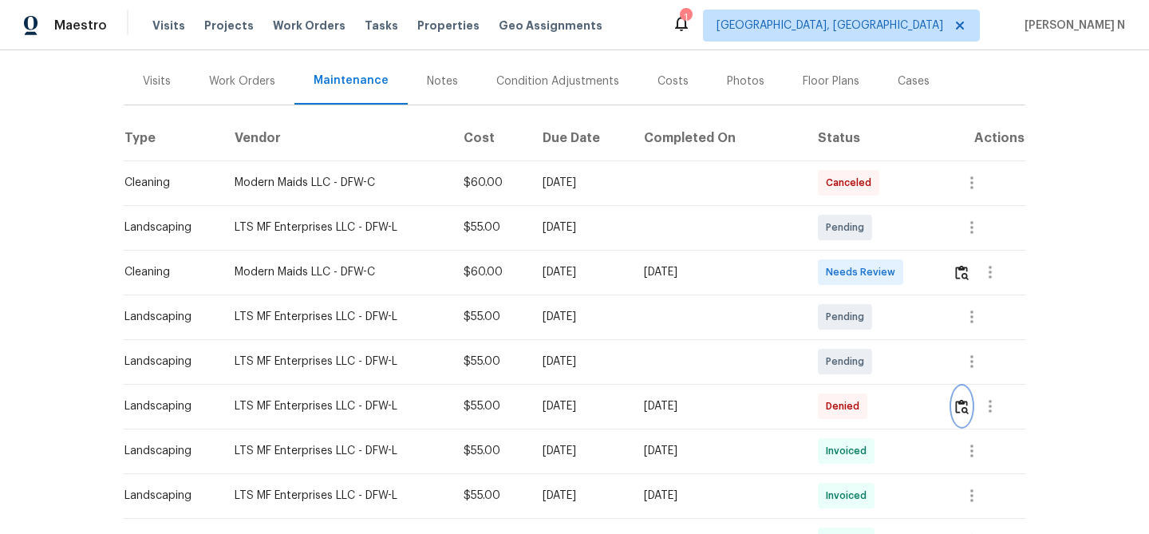
click at [967, 416] on button "button" at bounding box center [962, 406] width 18 height 38
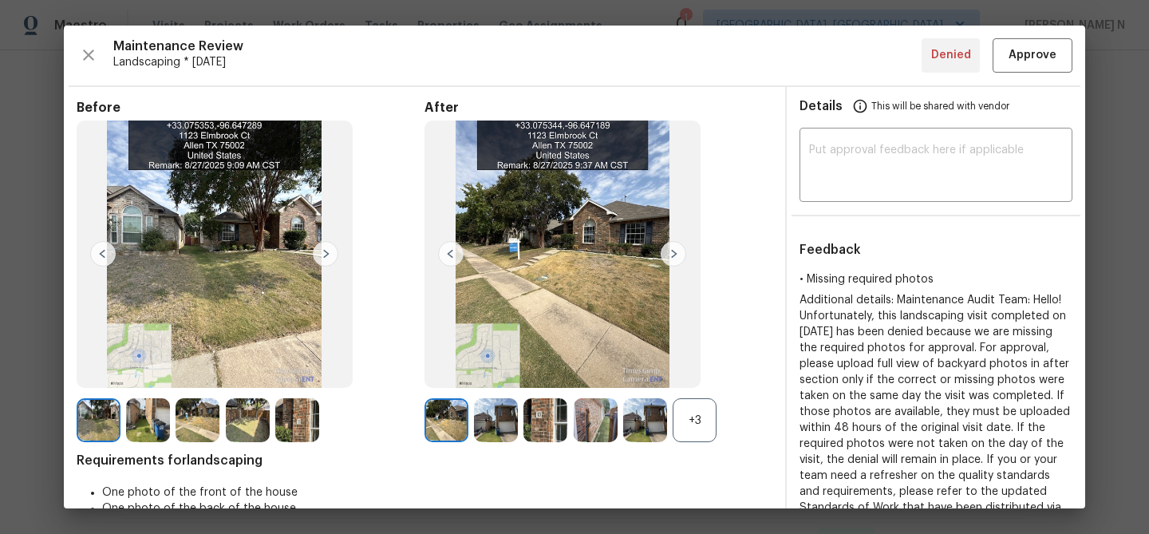
click at [692, 415] on div "+3" at bounding box center [695, 420] width 44 height 44
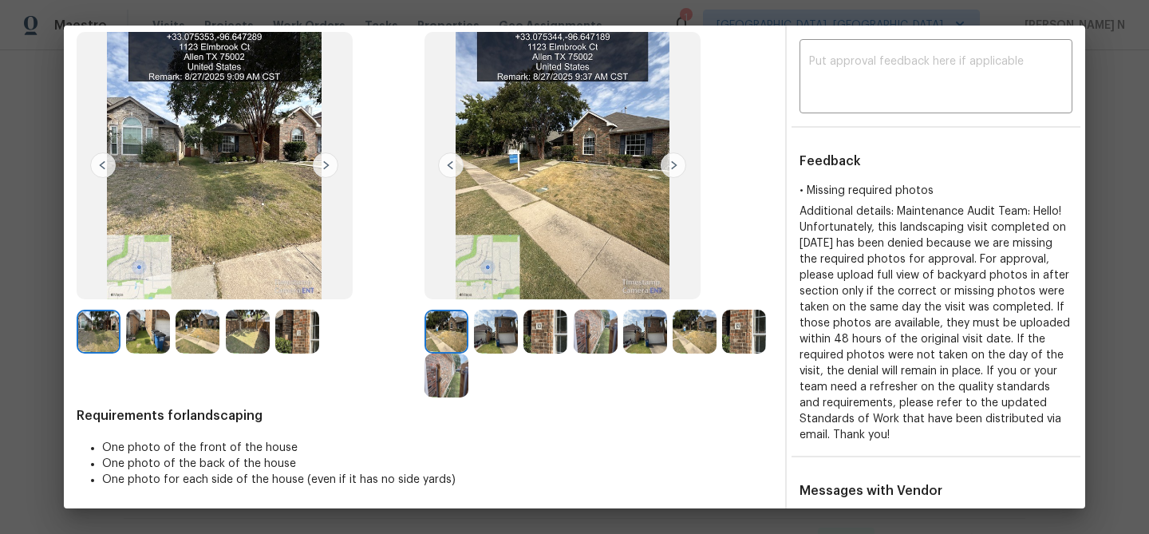
scroll to position [86, 0]
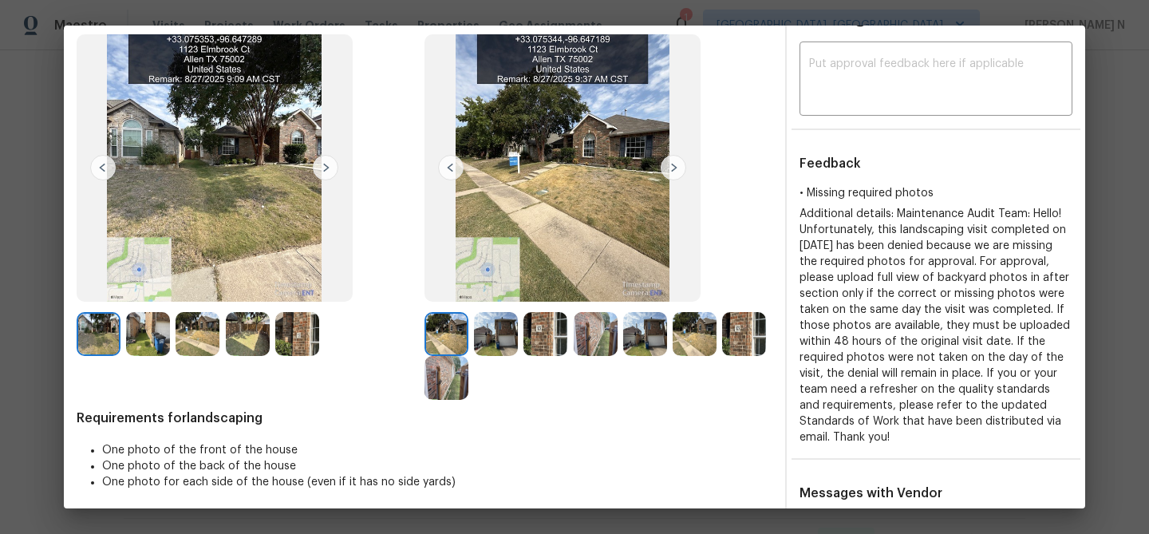
click at [499, 338] on img at bounding box center [496, 334] width 44 height 44
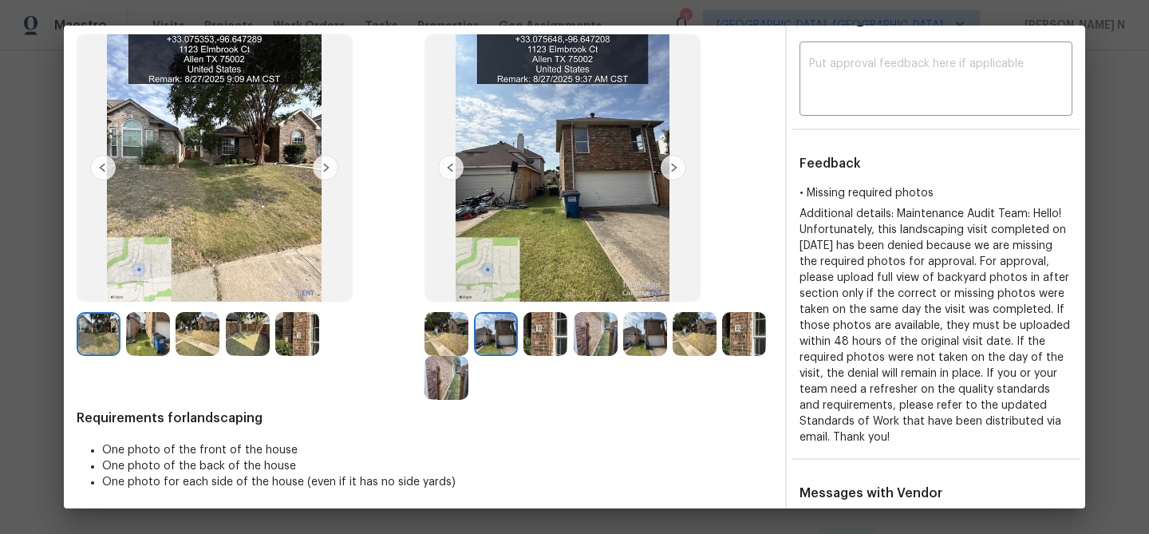
click at [258, 334] on img at bounding box center [248, 334] width 44 height 44
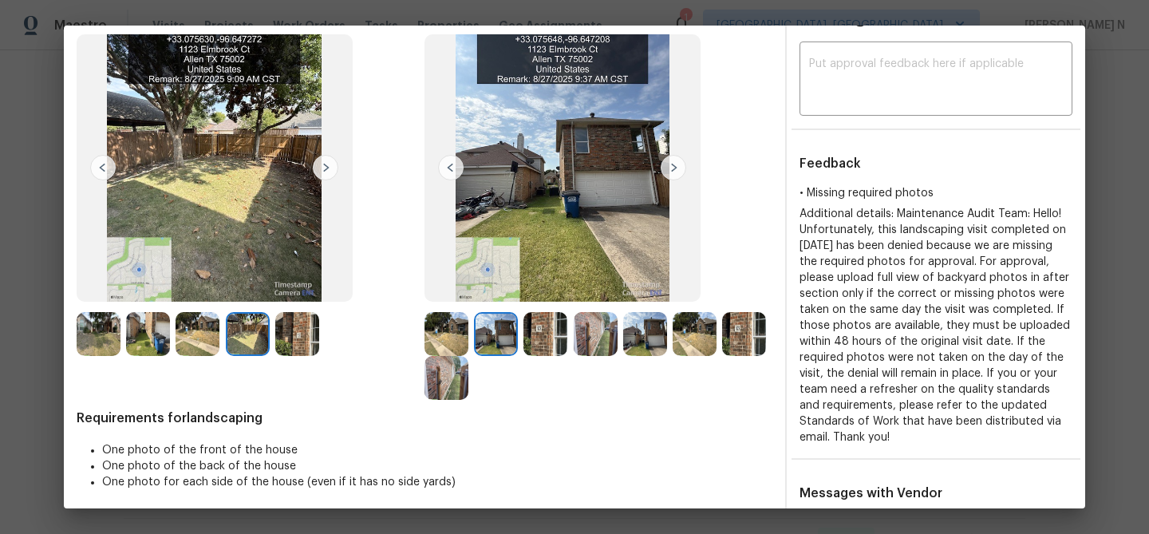
click at [705, 337] on img at bounding box center [695, 334] width 44 height 44
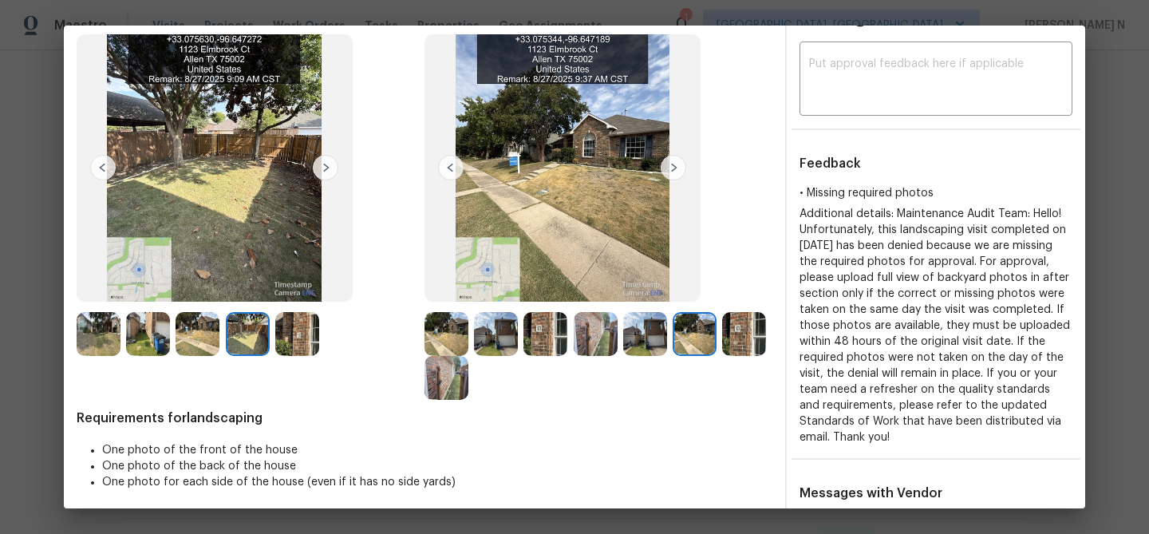
click at [602, 332] on img at bounding box center [596, 334] width 44 height 44
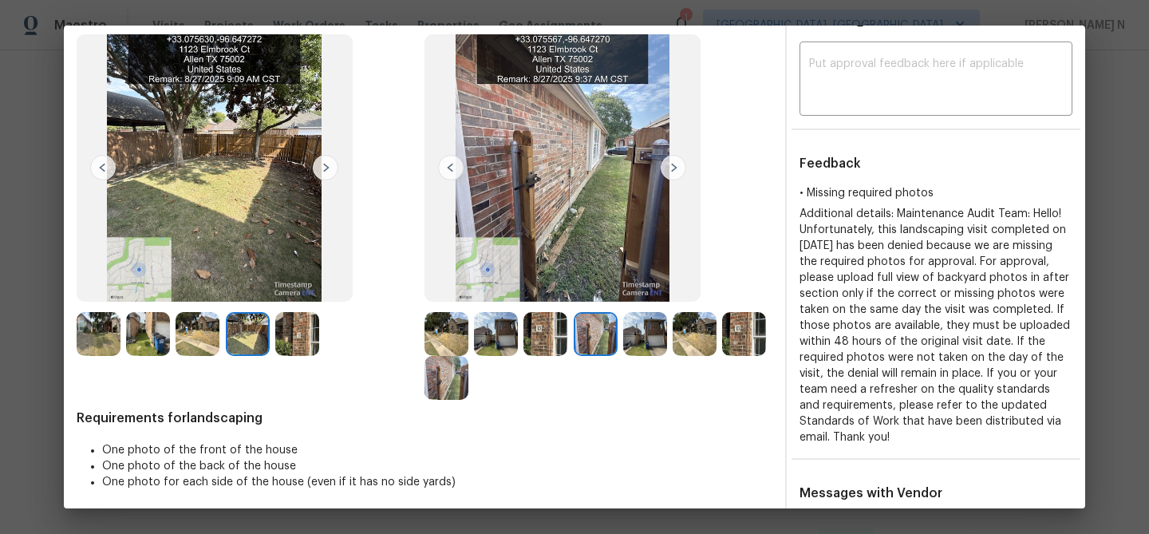
click at [460, 385] on img at bounding box center [446, 378] width 44 height 44
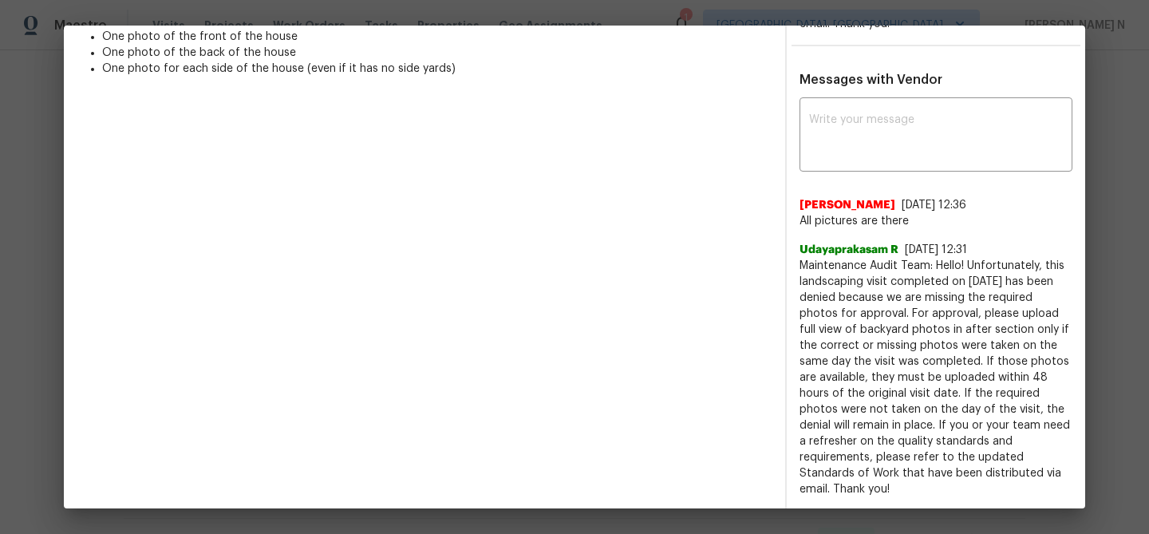
scroll to position [504, 0]
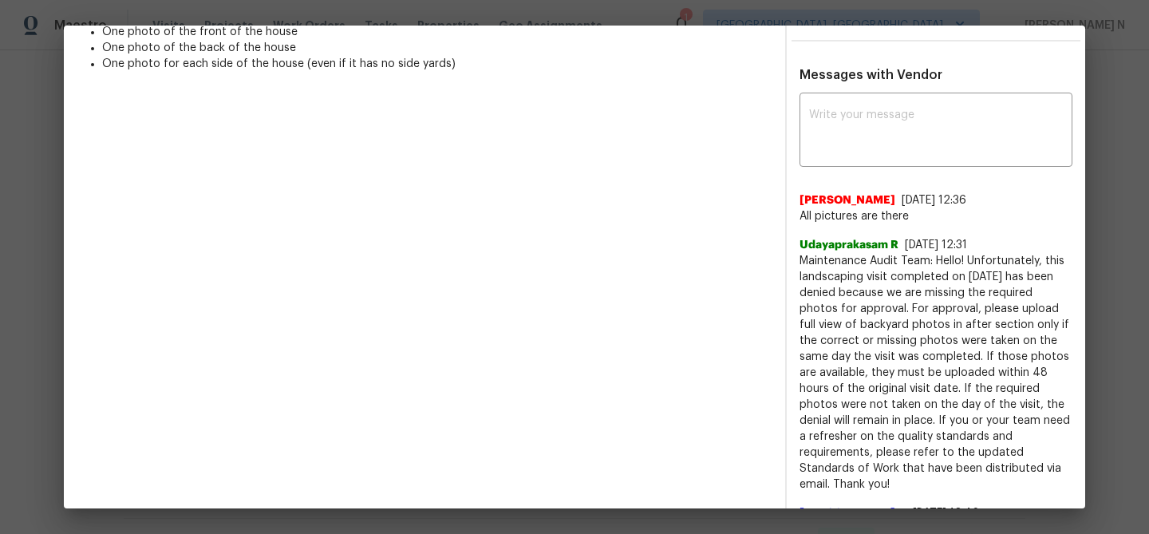
click at [815, 258] on span "Maintenance Audit Team: Hello! Unfortunately, this landscaping visit completed …" at bounding box center [935, 372] width 273 height 239
drag, startPoint x: 815, startPoint y: 258, endPoint x: 948, endPoint y: 255, distance: 132.5
click at [948, 255] on span "Maintenance Audit Team: Hello! Unfortunately, this landscaping visit completed …" at bounding box center [935, 372] width 273 height 239
copy span "Maintenance Audit Team: Hello!"
click at [857, 114] on textarea at bounding box center [936, 131] width 254 height 45
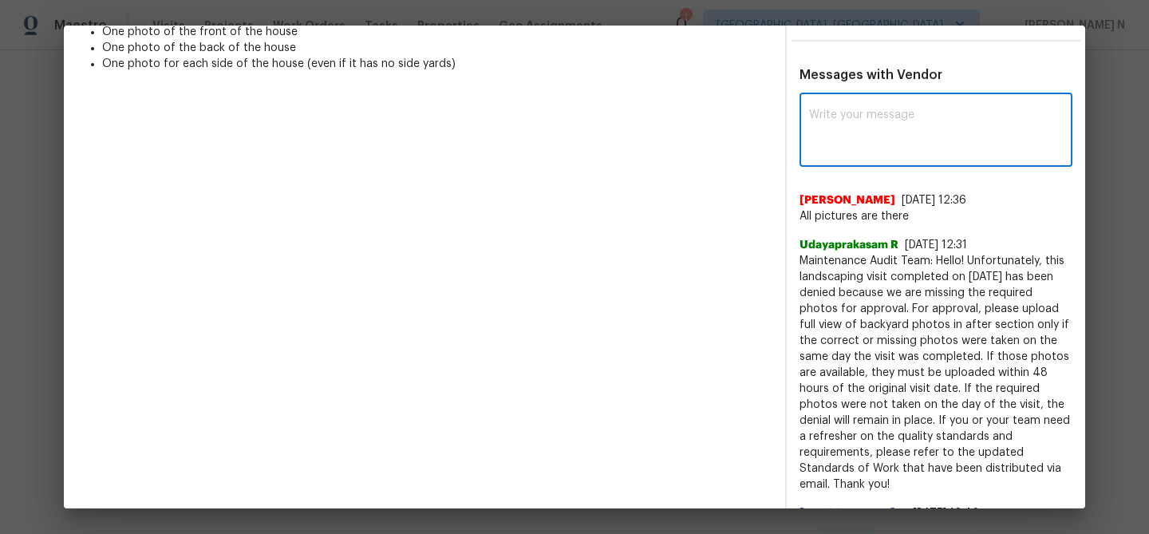
paste textarea "Maintenance Audit Team: Hello!"
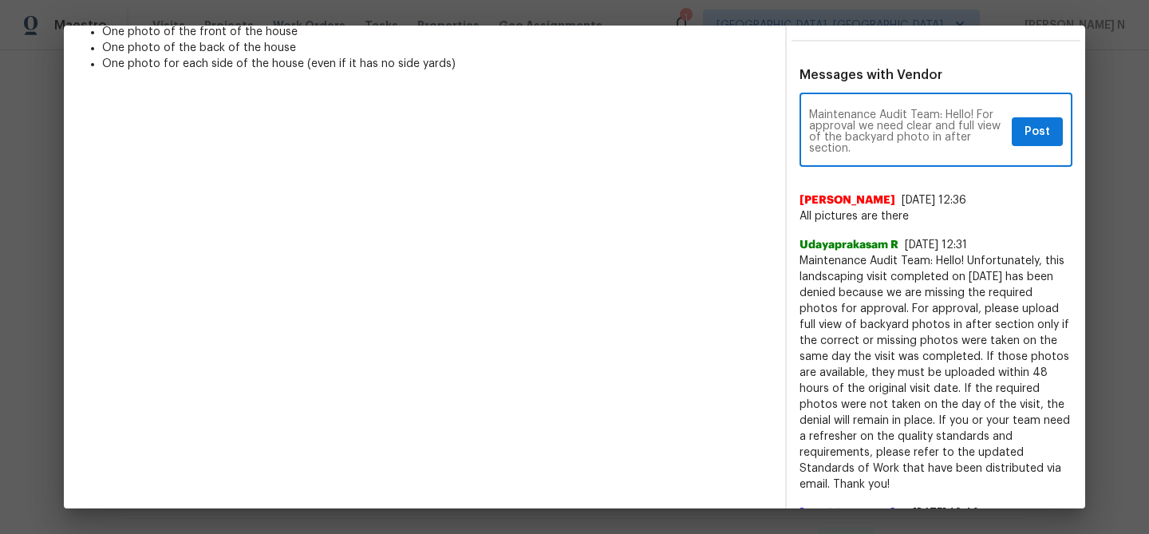
paste textarea "As per our updated SWO the photos must be uploaded within 48 hours of the origi…"
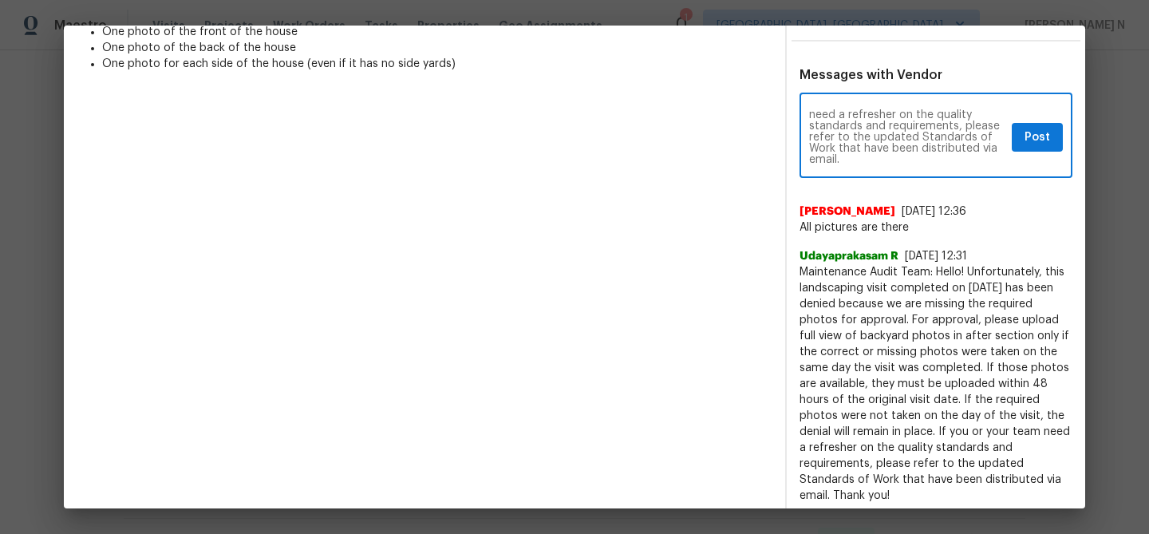
type textarea "Maintenance Audit Team: Hello! For approval we need clear and full view of the …"
click at [1021, 134] on button "Post" at bounding box center [1037, 138] width 51 height 30
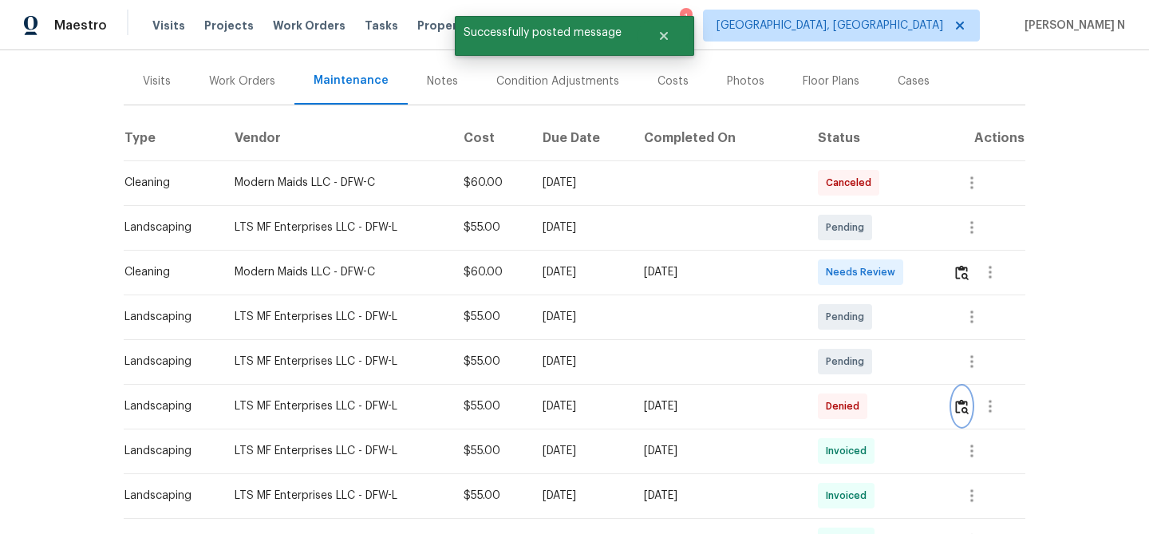
scroll to position [0, 0]
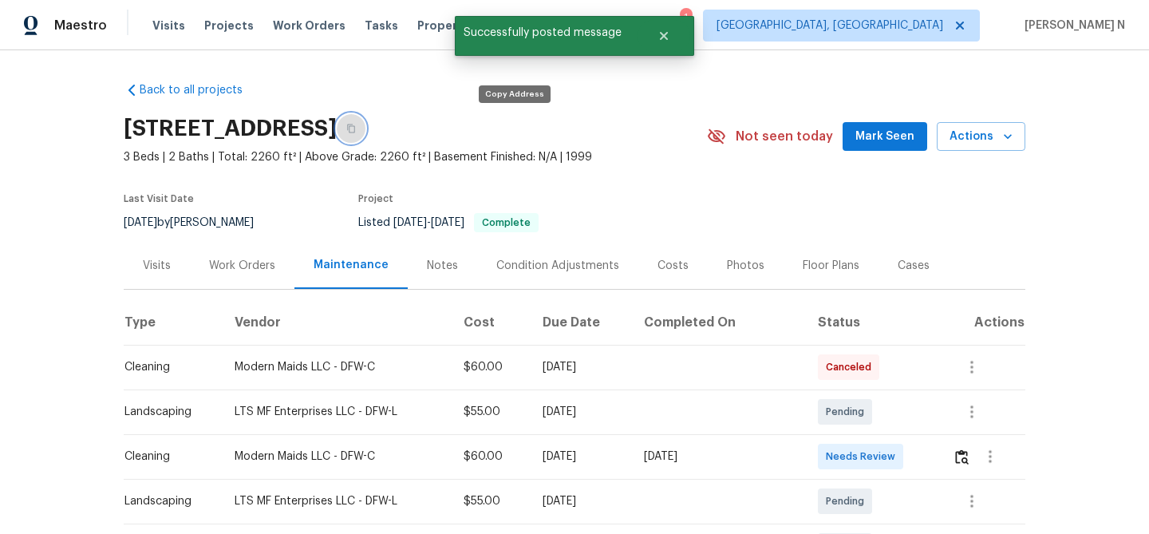
click at [365, 118] on button "button" at bounding box center [351, 128] width 29 height 29
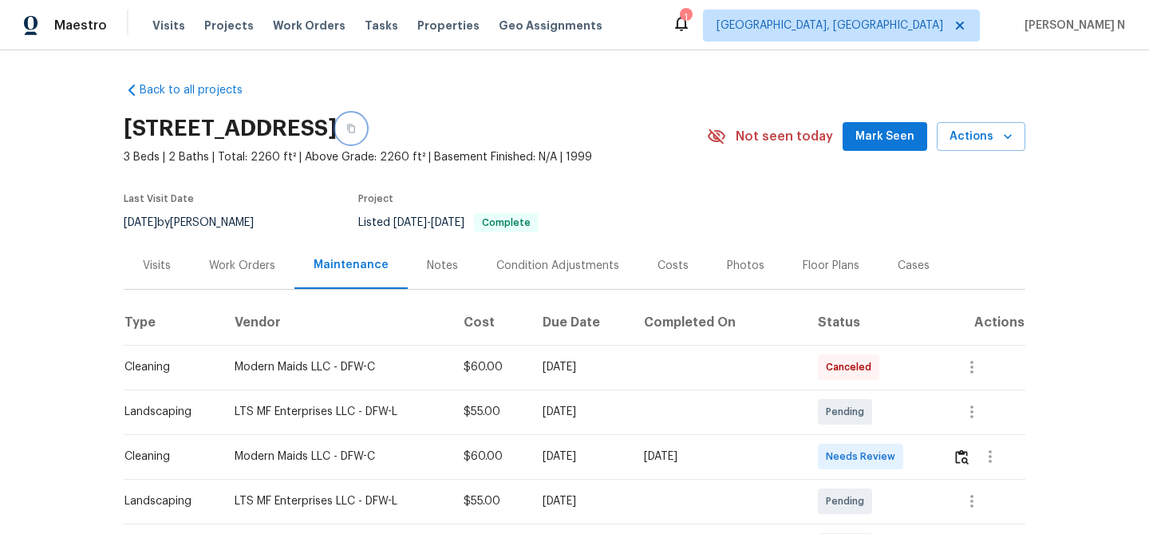
click at [365, 122] on button "button" at bounding box center [351, 128] width 29 height 29
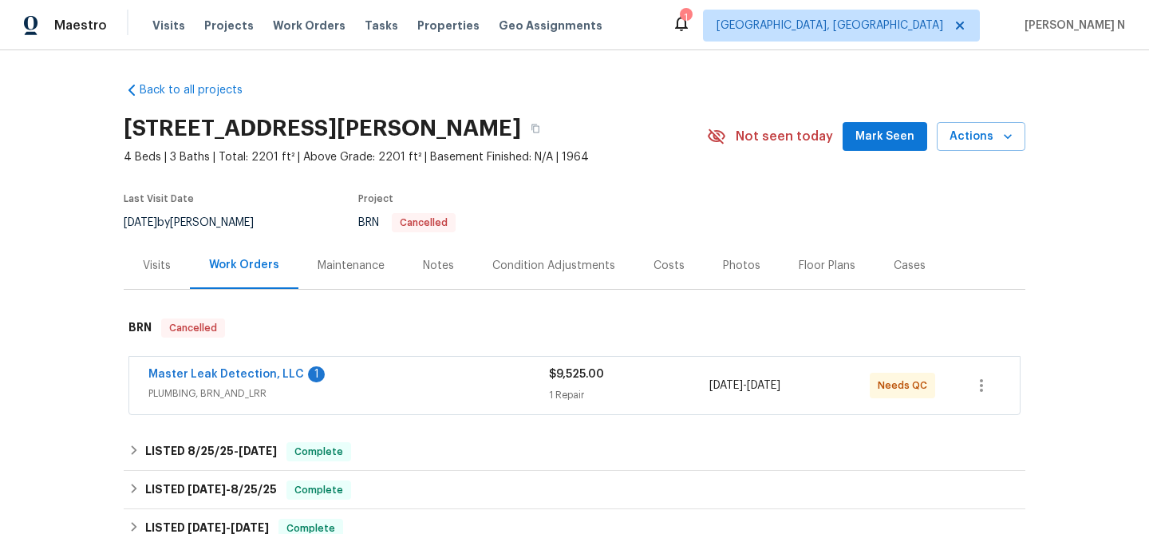
click at [359, 269] on div "Maintenance" at bounding box center [351, 266] width 67 height 16
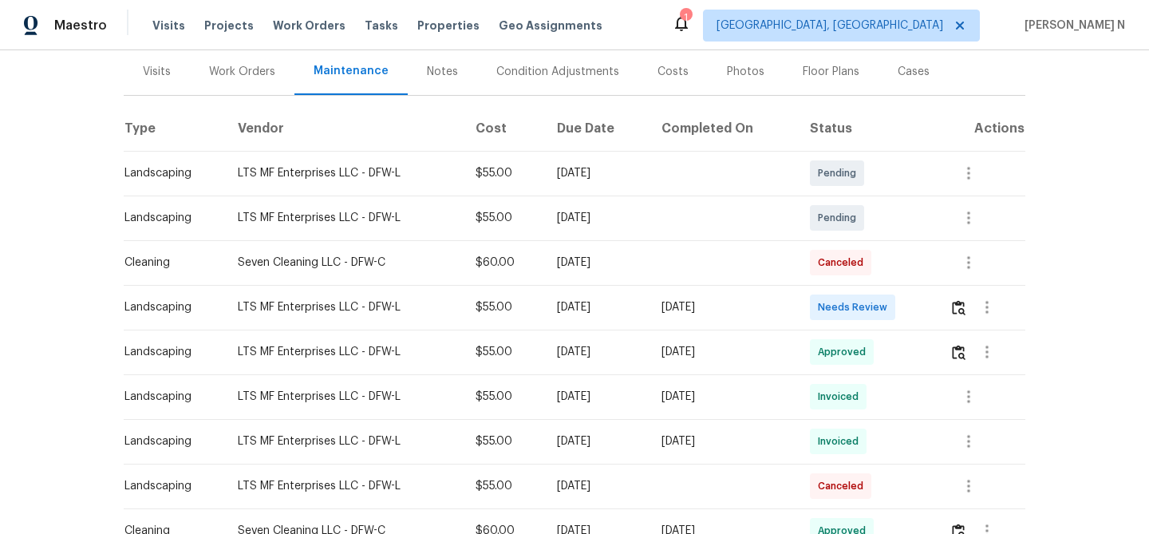
scroll to position [195, 0]
click at [965, 361] on button "button" at bounding box center [958, 350] width 18 height 38
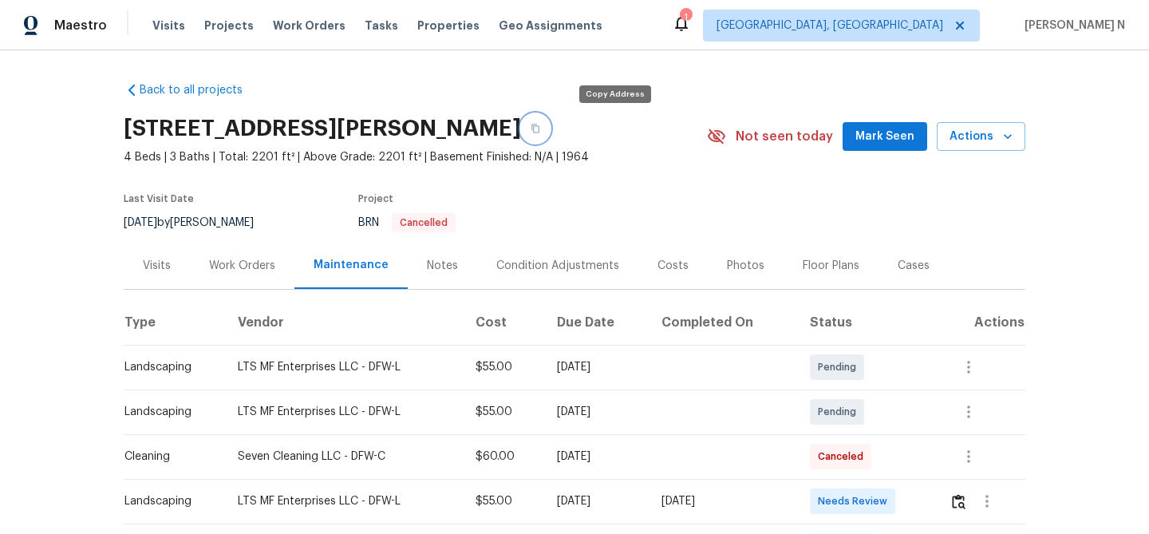
click at [550, 132] on button "button" at bounding box center [535, 128] width 29 height 29
click at [550, 137] on button "button" at bounding box center [535, 128] width 29 height 29
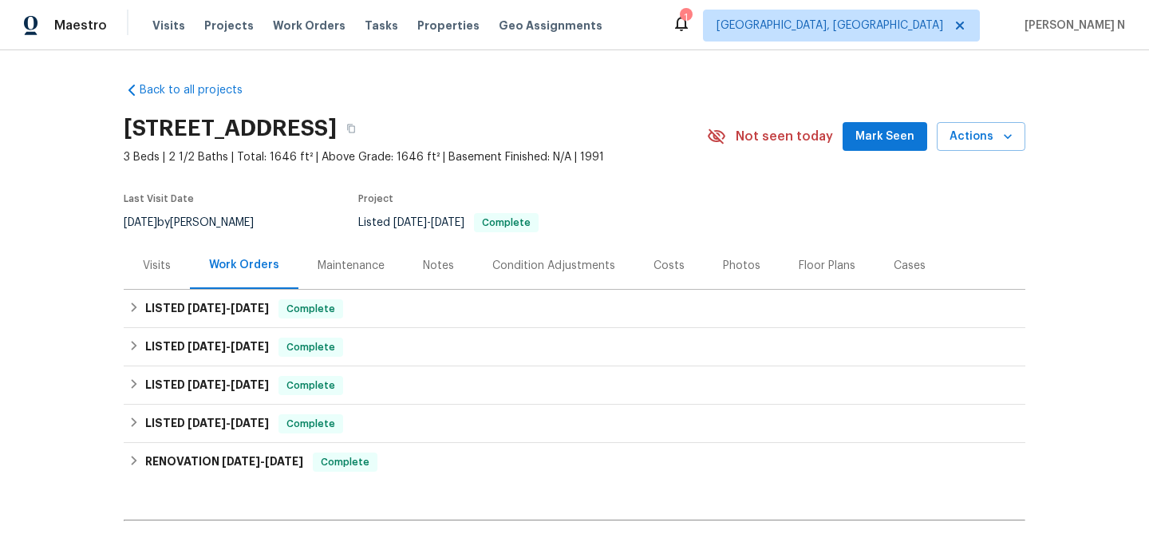
click at [345, 274] on div "Maintenance" at bounding box center [351, 266] width 67 height 16
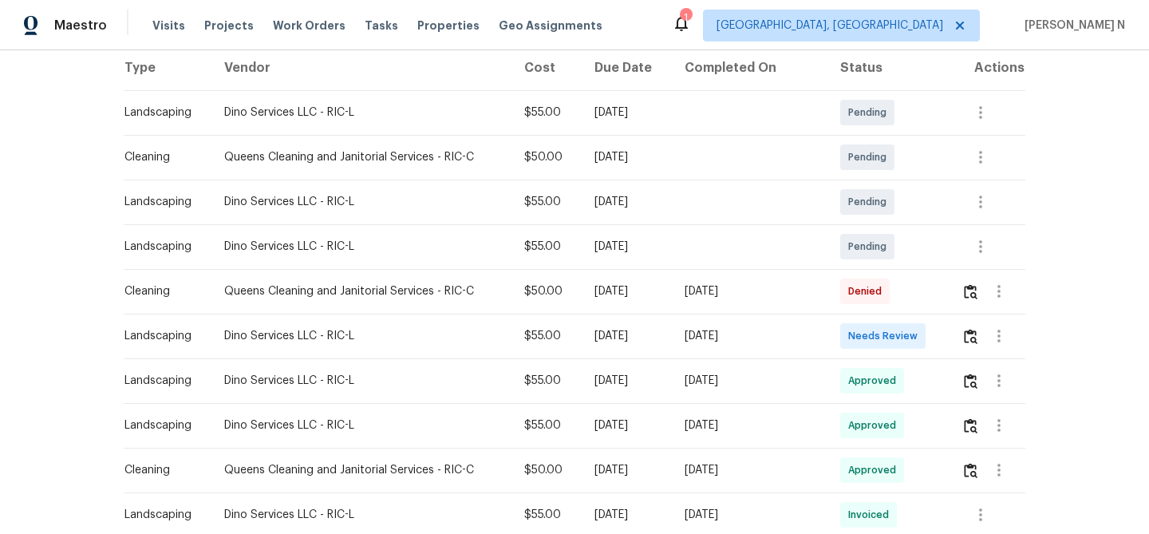
scroll to position [255, 0]
click at [969, 298] on img "button" at bounding box center [971, 290] width 14 height 15
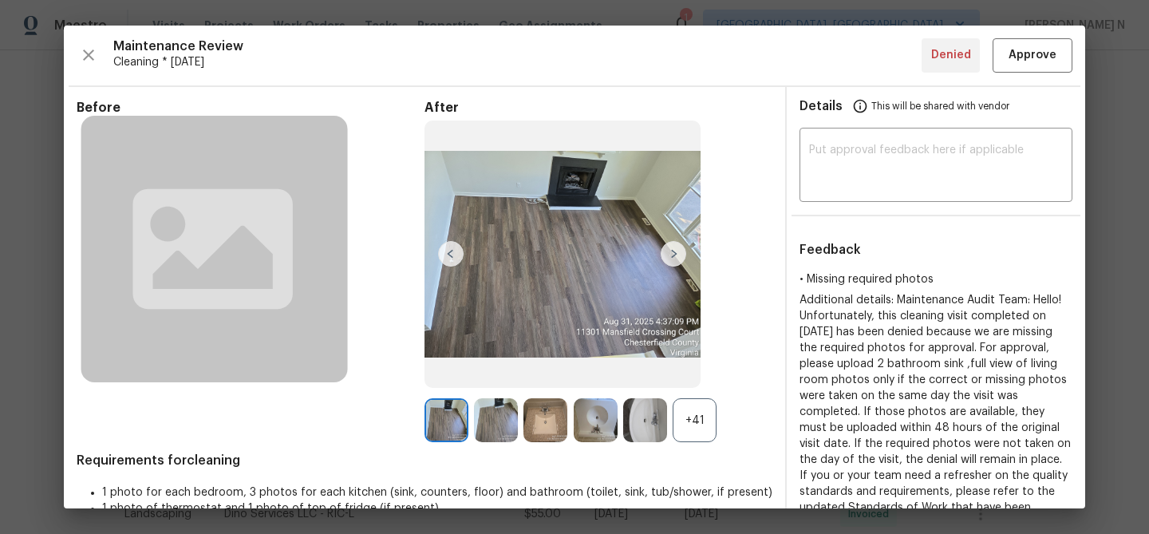
click at [691, 423] on div "+41" at bounding box center [695, 420] width 44 height 44
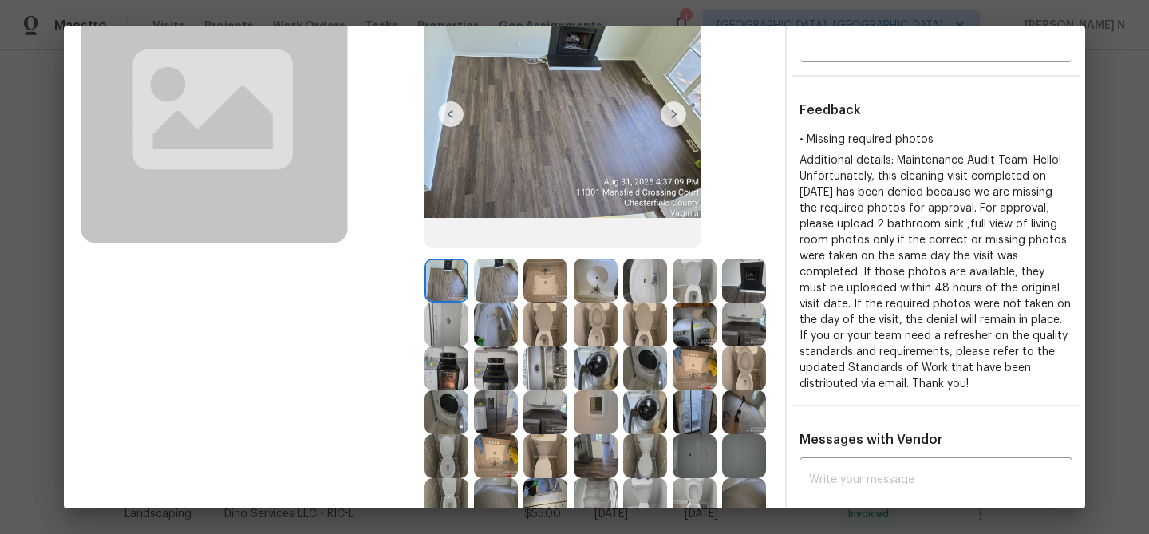
scroll to position [146, 0]
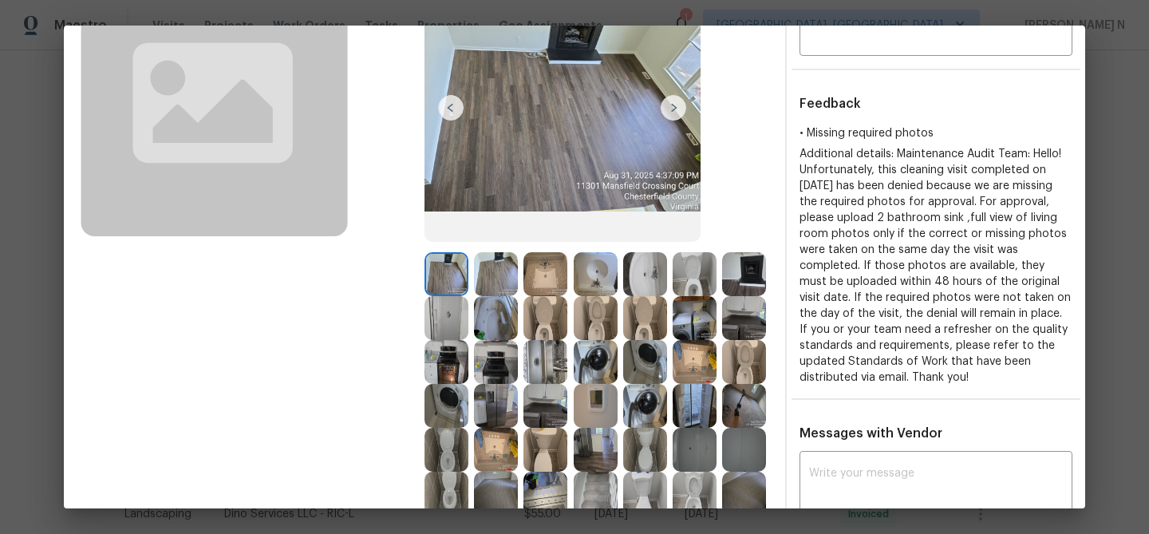
click at [742, 412] on img at bounding box center [744, 406] width 44 height 44
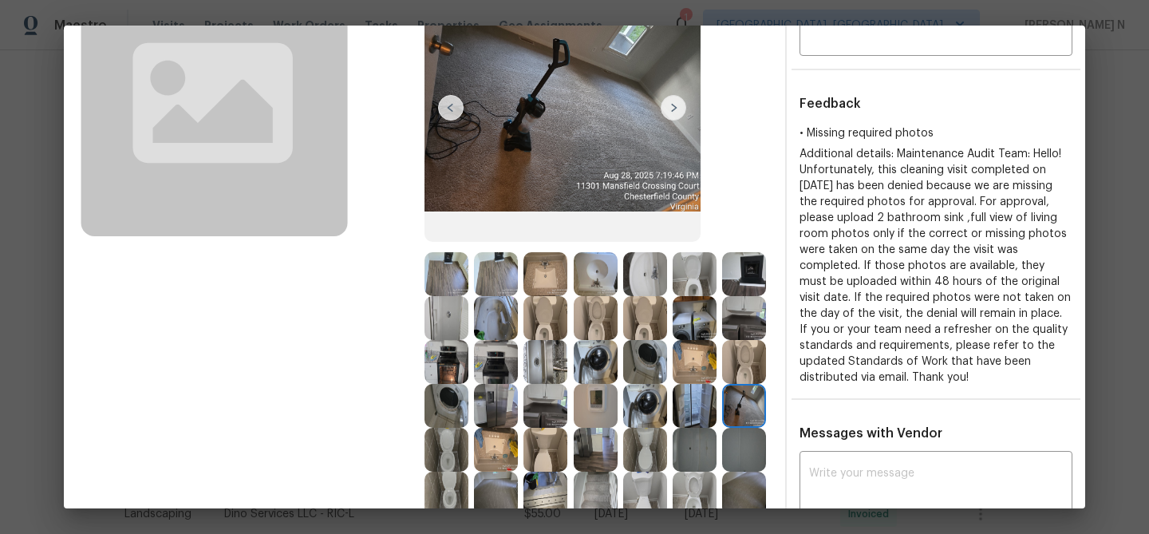
click at [444, 274] on img at bounding box center [446, 274] width 44 height 44
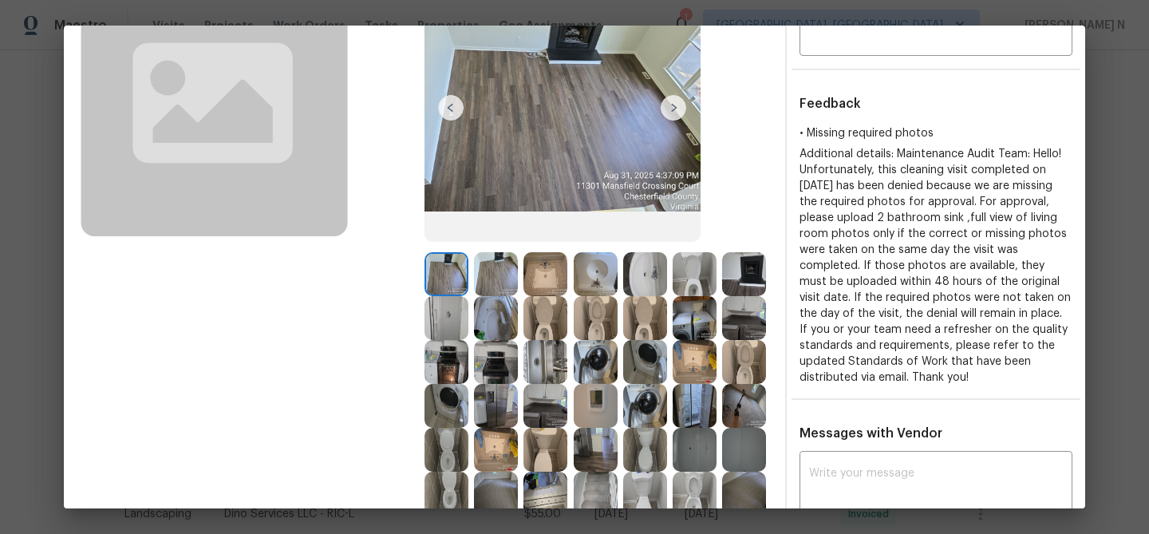
click at [744, 423] on img at bounding box center [744, 406] width 44 height 44
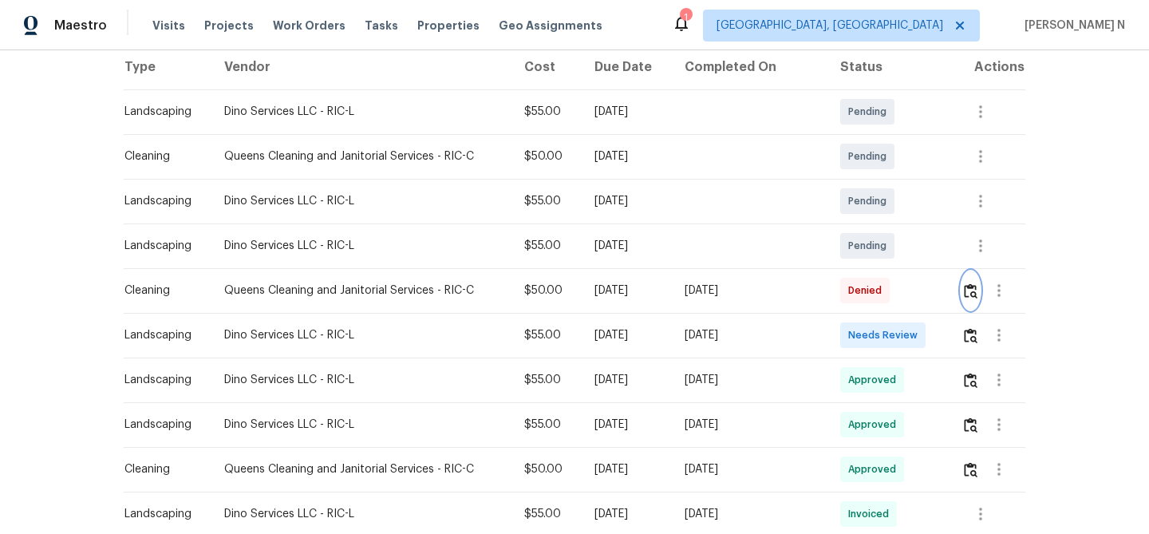
click at [970, 298] on img "button" at bounding box center [971, 290] width 14 height 15
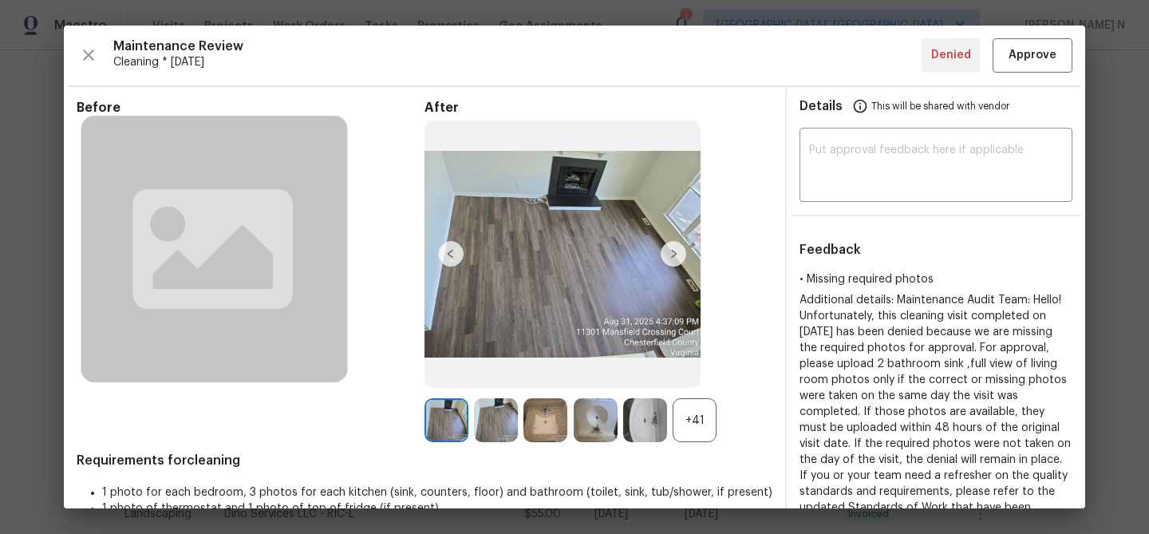
click at [692, 422] on div "+41" at bounding box center [695, 420] width 44 height 44
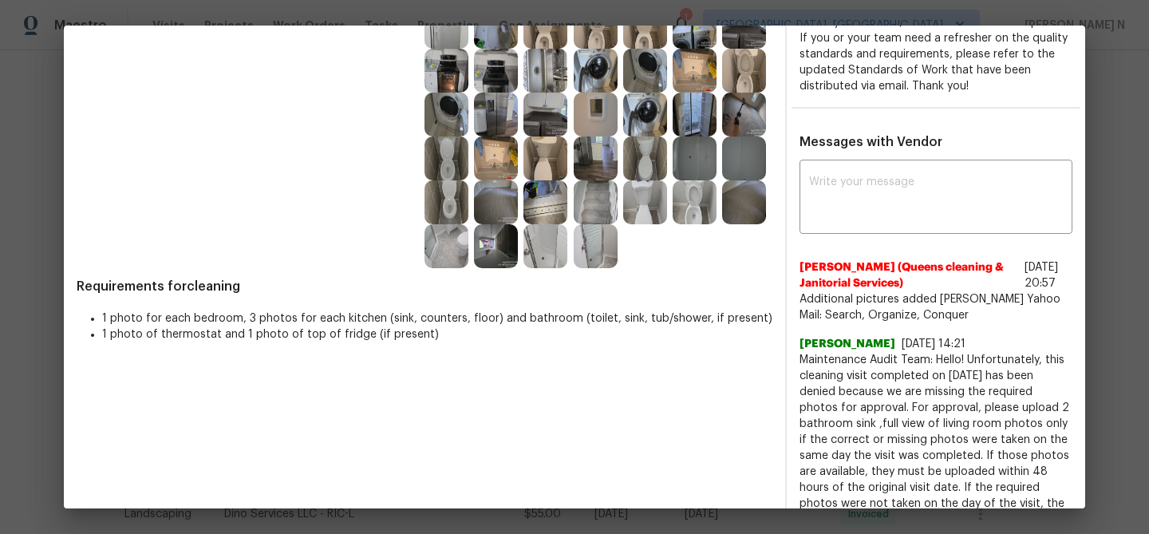
scroll to position [422, 0]
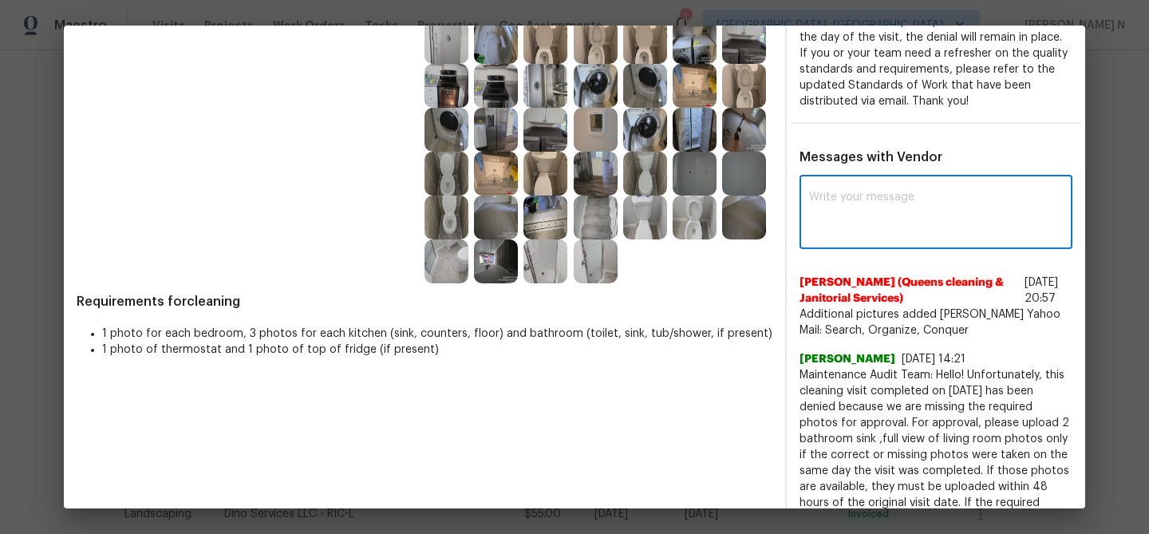
click at [890, 221] on textarea at bounding box center [936, 213] width 254 height 45
paste textarea "Maintenance Audit Team: Hello! As per our updated SWO the photos must be upload…"
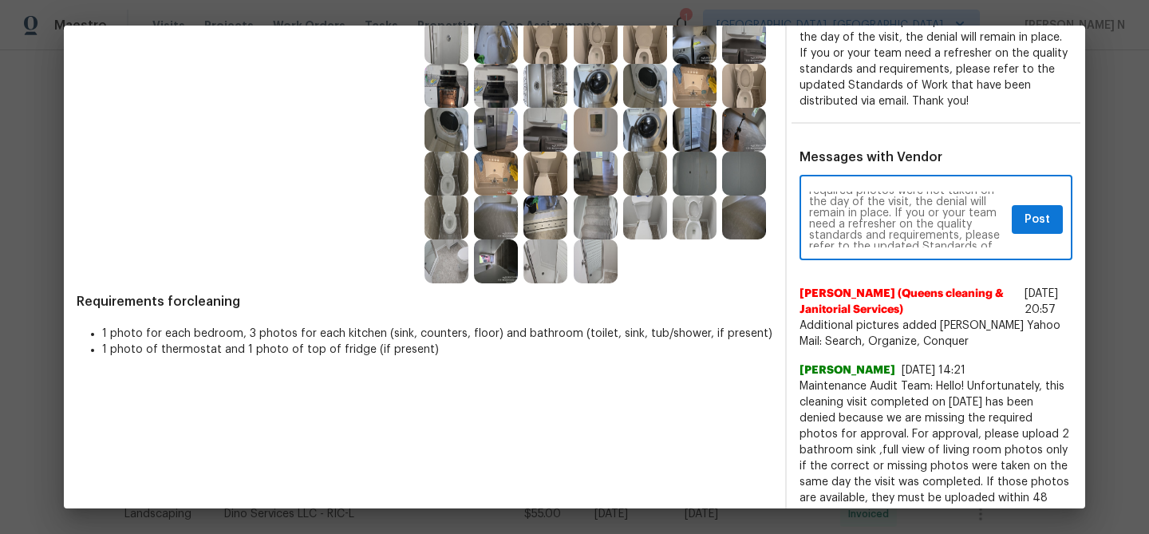
scroll to position [0, 0]
type textarea "Maintenance Audit Team: Hello! As per our updated SWO the photos must be upload…"
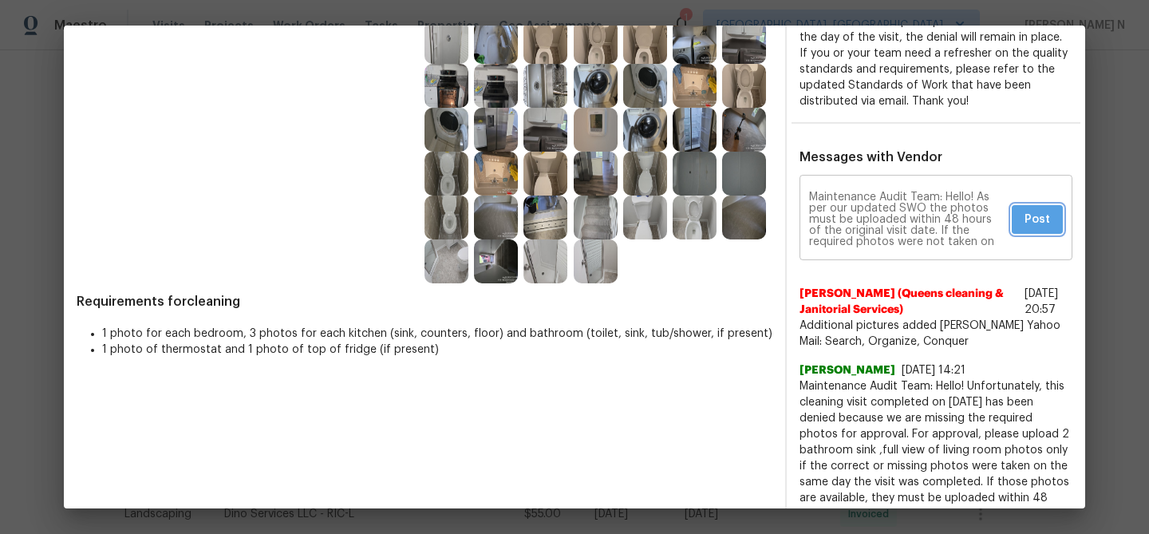
click at [1043, 228] on span "Post" at bounding box center [1037, 220] width 26 height 20
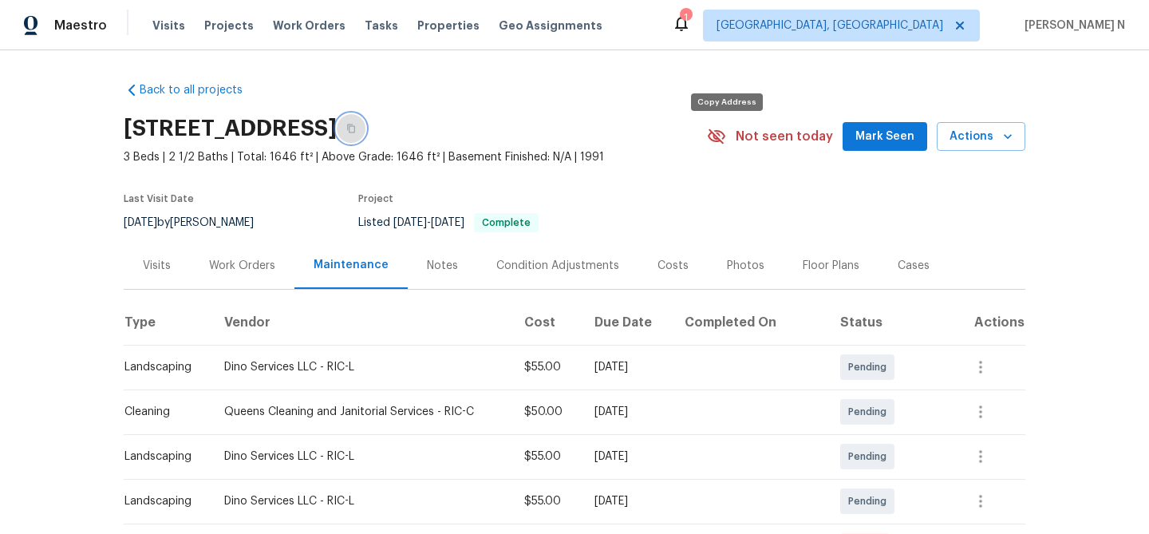
click at [365, 141] on button "button" at bounding box center [351, 128] width 29 height 29
click at [355, 133] on icon "button" at bounding box center [351, 128] width 8 height 9
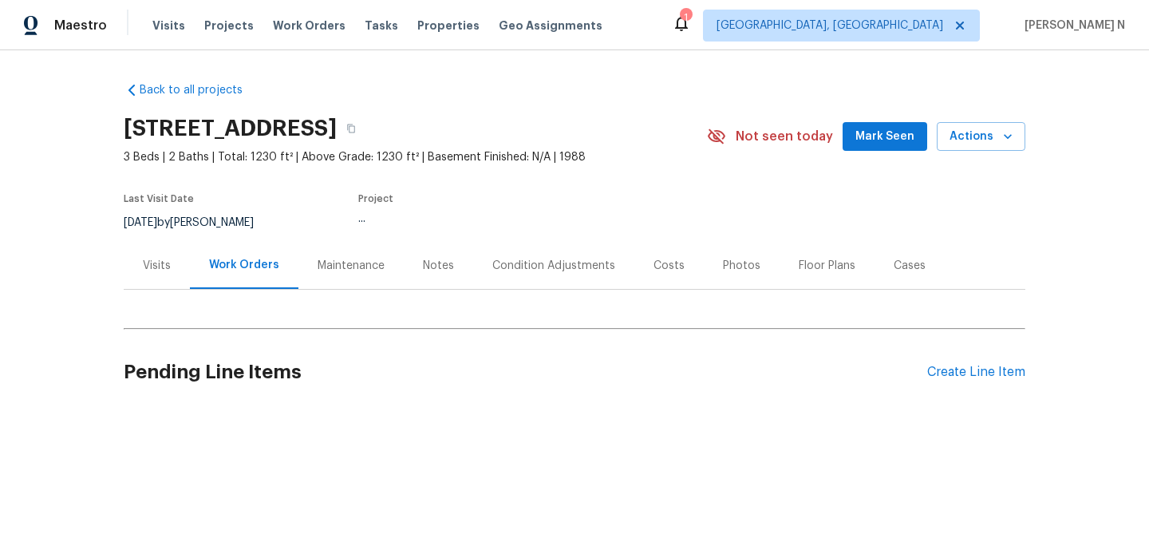
click at [356, 271] on div "Maintenance" at bounding box center [351, 266] width 67 height 16
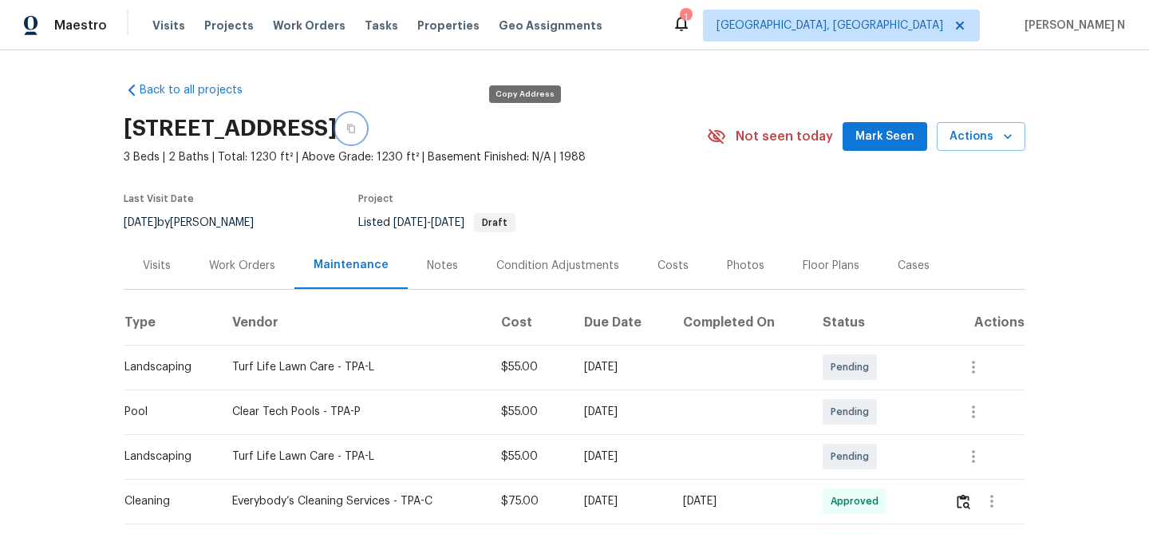
click at [355, 124] on icon "button" at bounding box center [351, 128] width 8 height 9
click at [365, 135] on button "button" at bounding box center [351, 128] width 29 height 29
